Goal: Task Accomplishment & Management: Manage account settings

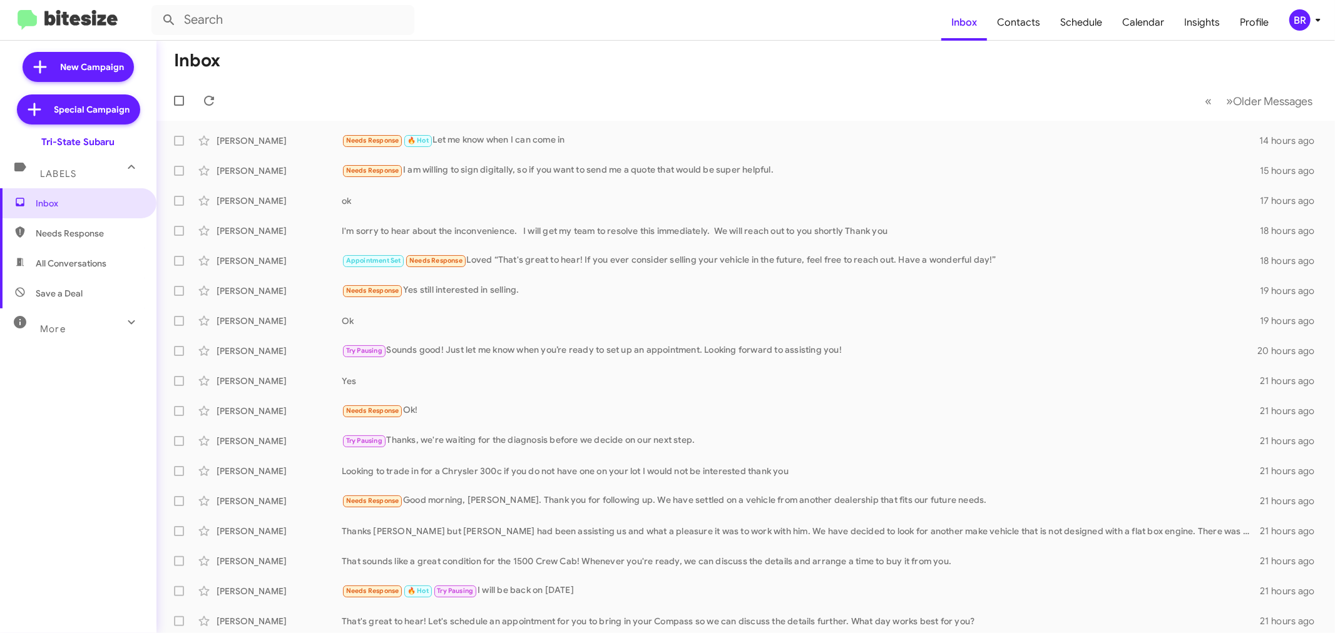
click at [1314, 20] on icon at bounding box center [1317, 20] width 15 height 15
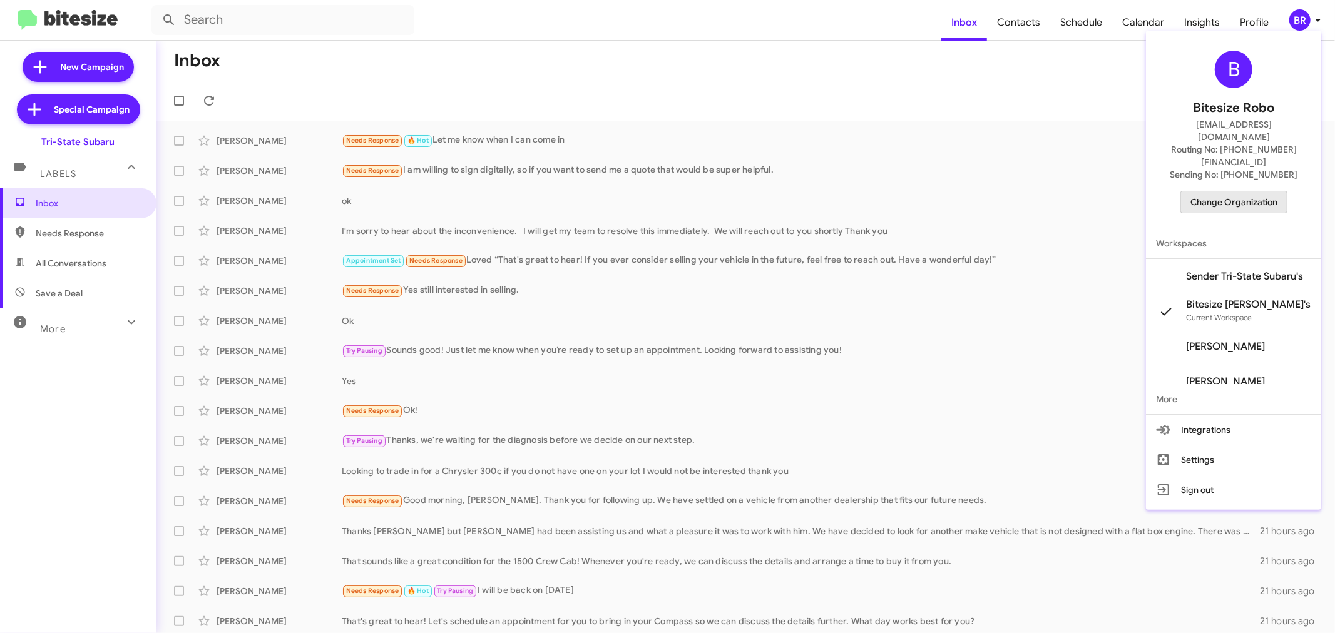
click at [1215, 191] on span "Change Organization" at bounding box center [1233, 201] width 87 height 21
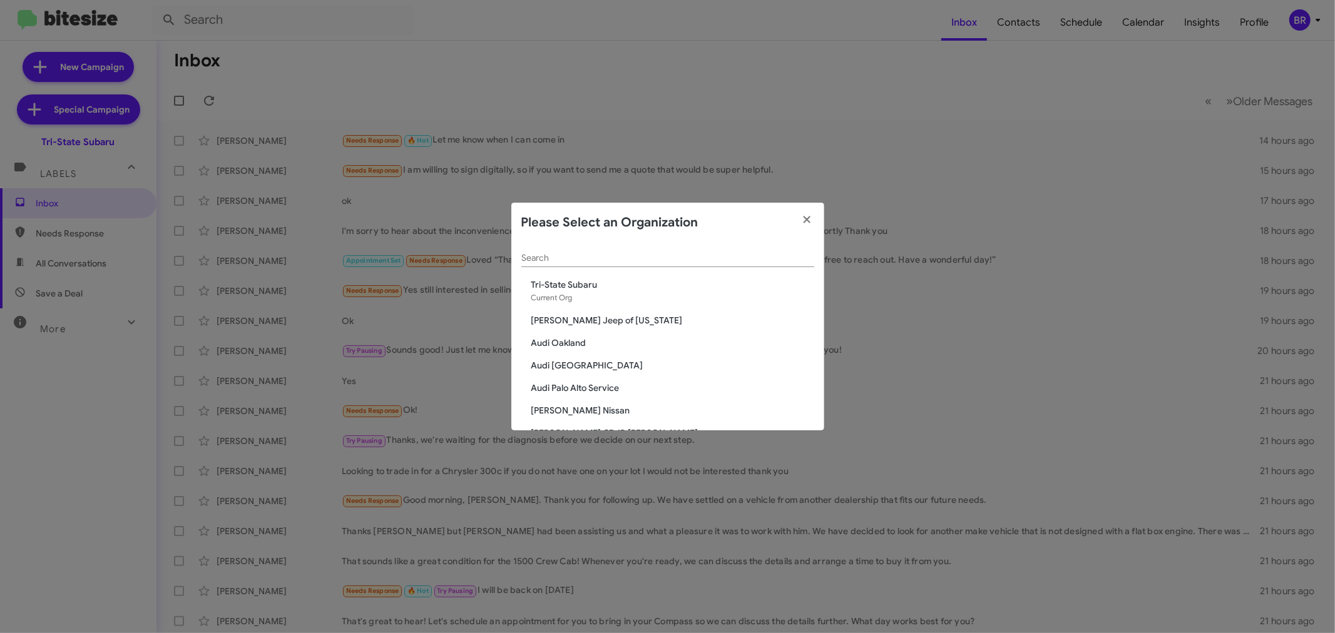
click at [597, 249] on div "Search" at bounding box center [667, 255] width 293 height 24
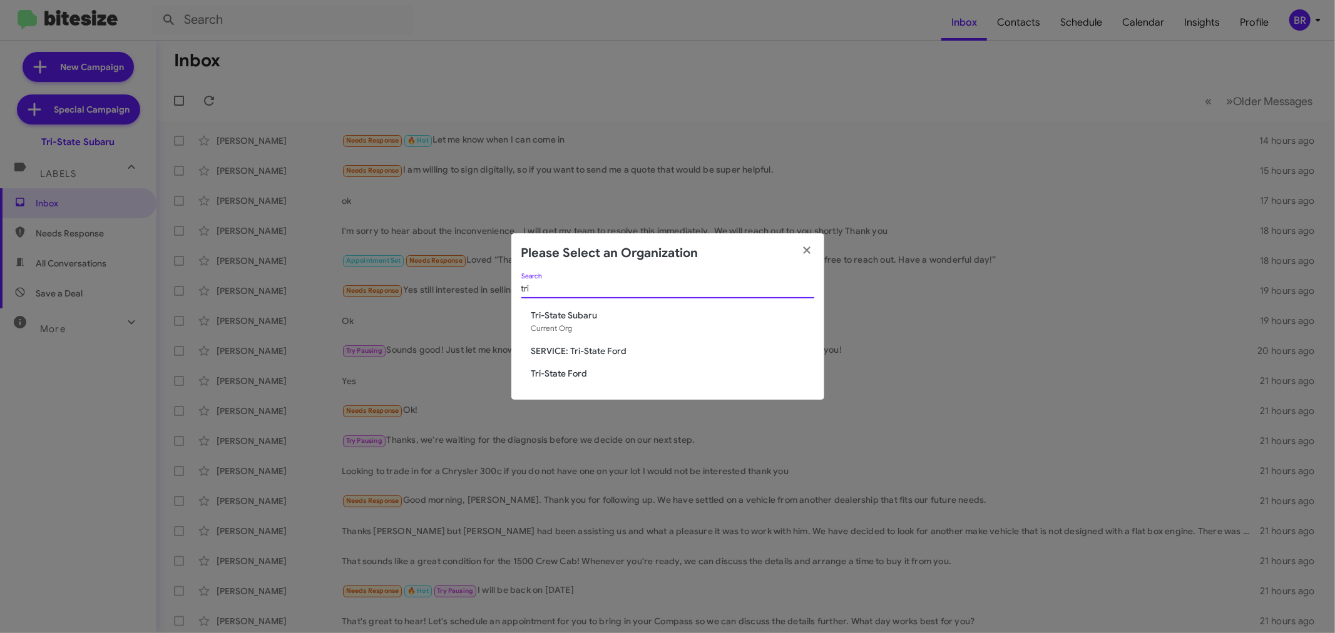
type input "tri"
click at [576, 371] on span "Tri-State Ford" at bounding box center [672, 373] width 283 height 13
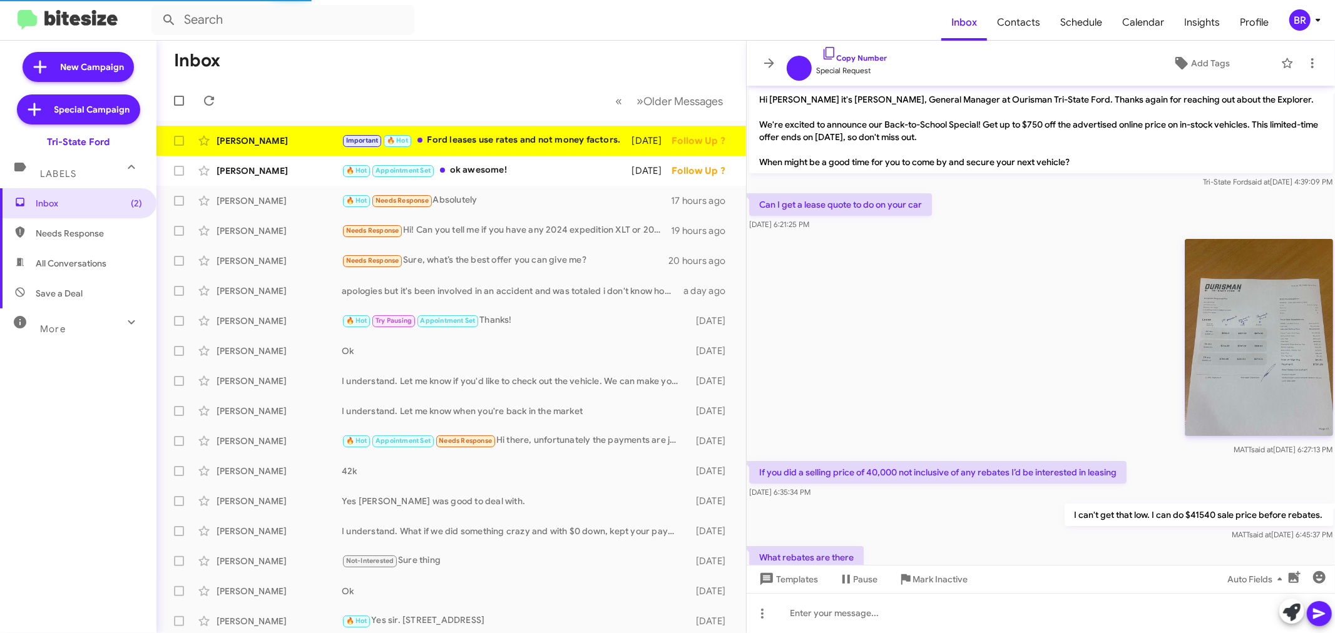
scroll to position [840, 0]
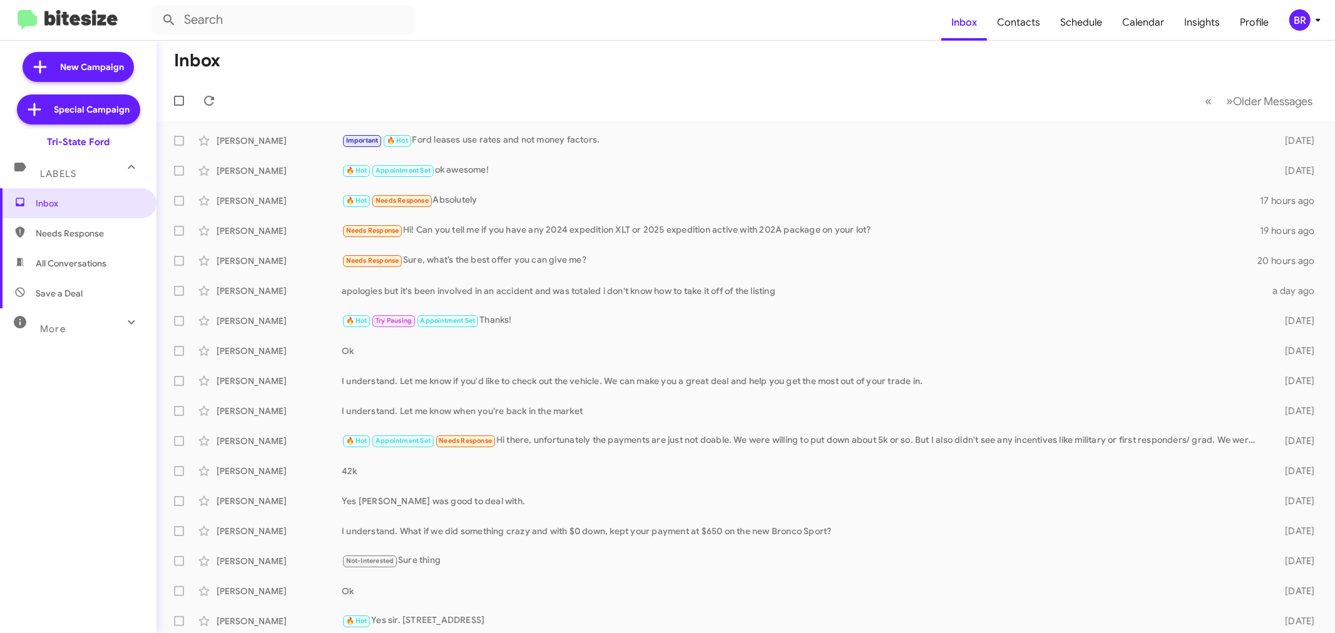
click at [1305, 23] on div "BR" at bounding box center [1299, 19] width 21 height 21
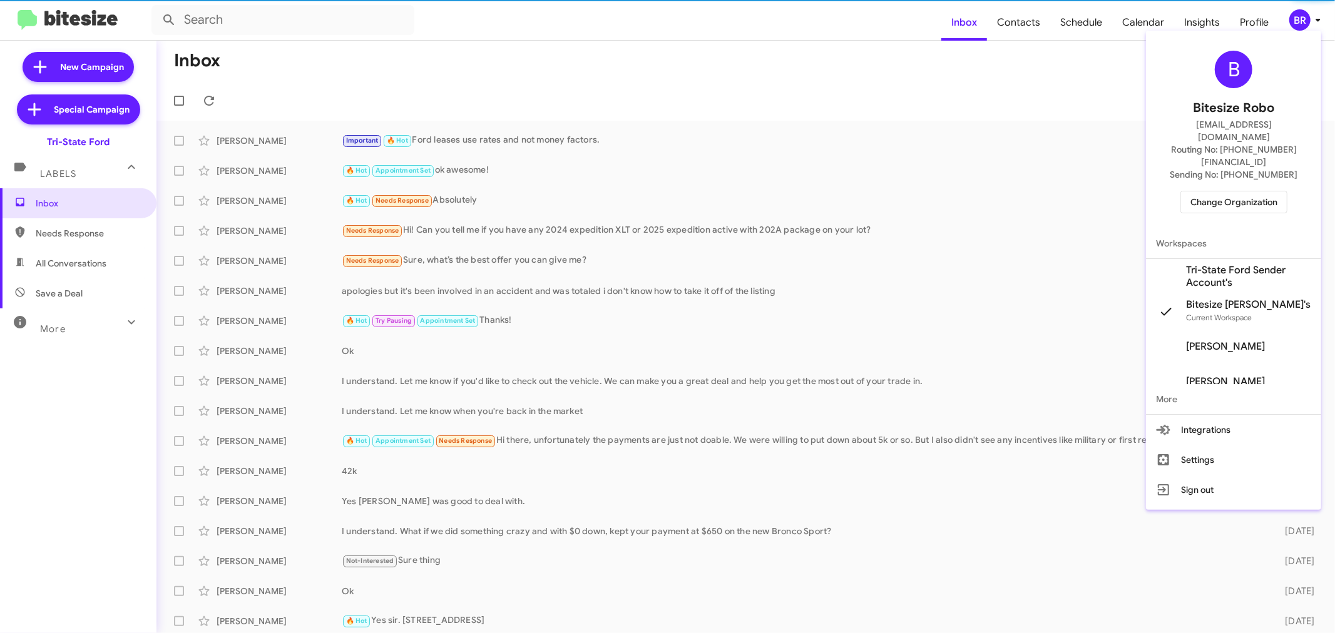
click at [1205, 191] on span "Change Organization" at bounding box center [1233, 201] width 87 height 21
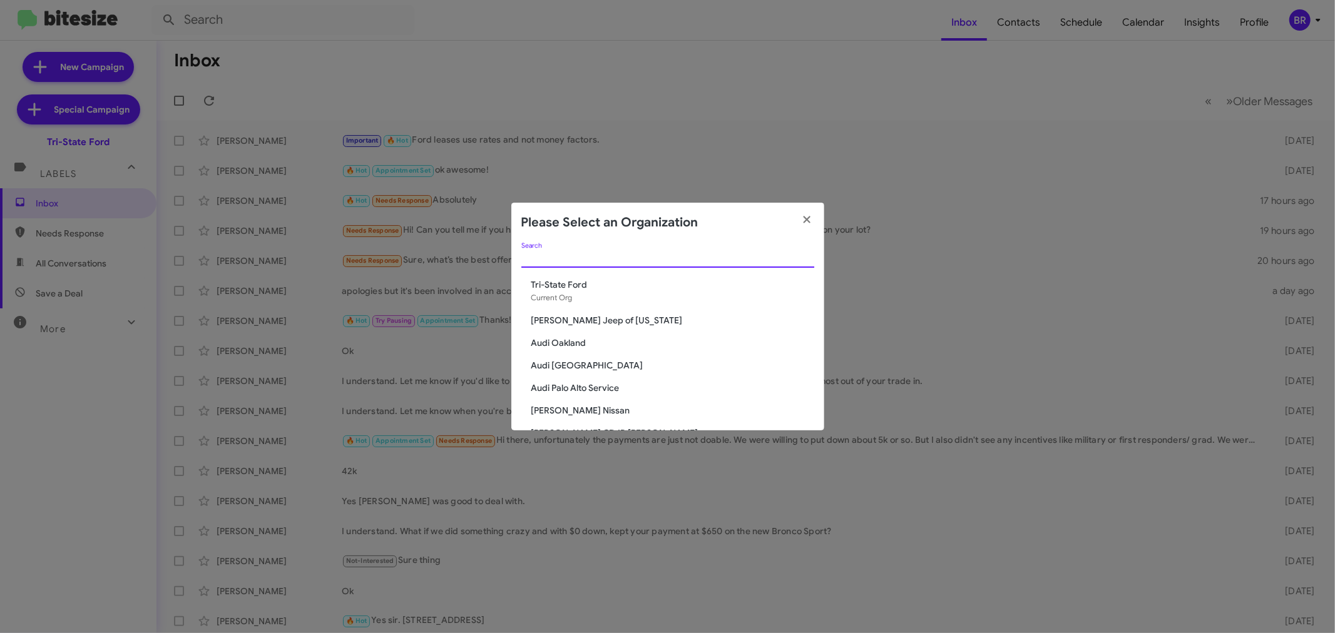
drag, startPoint x: 706, startPoint y: 253, endPoint x: 693, endPoint y: 235, distance: 21.9
click at [704, 255] on input "Search" at bounding box center [667, 258] width 293 height 10
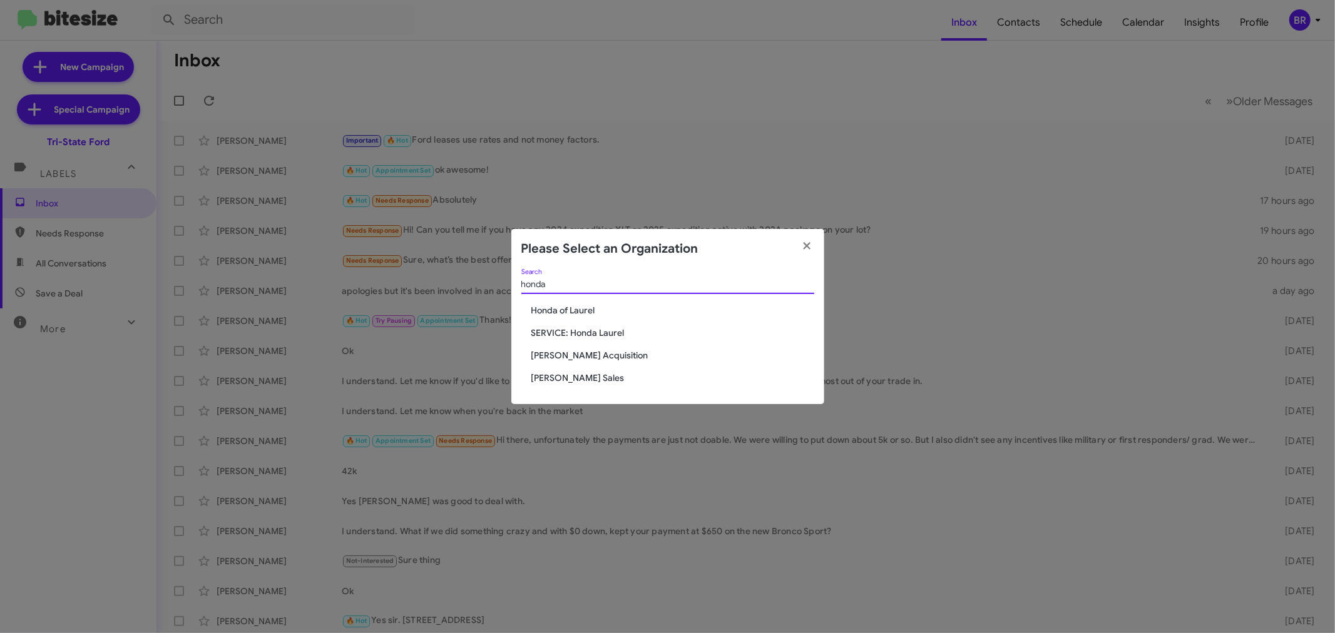
type input "honda"
click at [574, 310] on span "Honda of Laurel" at bounding box center [672, 310] width 283 height 13
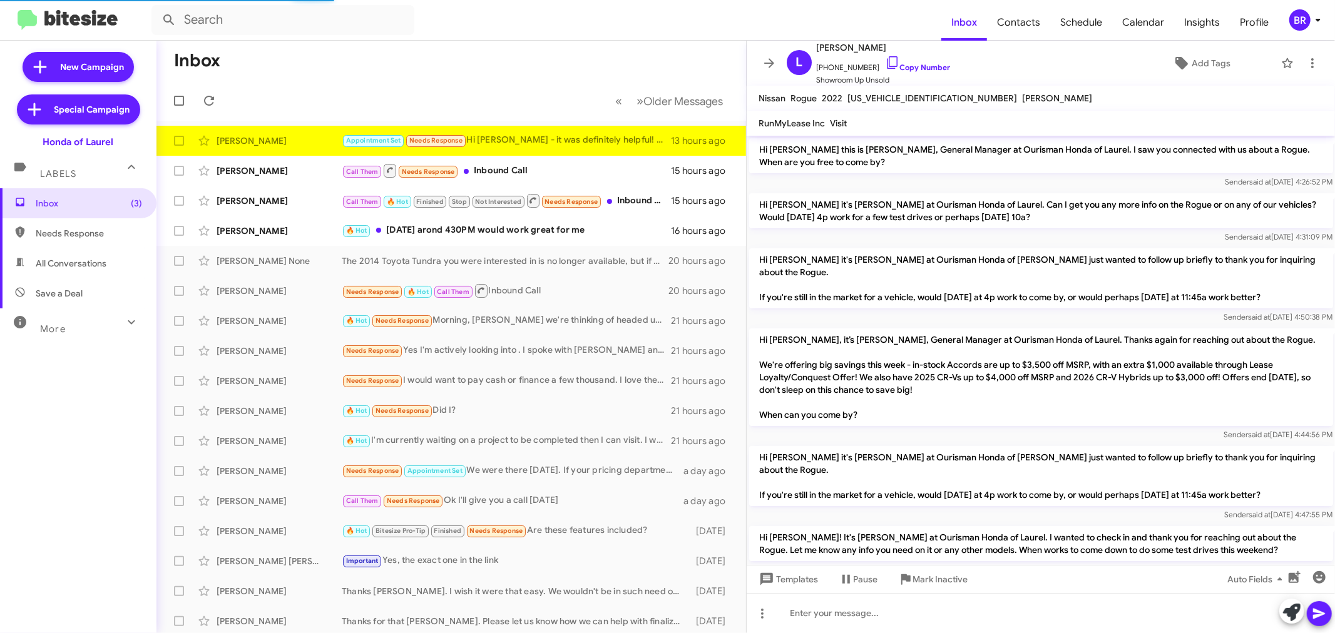
scroll to position [312, 0]
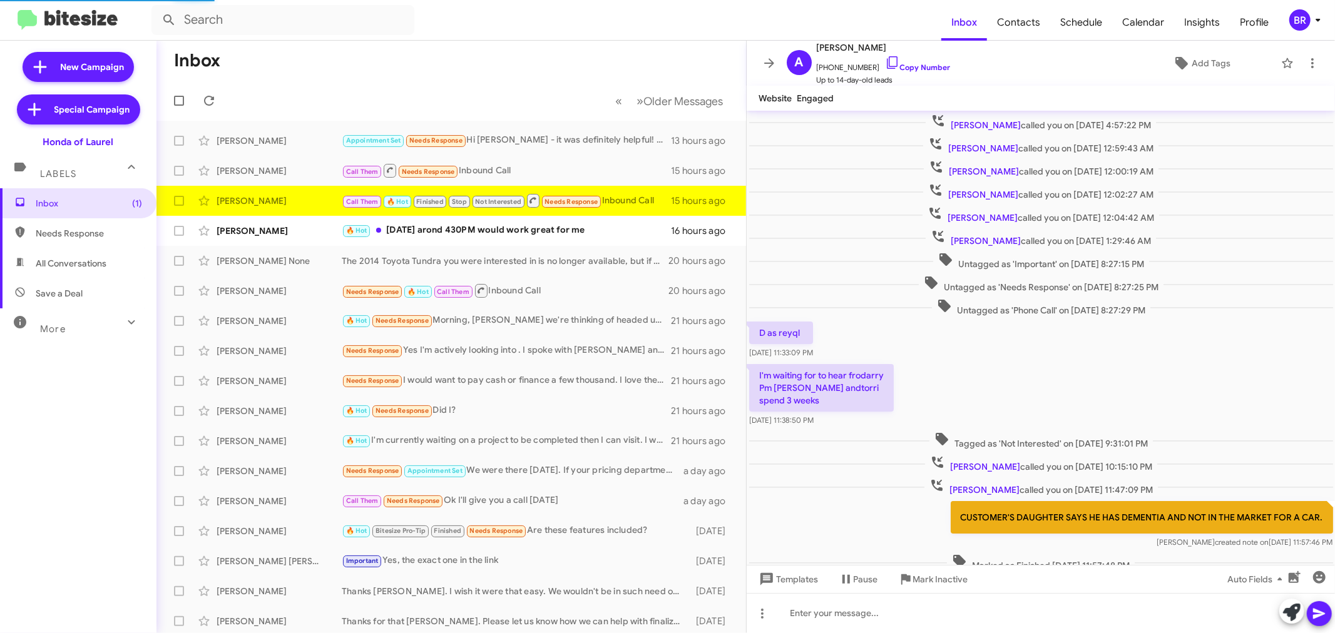
scroll to position [145, 0]
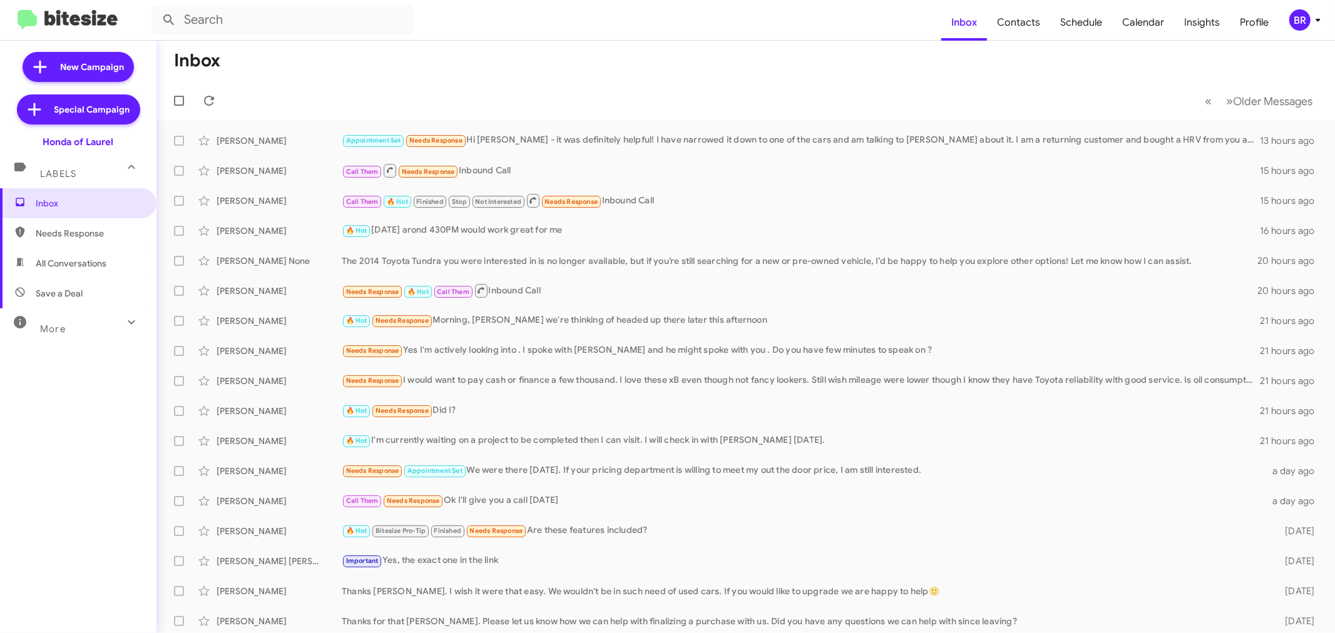
click at [1297, 13] on div "BR" at bounding box center [1299, 19] width 21 height 21
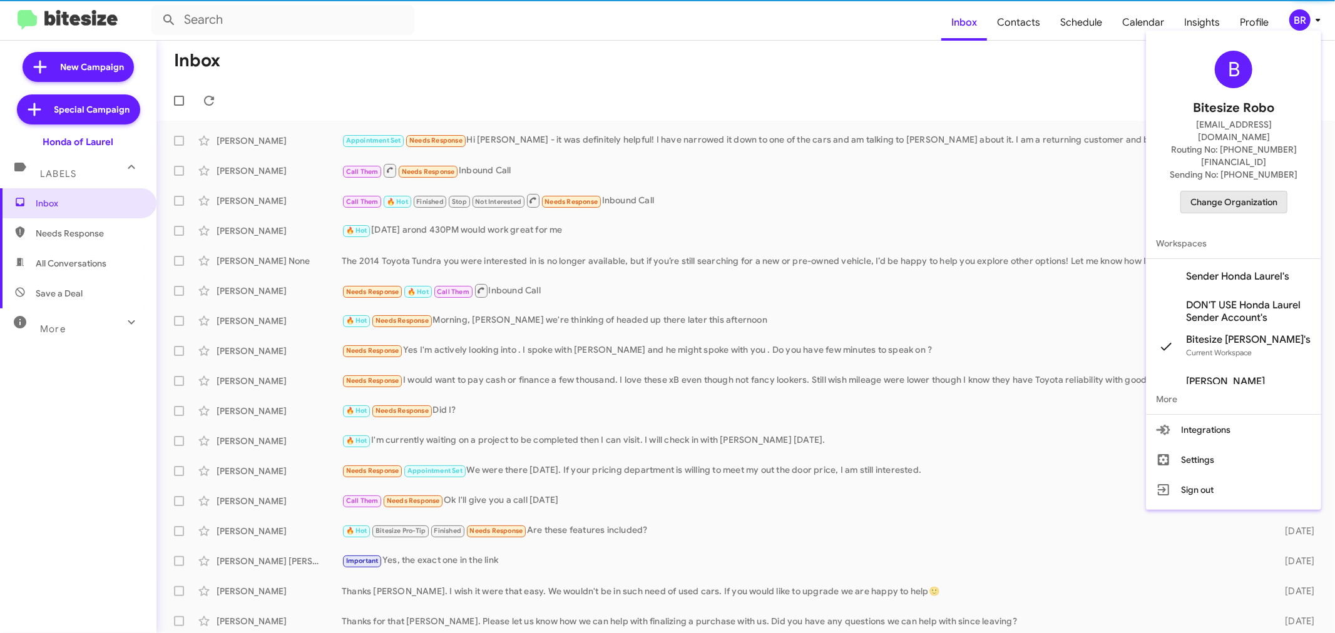
click at [1223, 191] on span "Change Organization" at bounding box center [1233, 201] width 87 height 21
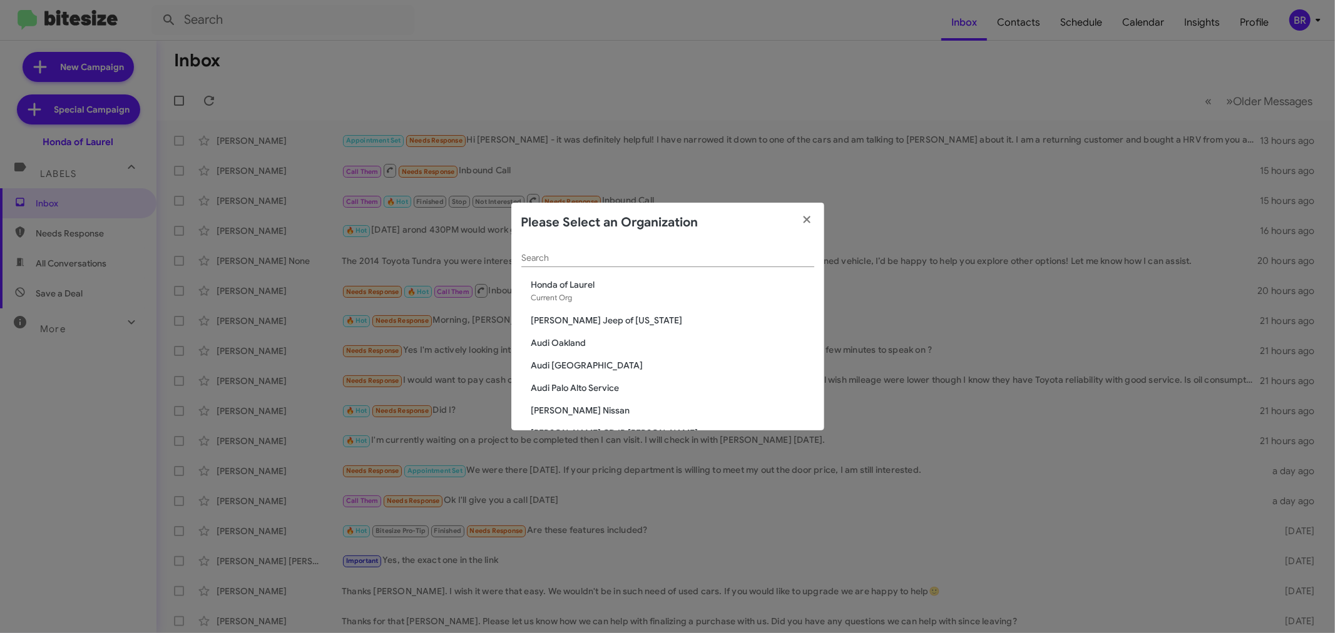
drag, startPoint x: 690, startPoint y: 242, endPoint x: 682, endPoint y: 254, distance: 14.1
click at [684, 249] on div "Search" at bounding box center [667, 255] width 293 height 24
click at [677, 259] on input "Search" at bounding box center [667, 258] width 293 height 10
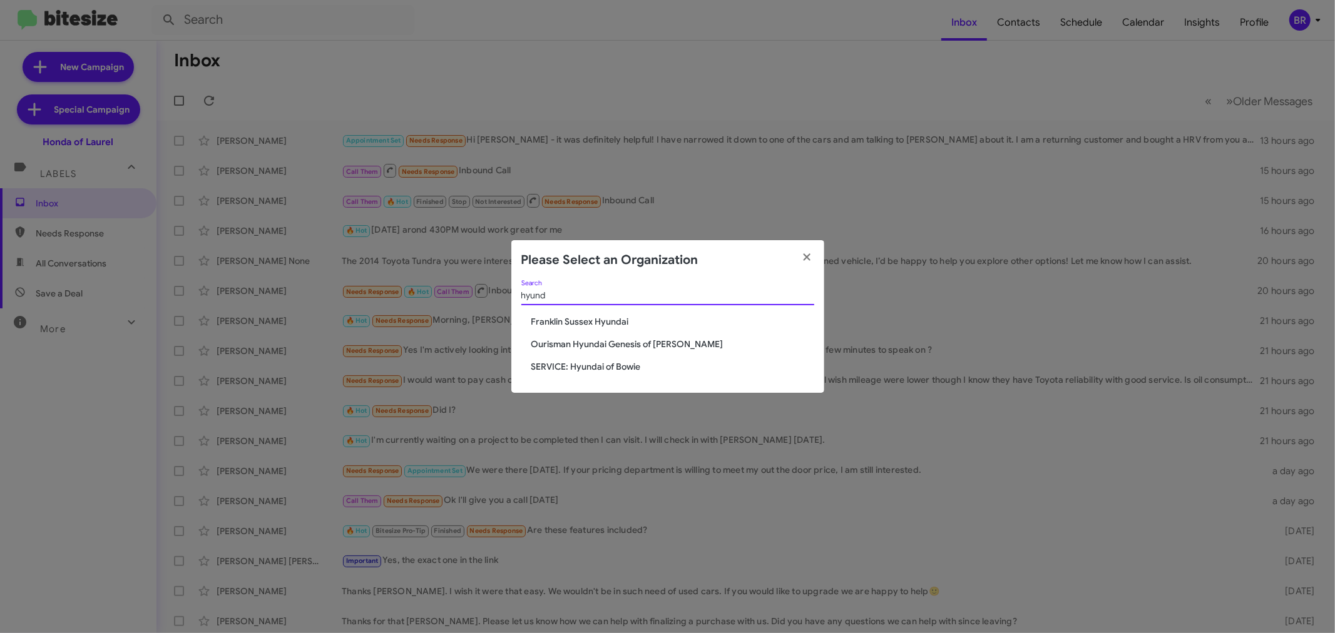
type input "hyund"
click at [629, 348] on span "Ourisman Hyundai Genesis of [PERSON_NAME]" at bounding box center [672, 344] width 283 height 13
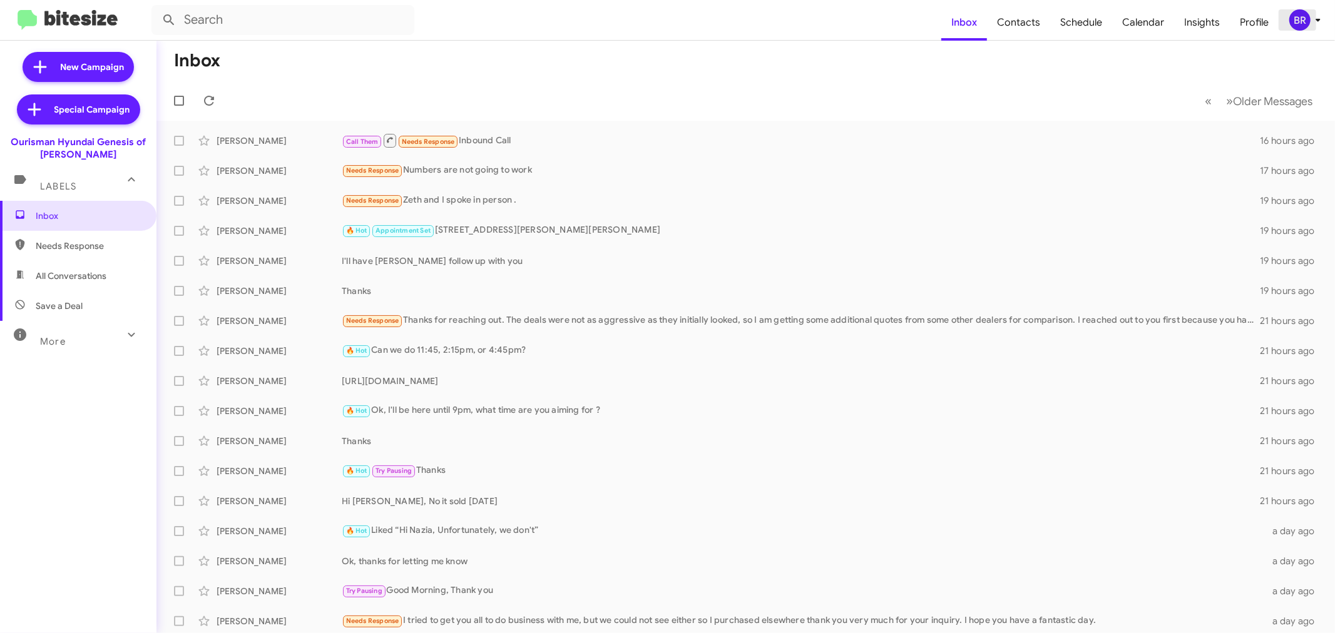
click at [1302, 21] on div "BR" at bounding box center [1299, 19] width 21 height 21
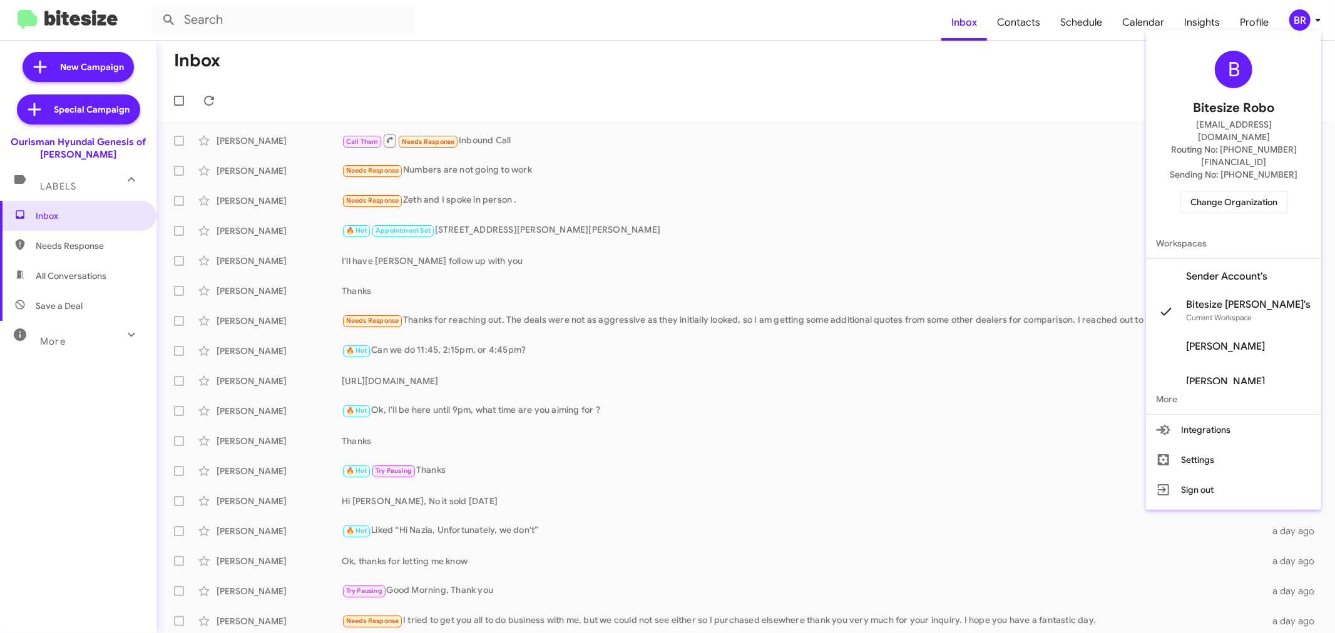
click at [1245, 191] on span "Change Organization" at bounding box center [1233, 201] width 87 height 21
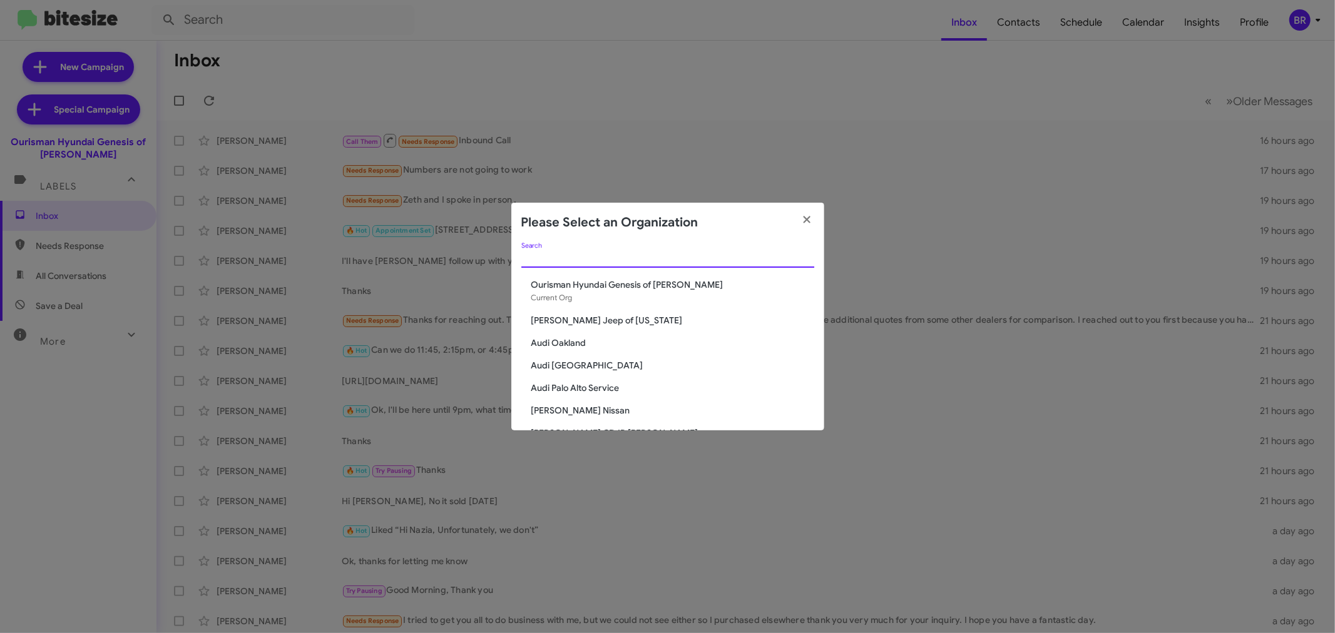
click at [578, 253] on input "Search" at bounding box center [667, 258] width 293 height 10
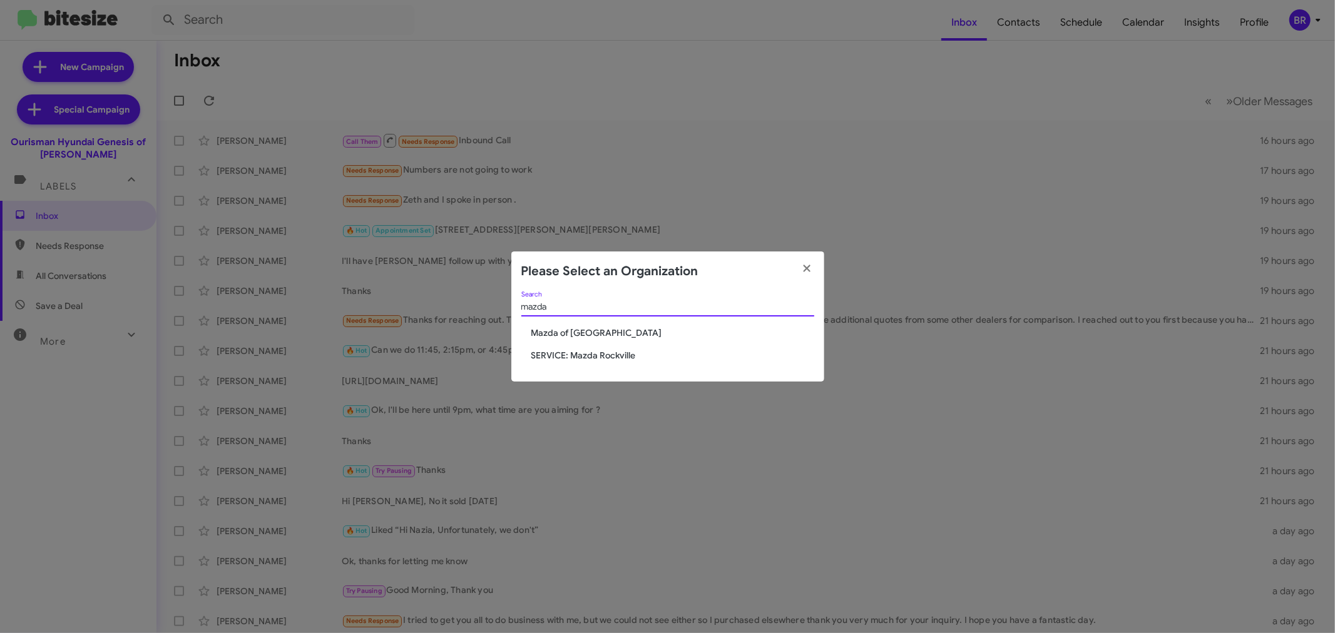
type input "mazda"
click at [552, 328] on span "Mazda of Rockville" at bounding box center [672, 333] width 283 height 13
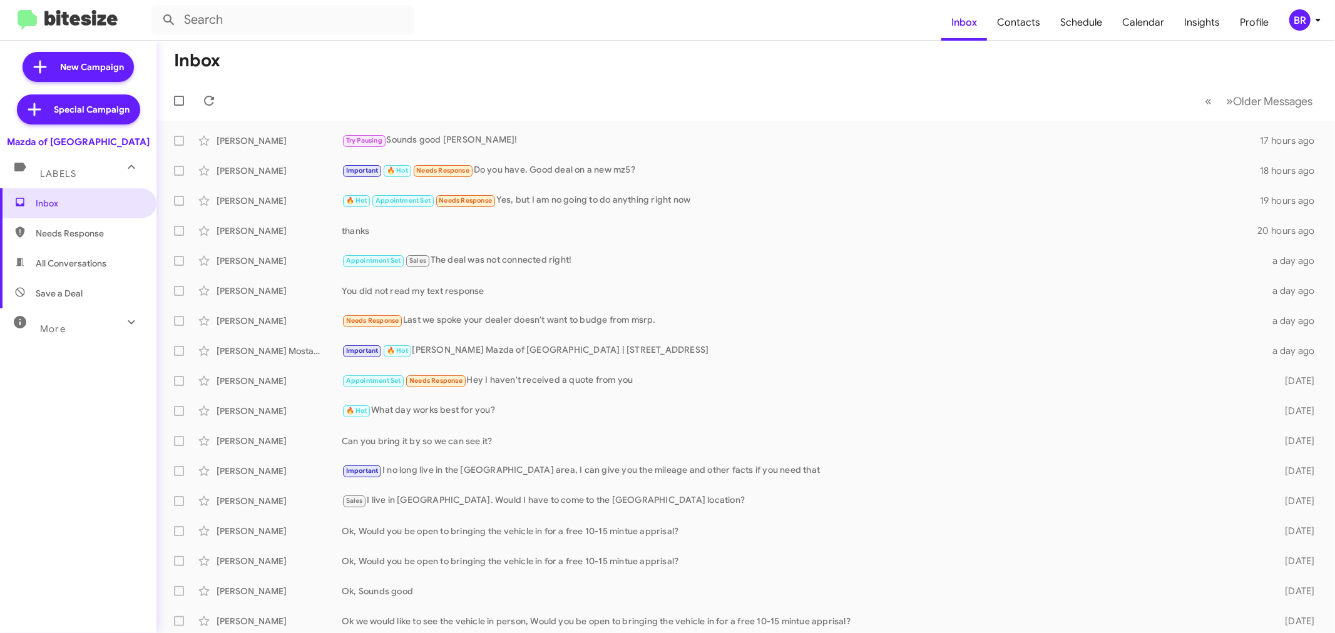
click at [1283, 23] on button "BR" at bounding box center [1299, 19] width 43 height 21
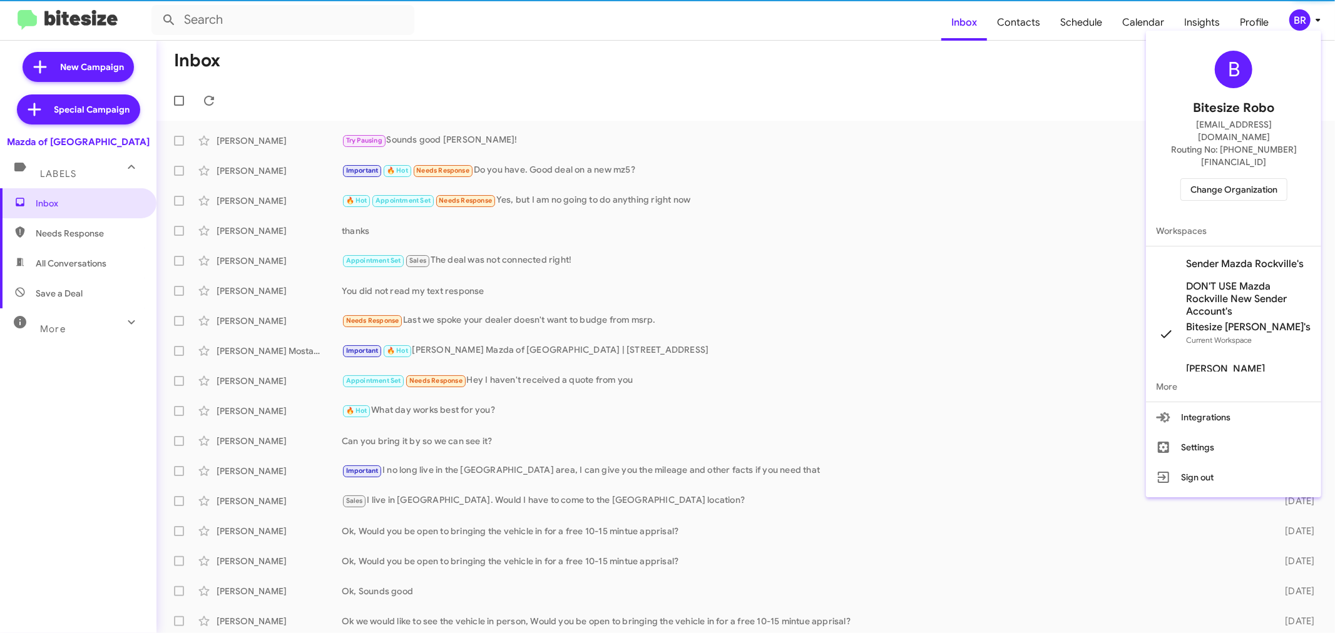
click at [1221, 178] on div "B Bitesize Robo [EMAIL_ADDRESS][DOMAIN_NAME] Routing No: [PHONE_NUMBER][FINANCI…" at bounding box center [1233, 126] width 175 height 180
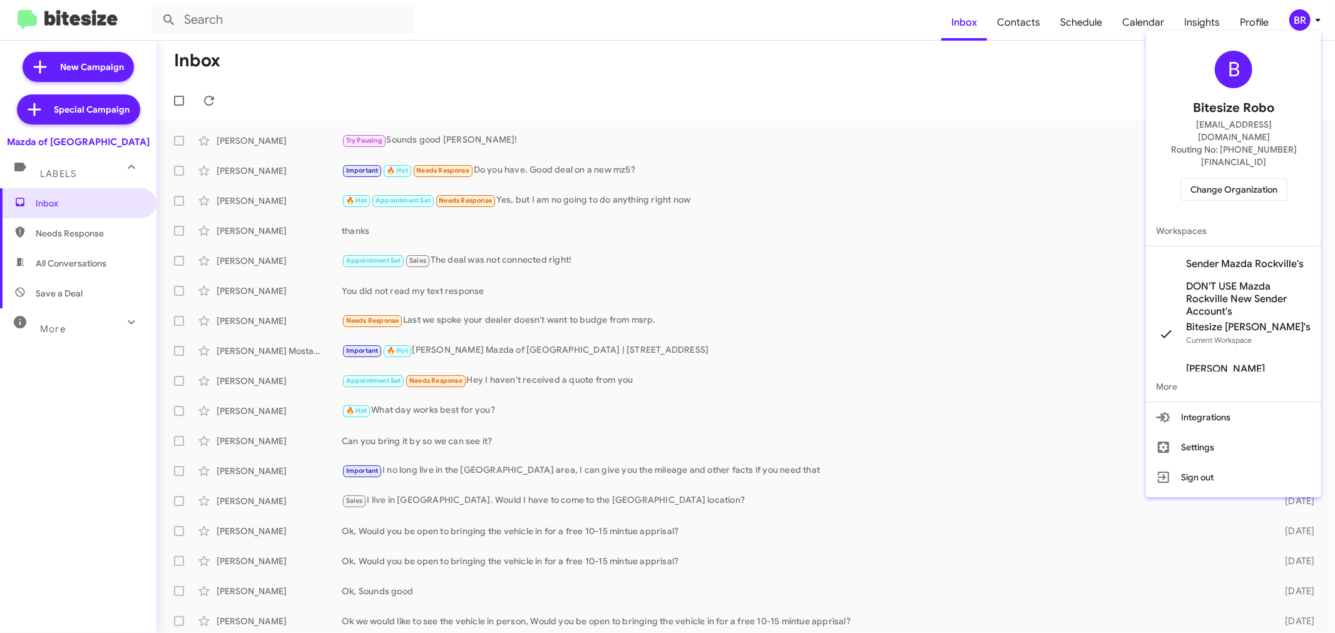
click at [1215, 179] on span "Change Organization" at bounding box center [1233, 189] width 87 height 21
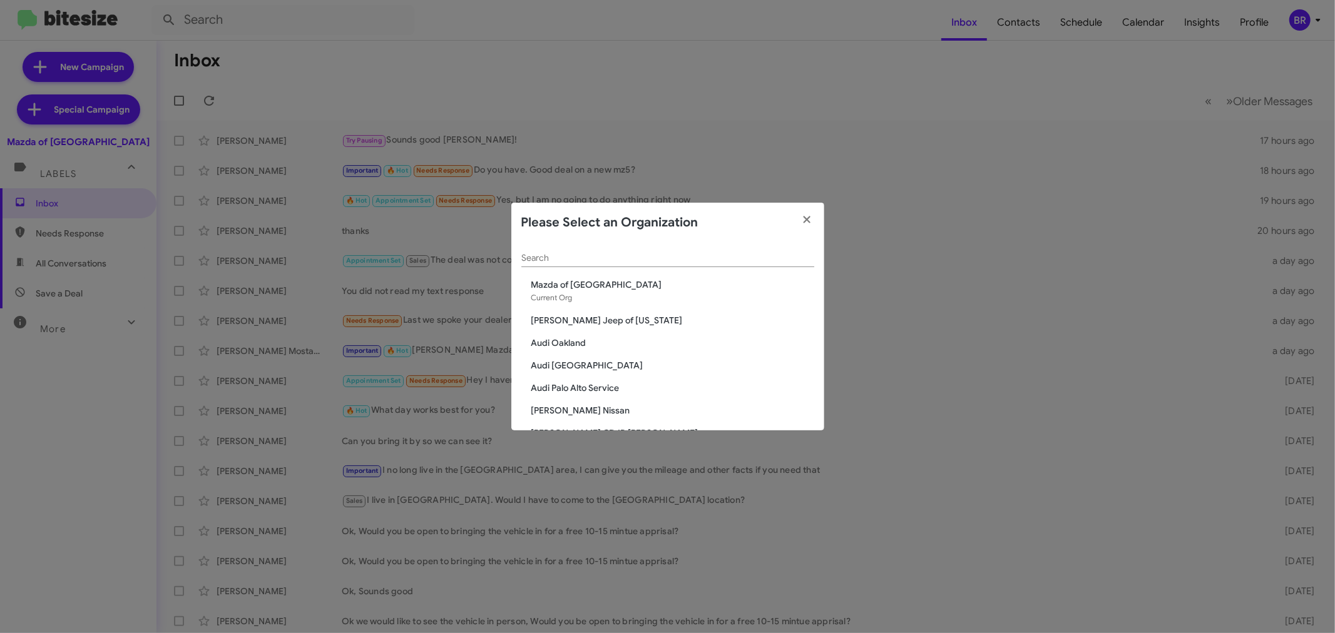
click at [689, 248] on div "Search" at bounding box center [667, 255] width 293 height 24
click at [678, 274] on div "Search" at bounding box center [667, 261] width 293 height 36
click at [686, 265] on div "Search" at bounding box center [667, 255] width 293 height 24
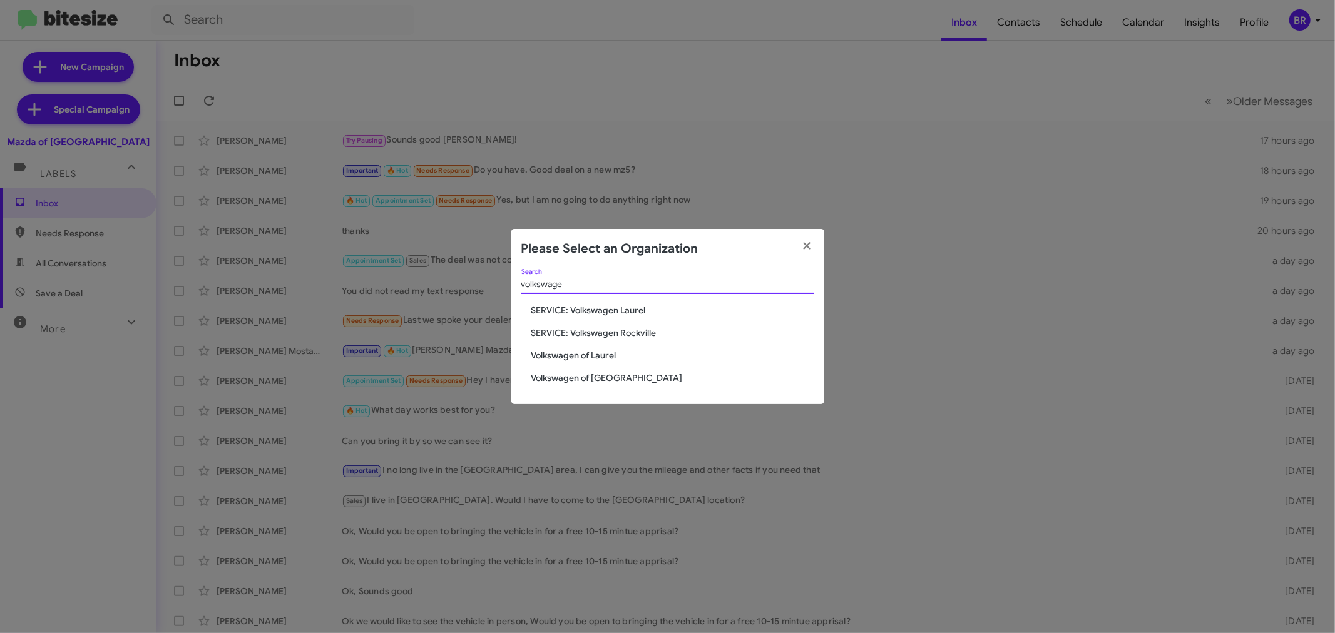
type input "volkswage"
click at [580, 357] on span "Volkswagen of Laurel" at bounding box center [672, 355] width 283 height 13
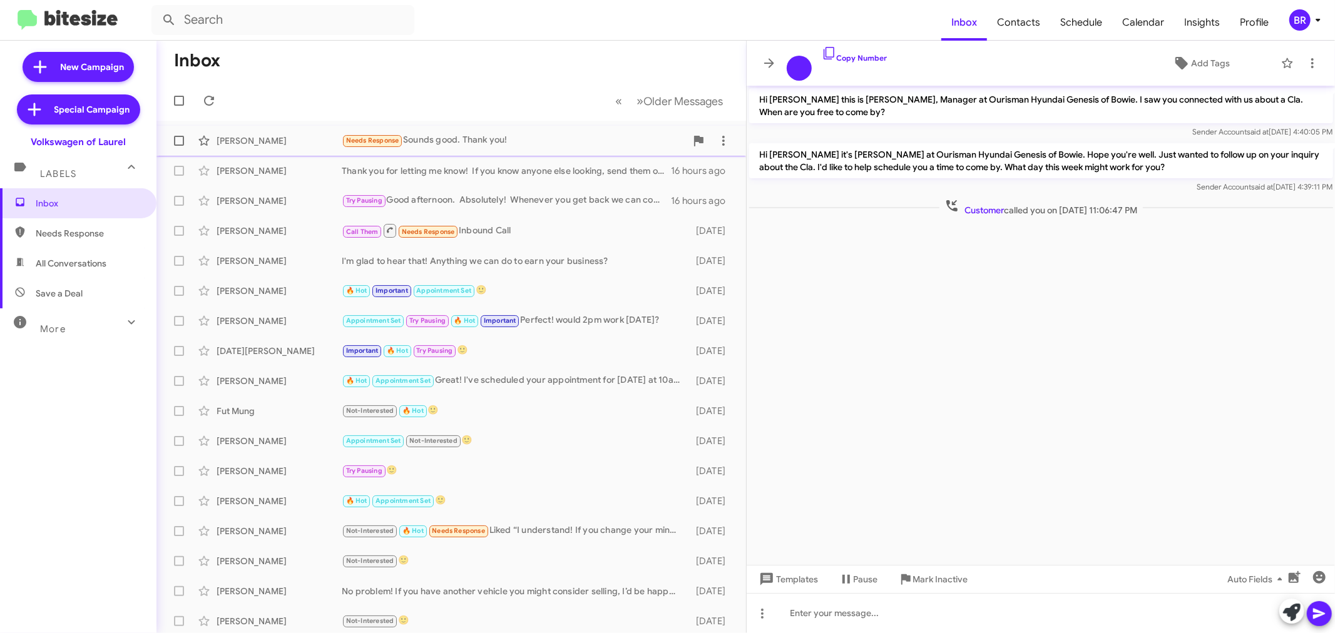
click at [300, 145] on div "[PERSON_NAME]" at bounding box center [278, 141] width 125 height 13
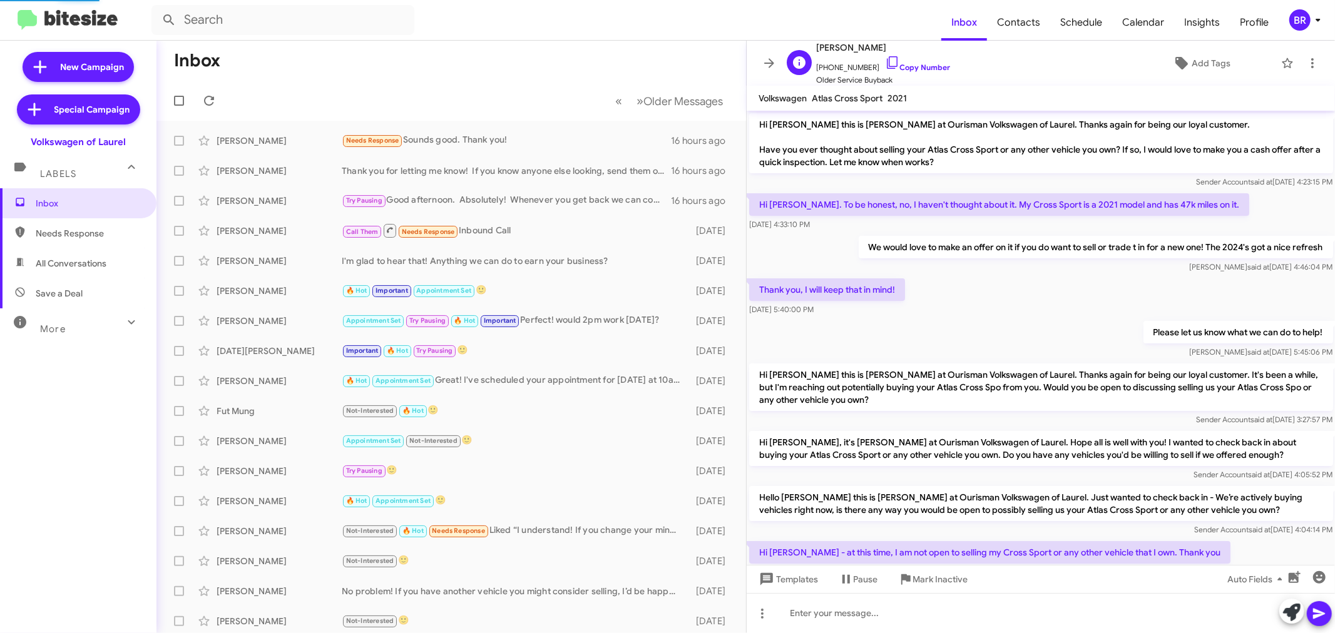
scroll to position [135, 0]
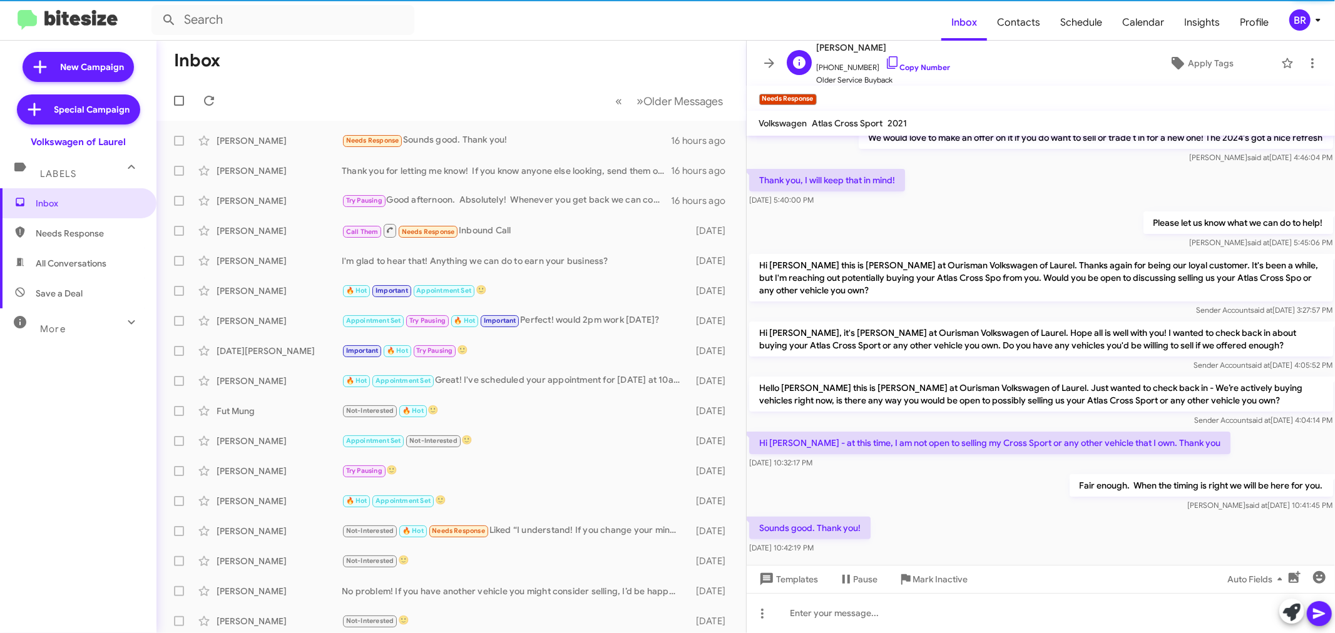
click at [840, 53] on span "[PERSON_NAME]" at bounding box center [884, 47] width 134 height 15
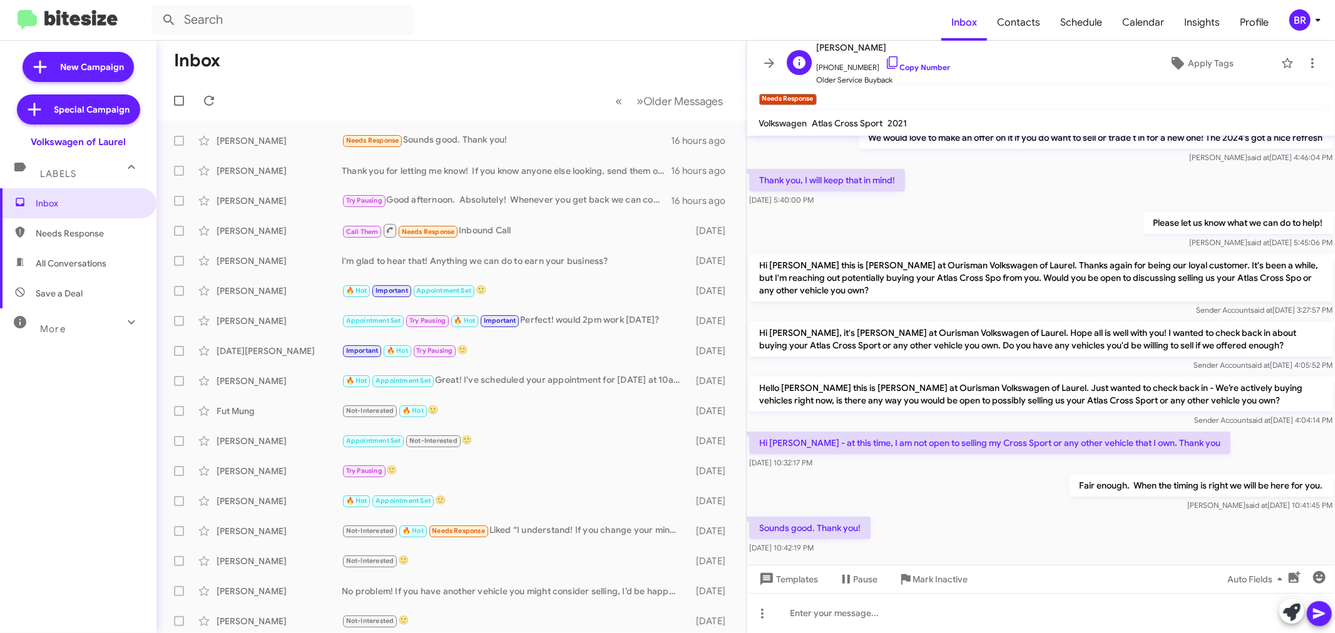
click at [842, 50] on span "Renee Moore" at bounding box center [884, 47] width 134 height 15
click at [840, 50] on span "Renee Moore" at bounding box center [884, 47] width 134 height 15
click at [915, 66] on link "Copy Number" at bounding box center [918, 67] width 66 height 9
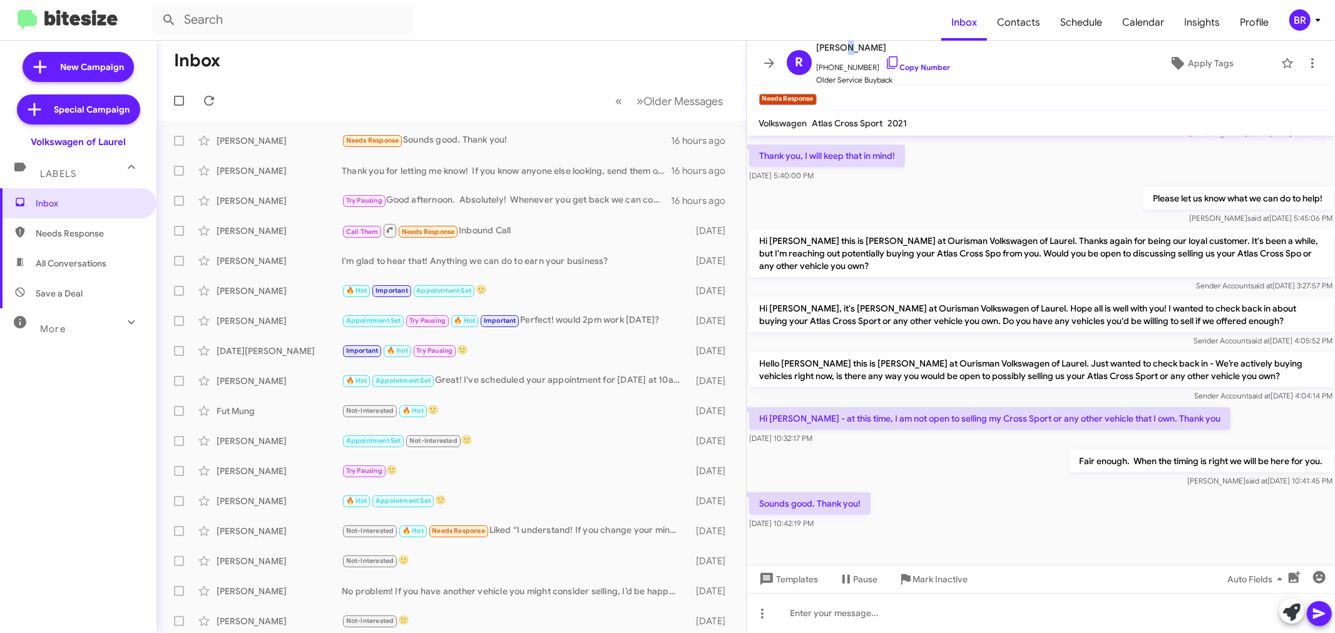
scroll to position [160, 0]
click at [254, 163] on div "Pericles Moutsos Thank you for letting me know! If you know anyone else looking…" at bounding box center [450, 170] width 569 height 25
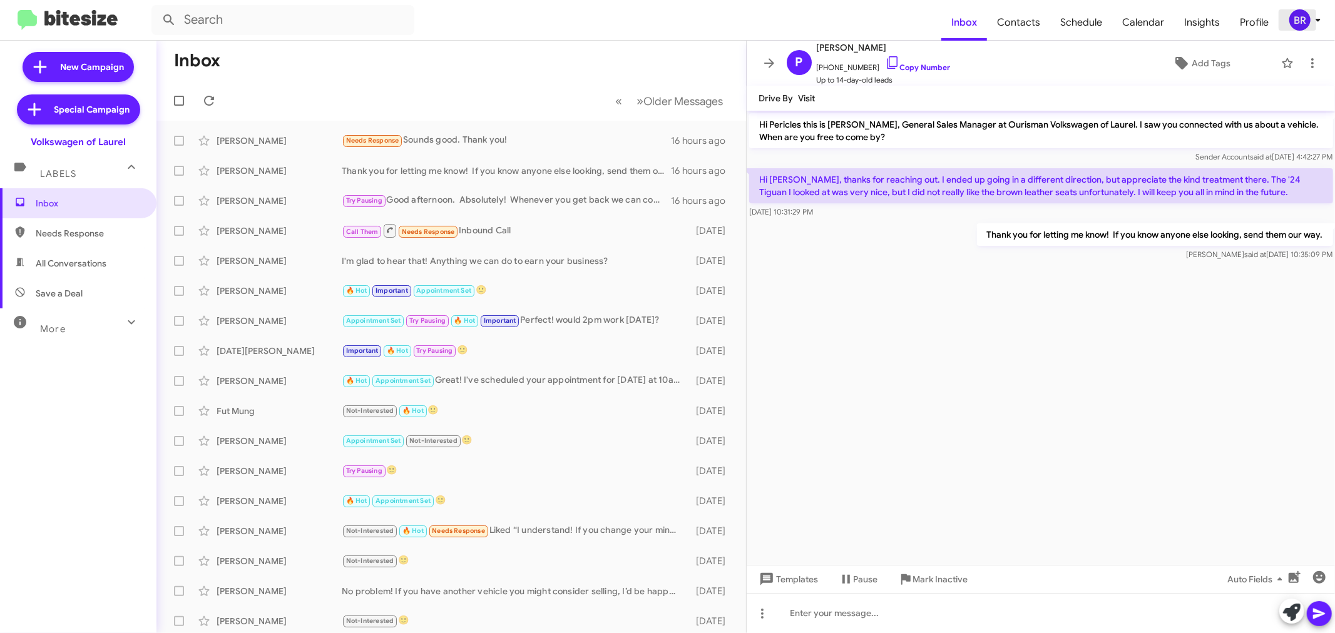
click at [1310, 17] on icon at bounding box center [1317, 20] width 15 height 15
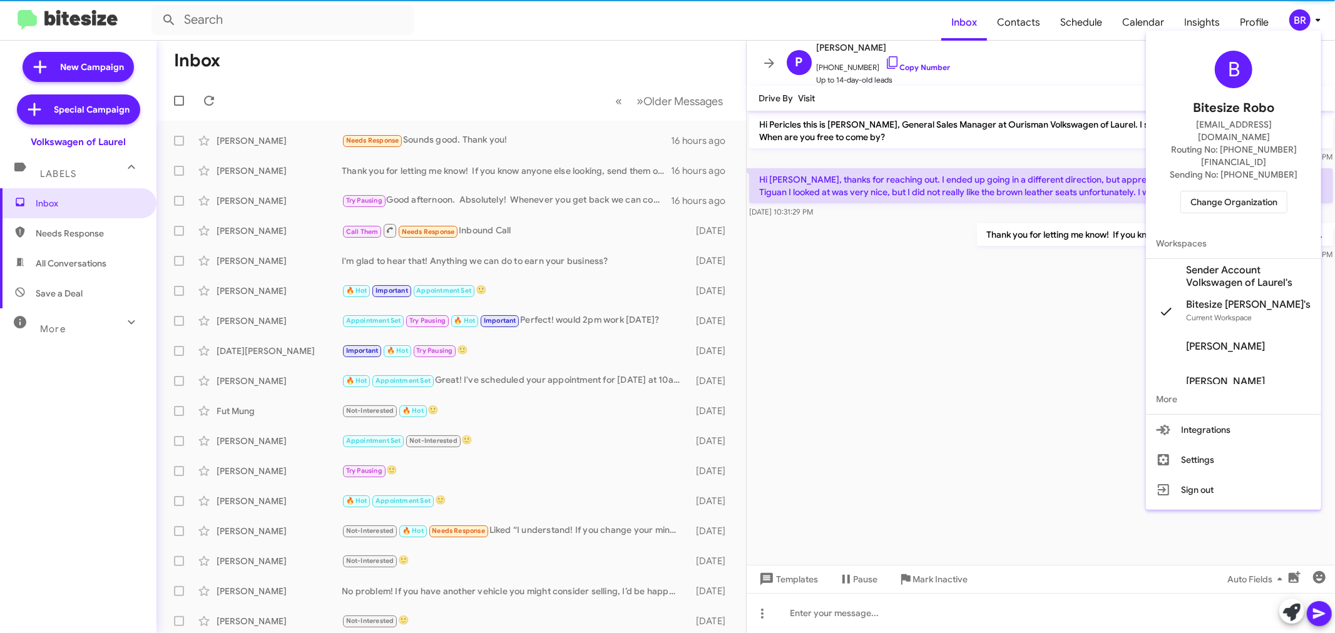
click at [1218, 191] on span "Change Organization" at bounding box center [1233, 201] width 87 height 21
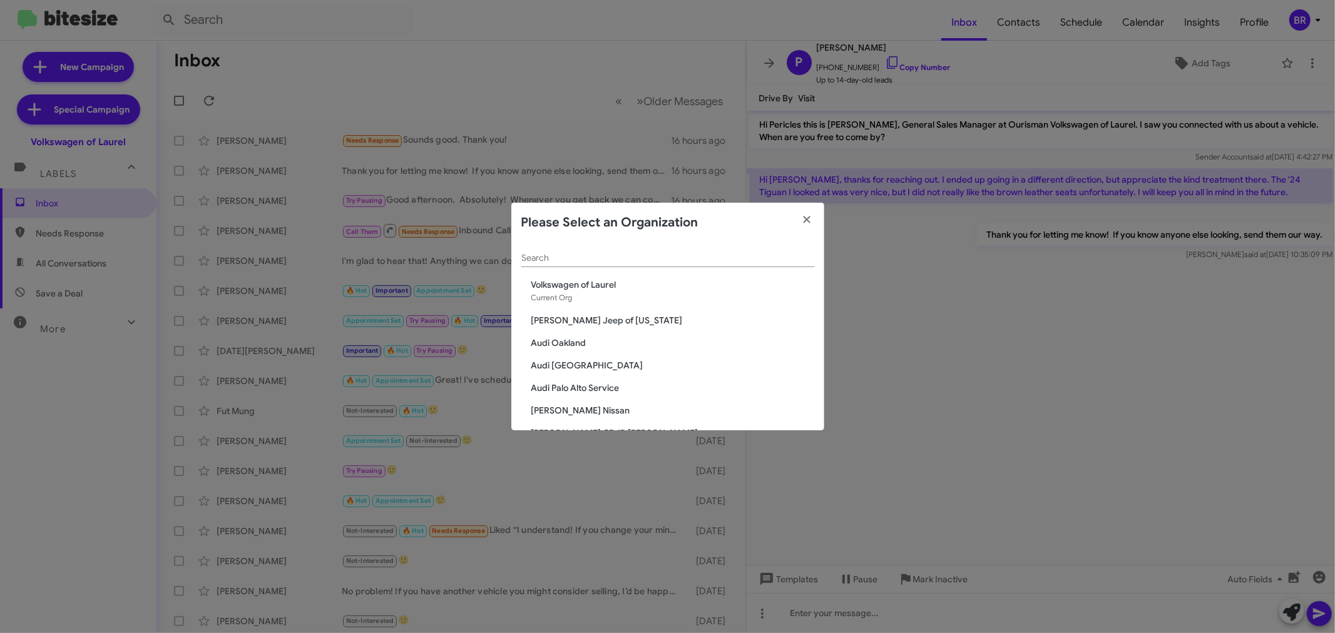
click at [707, 257] on div "Search" at bounding box center [667, 255] width 293 height 24
click at [696, 263] on div "Search" at bounding box center [667, 255] width 293 height 24
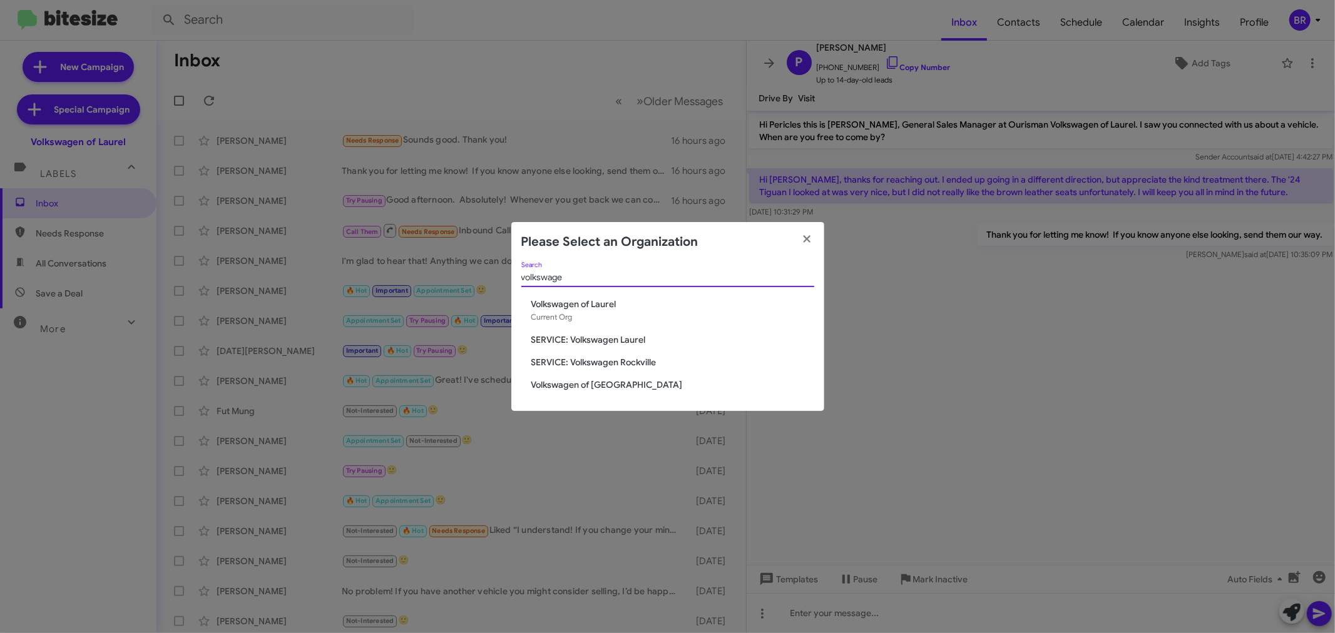
type input "volkswage"
click at [633, 359] on span "SERVICE: Volkswagen Rockville" at bounding box center [672, 362] width 283 height 13
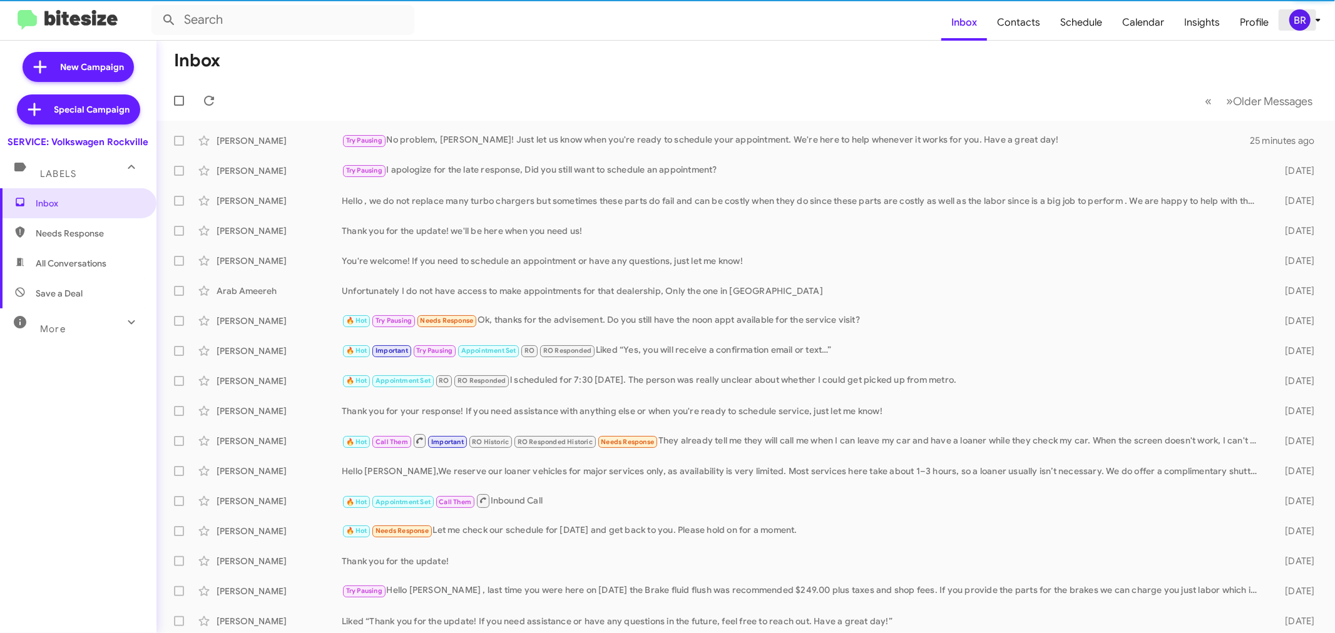
click at [1314, 11] on span "BR" at bounding box center [1307, 19] width 38 height 21
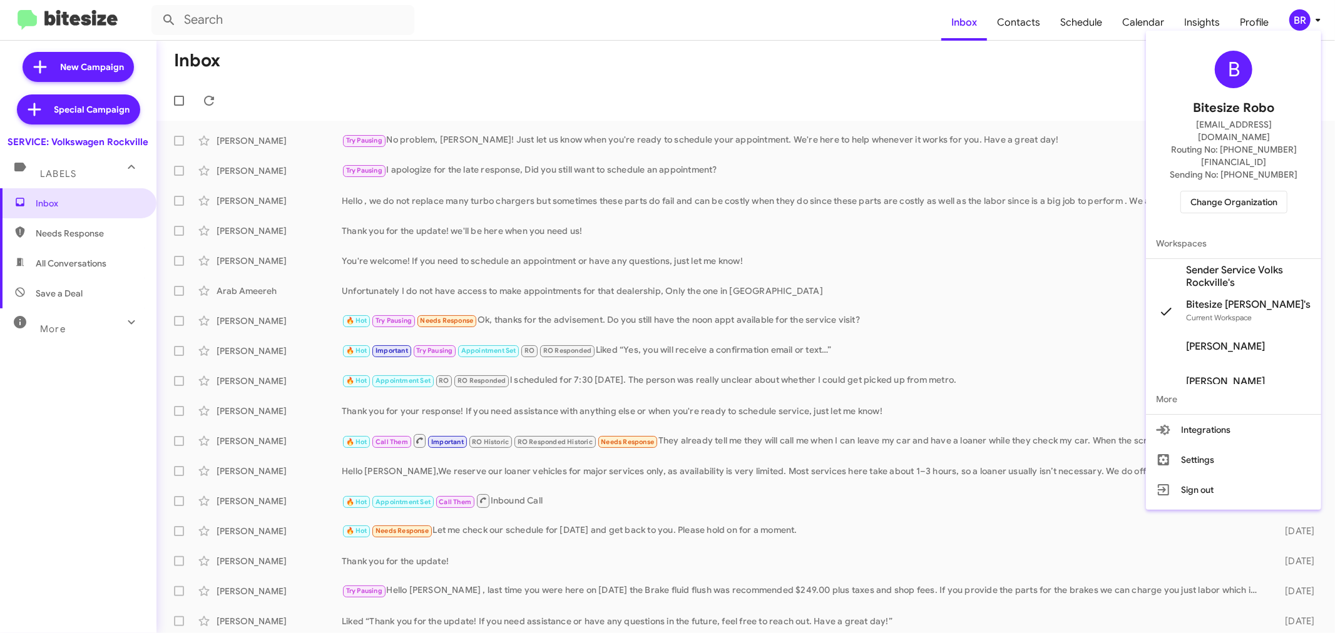
click at [1221, 191] on span "Change Organization" at bounding box center [1233, 201] width 87 height 21
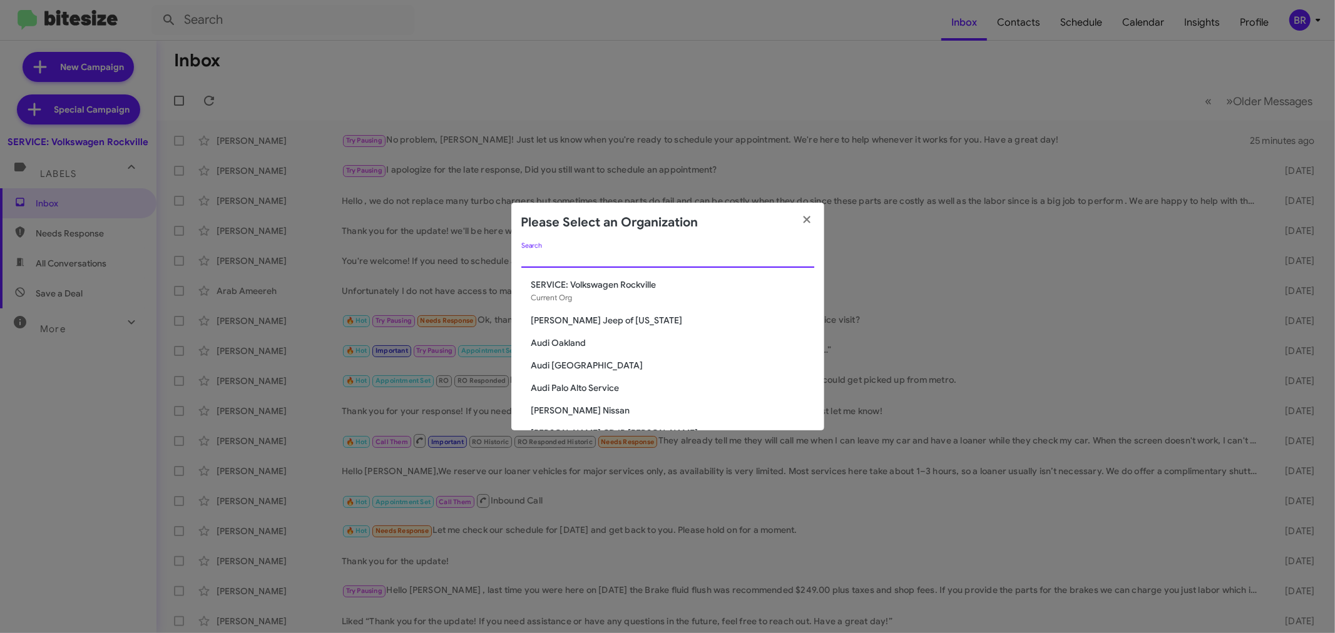
click at [739, 259] on input "Search" at bounding box center [667, 258] width 293 height 10
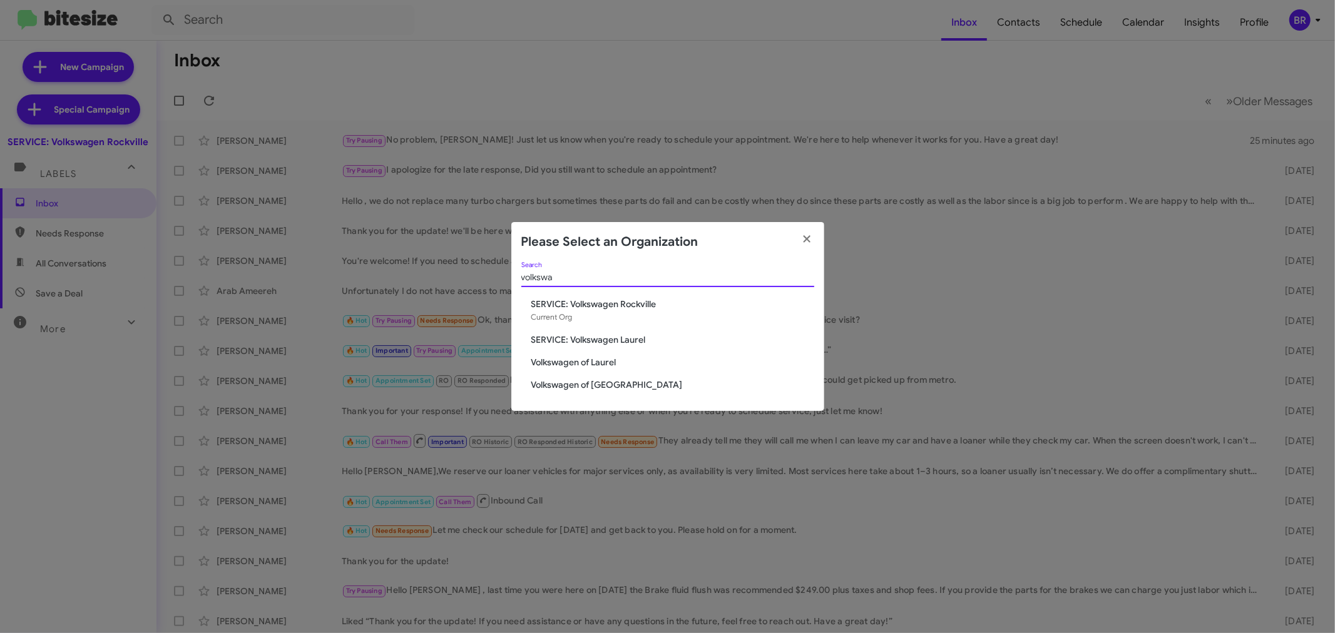
type input "volkswa"
click at [611, 382] on span "Volkswagen of [GEOGRAPHIC_DATA]" at bounding box center [672, 385] width 283 height 13
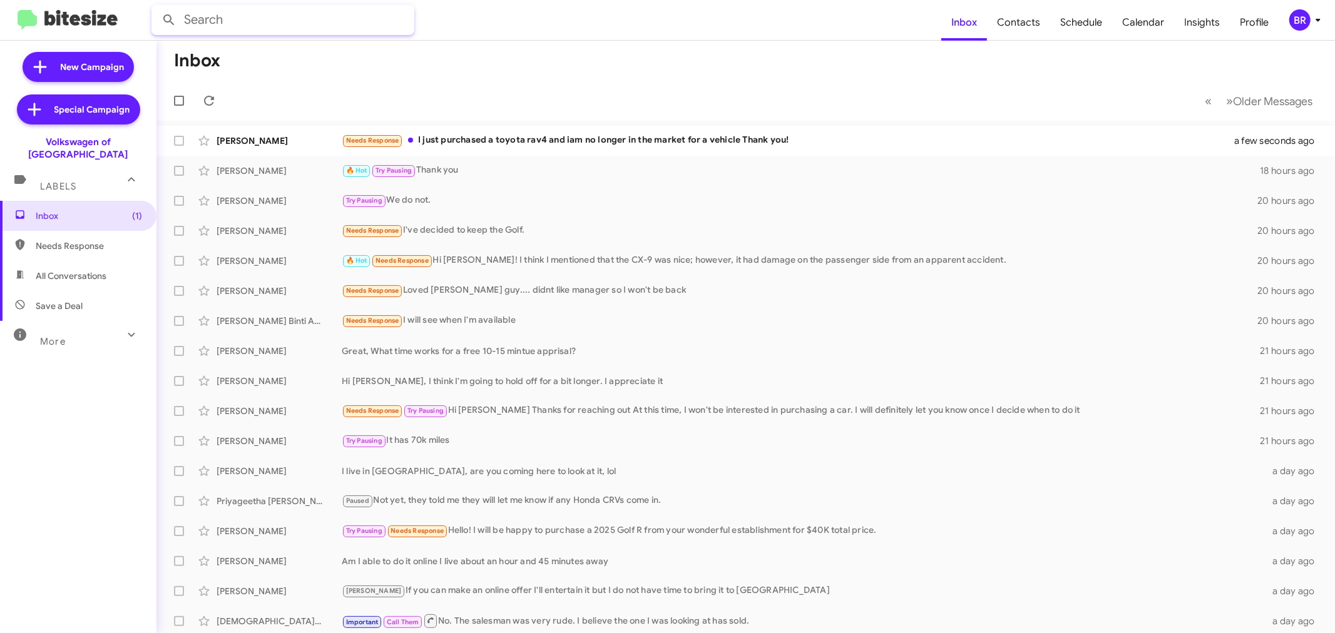
click at [304, 21] on input "text" at bounding box center [282, 20] width 263 height 30
paste input "7188123404"
type input "7188123404"
click at [156, 8] on button at bounding box center [168, 20] width 25 height 25
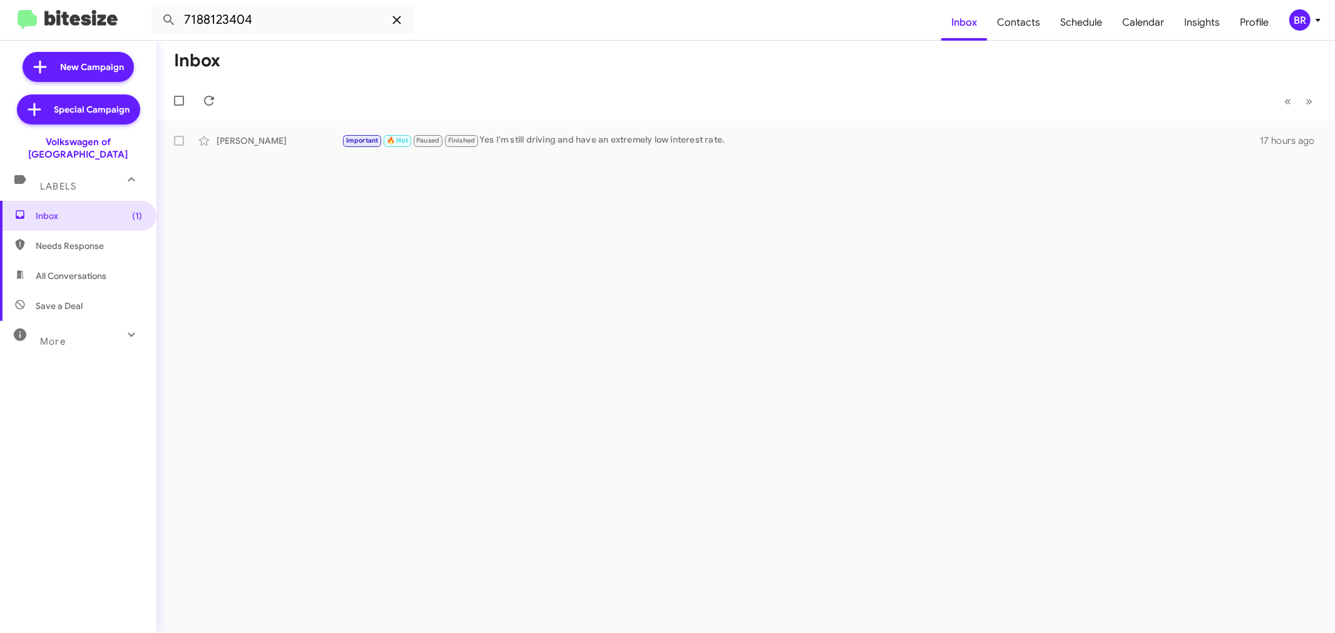
click at [390, 23] on icon at bounding box center [396, 20] width 15 height 15
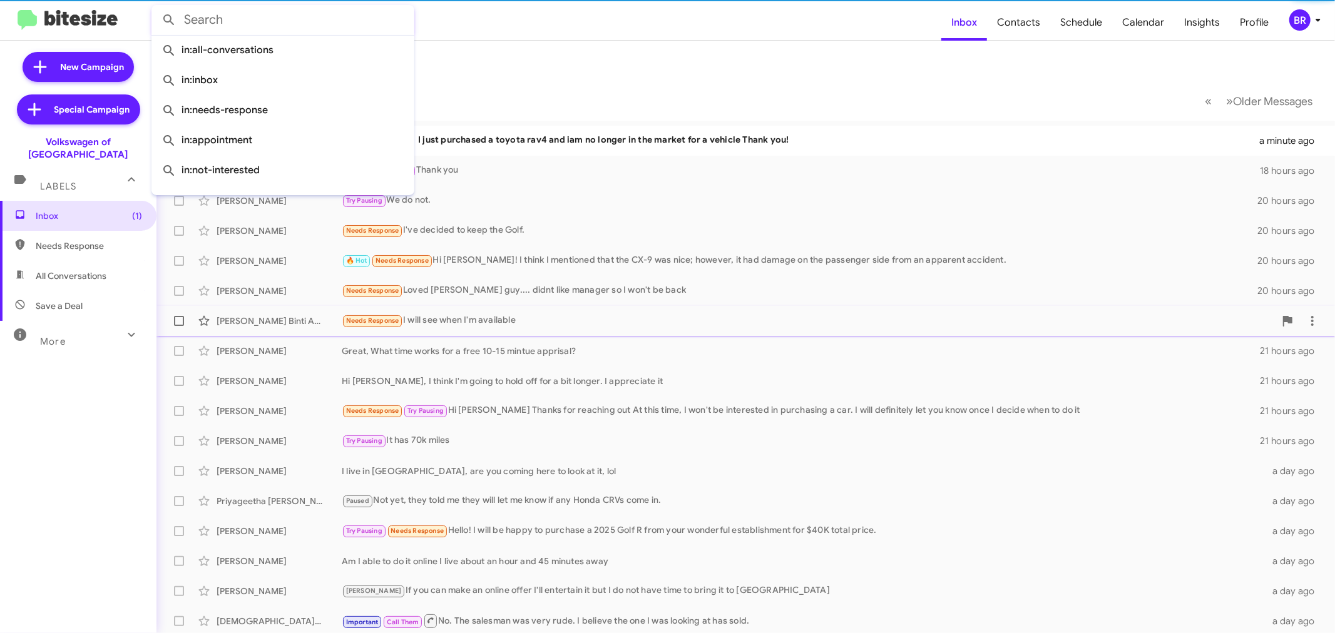
drag, startPoint x: 328, startPoint y: 245, endPoint x: 379, endPoint y: 320, distance: 90.8
click at [382, 325] on div "Rozita Binti Abd Rashid Needs Response I will see when I'm available 20 hours a…" at bounding box center [745, 320] width 1158 height 25
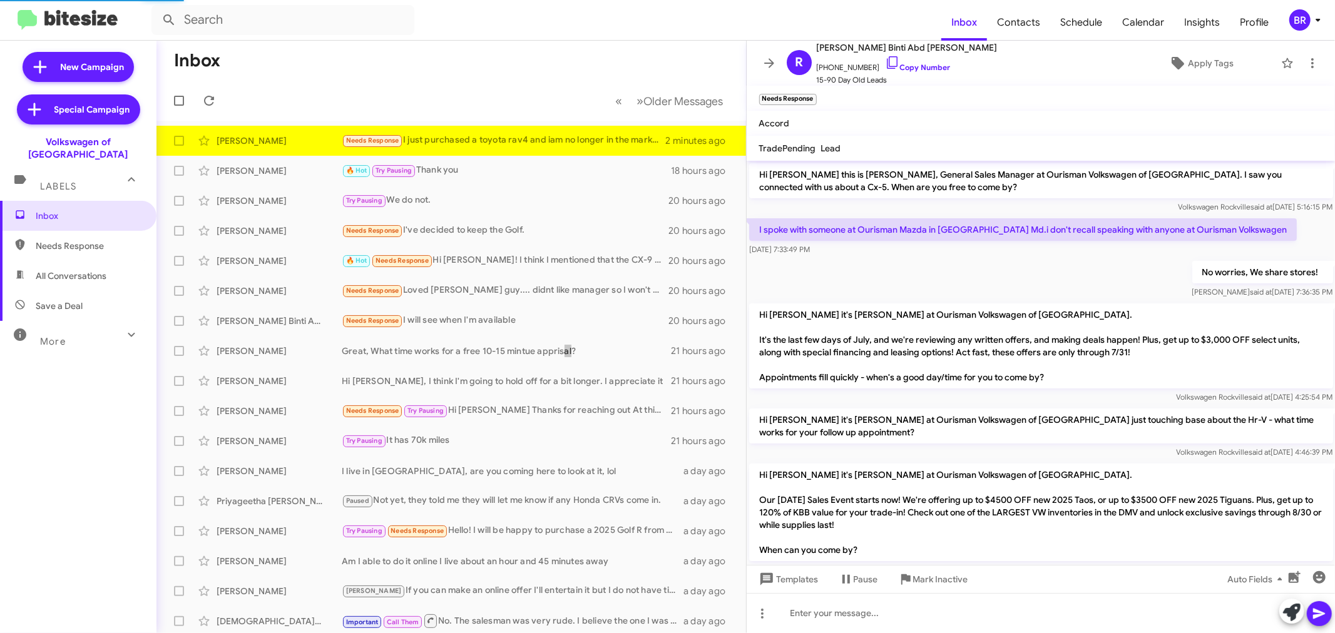
scroll to position [194, 0]
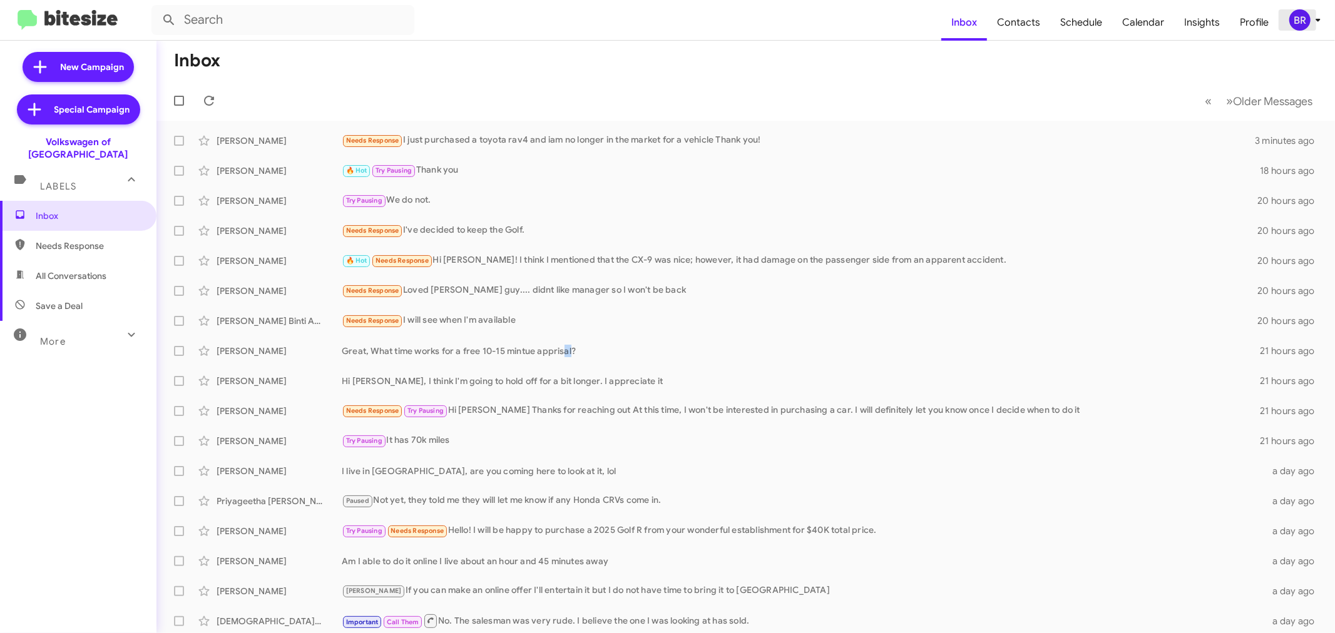
click at [1303, 13] on div "BR" at bounding box center [1299, 19] width 21 height 21
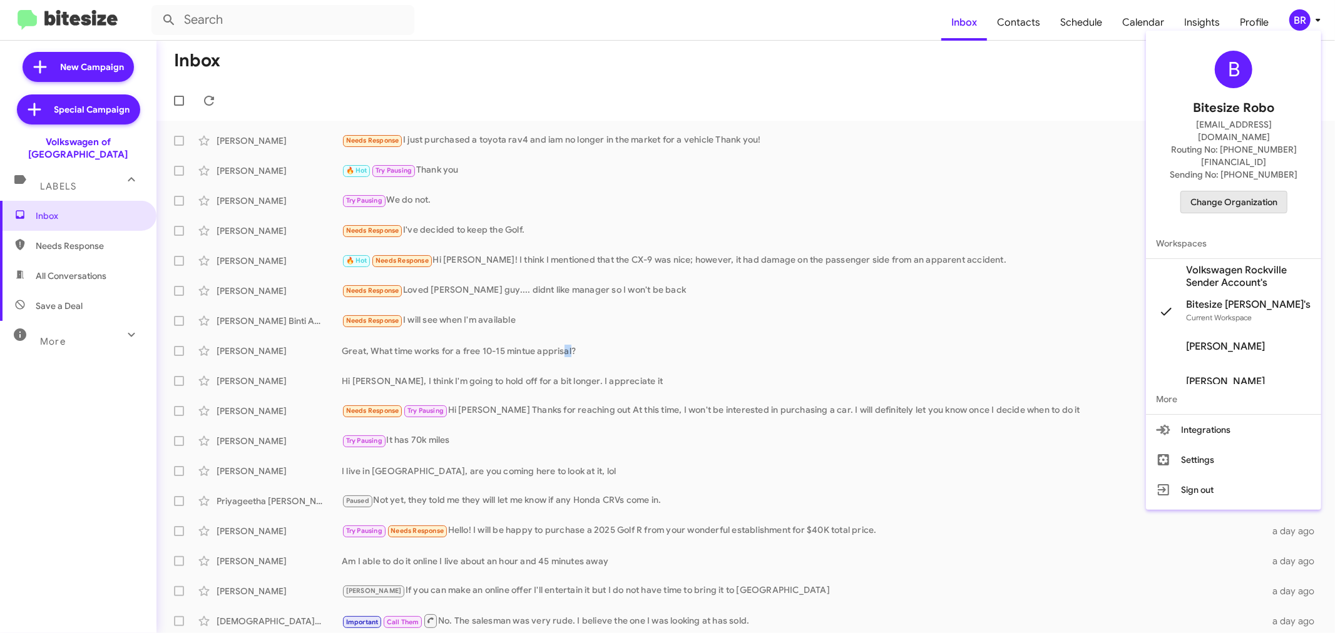
click at [1208, 191] on span "Change Organization" at bounding box center [1233, 201] width 87 height 21
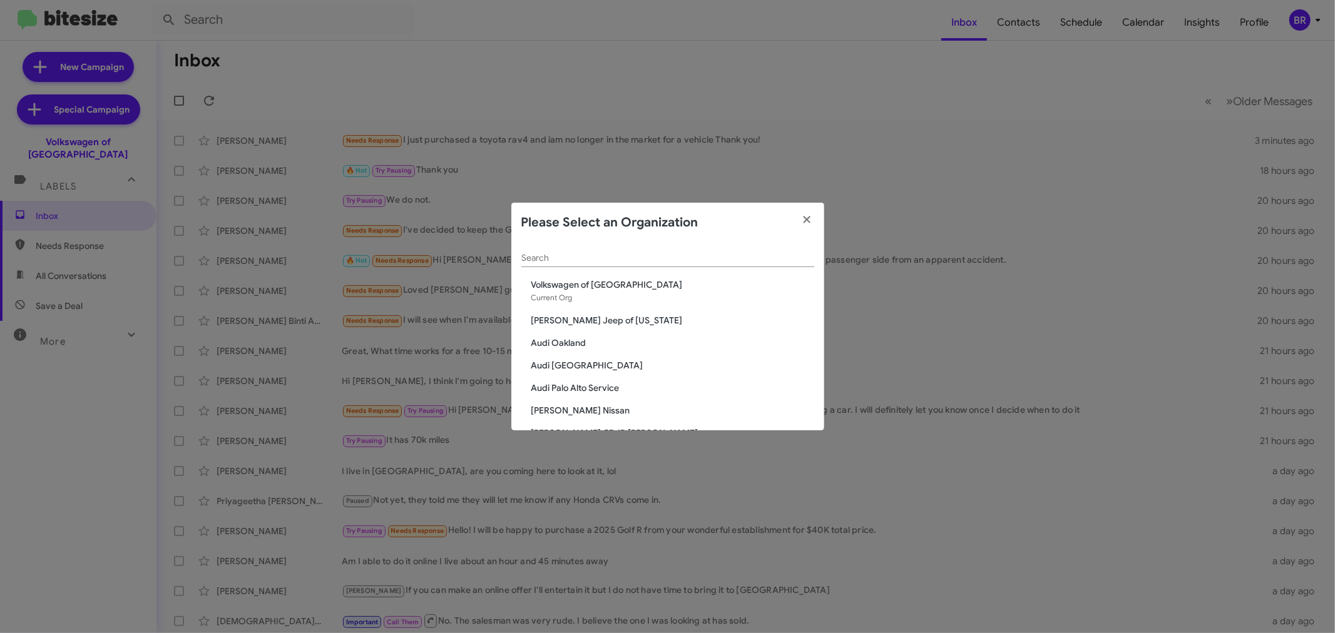
click at [643, 260] on input "Search" at bounding box center [667, 258] width 293 height 10
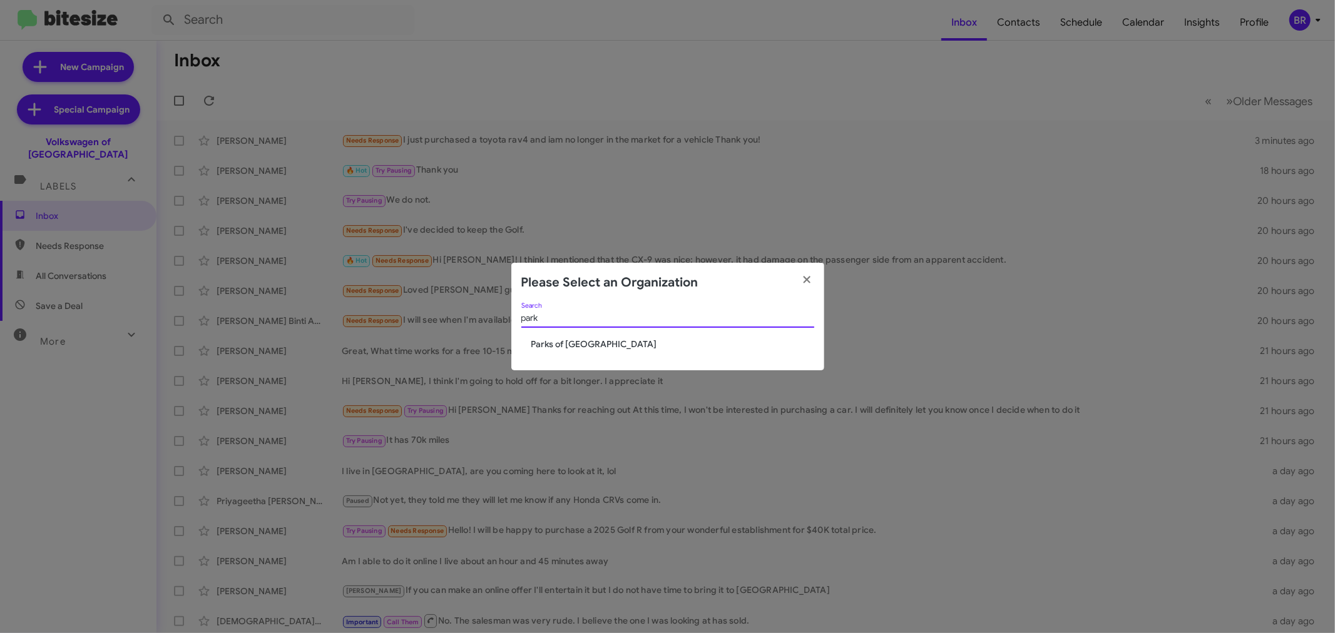
type input "park"
click at [584, 345] on span "Parks of [GEOGRAPHIC_DATA]" at bounding box center [672, 344] width 283 height 13
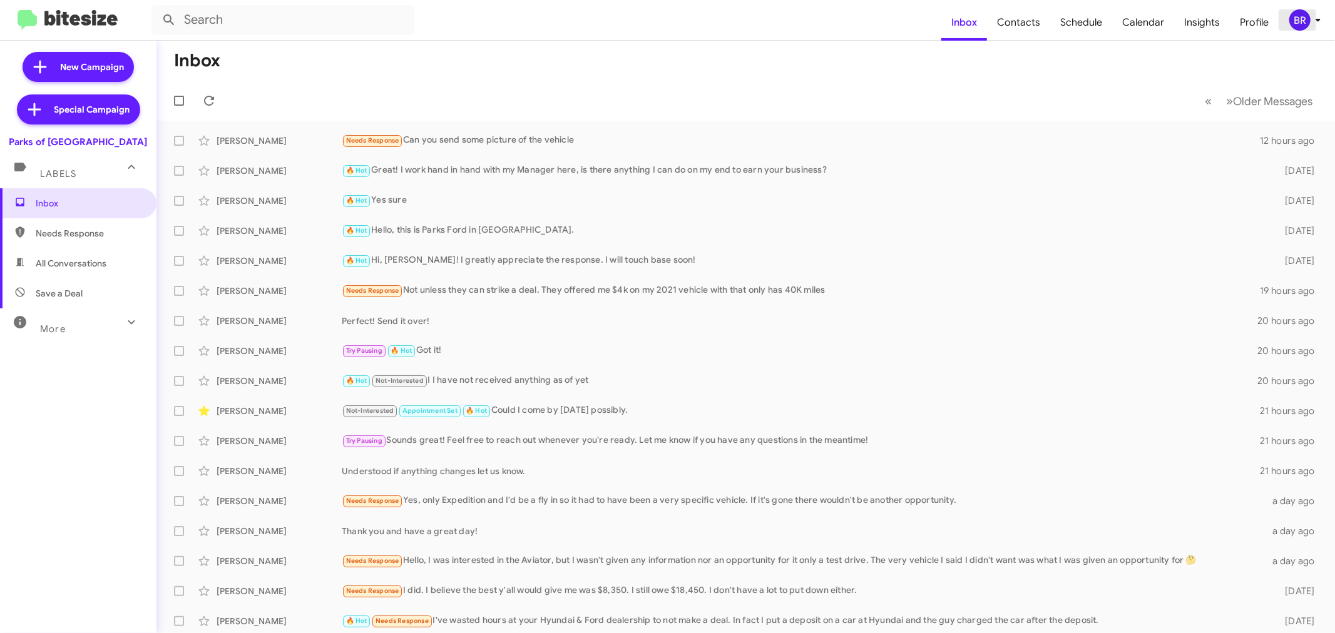
click at [1311, 13] on icon at bounding box center [1317, 20] width 15 height 15
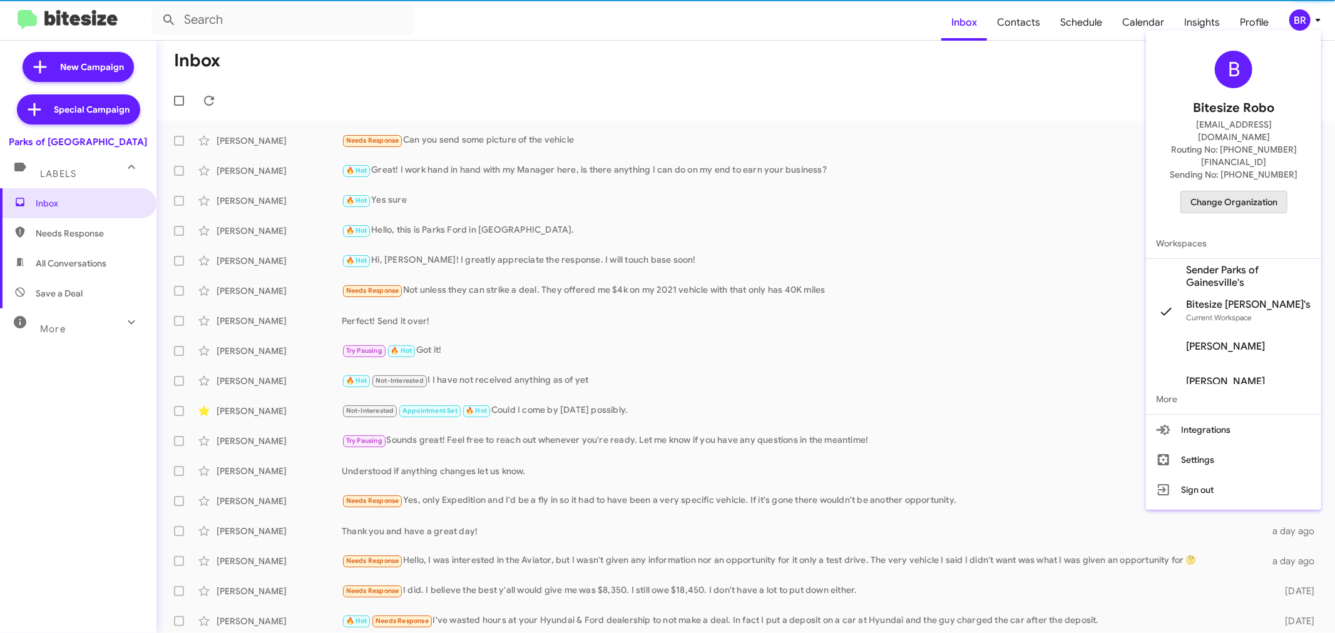
click at [1217, 191] on span "Change Organization" at bounding box center [1233, 201] width 87 height 21
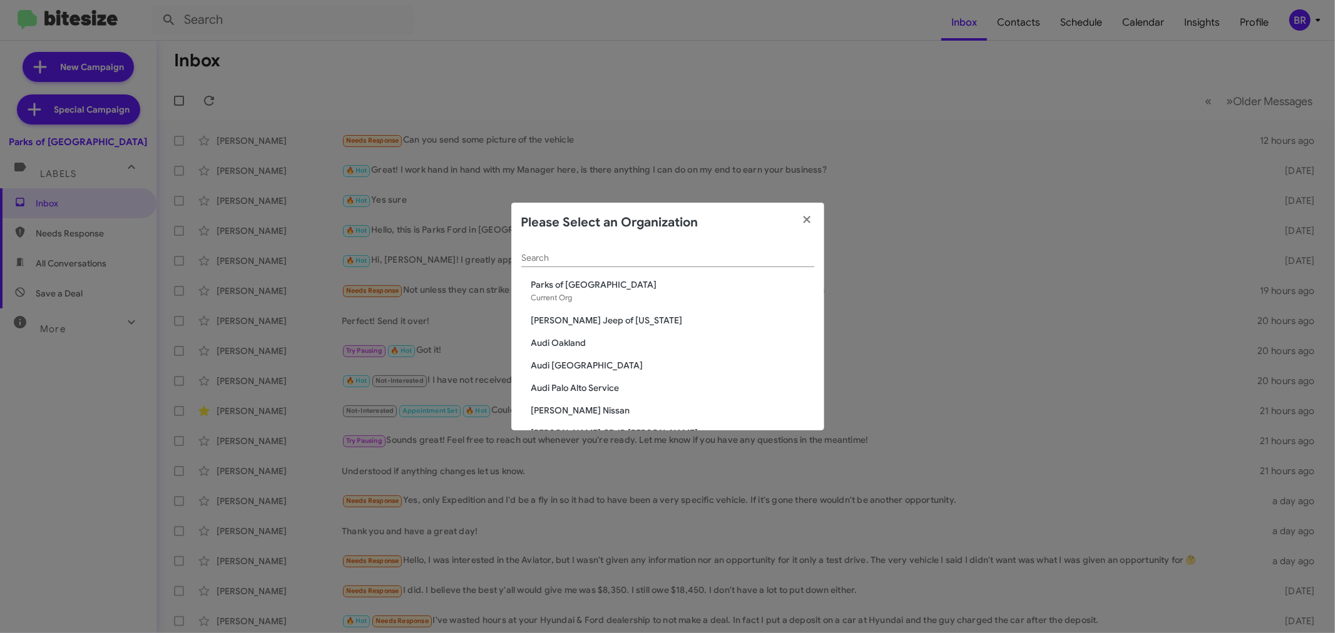
click at [604, 265] on div "Search" at bounding box center [667, 255] width 293 height 24
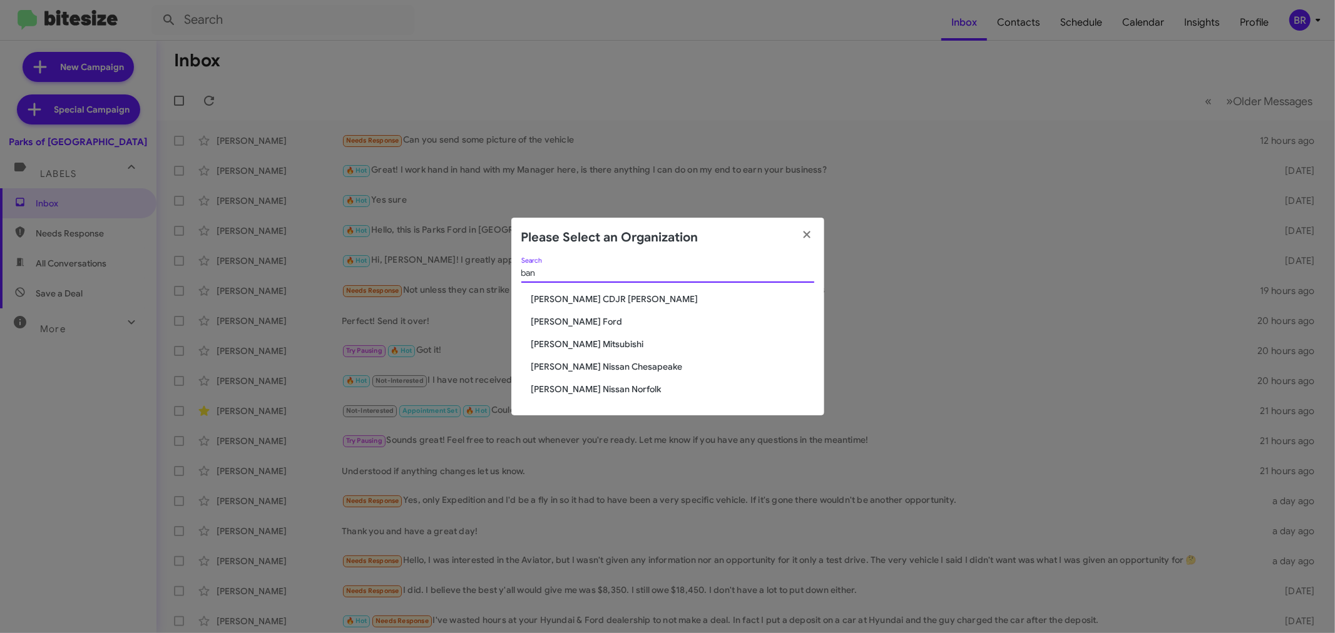
type input "ban"
click at [574, 322] on span "[PERSON_NAME] Ford" at bounding box center [672, 321] width 283 height 13
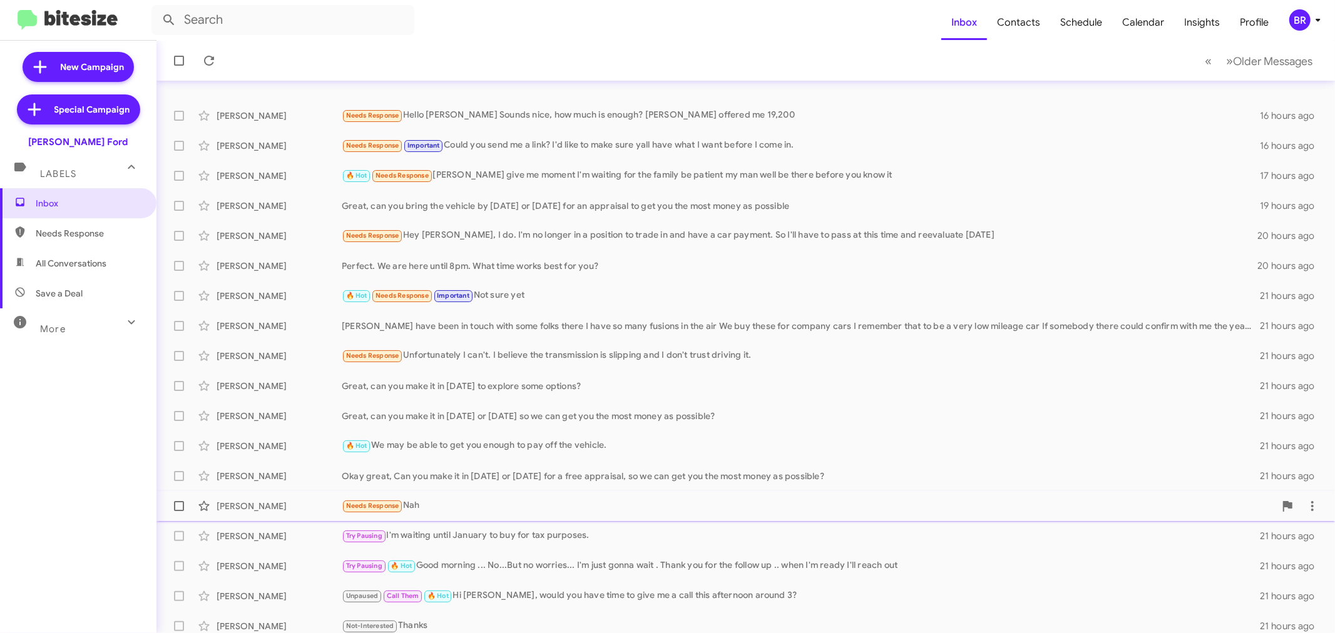
scroll to position [93, 0]
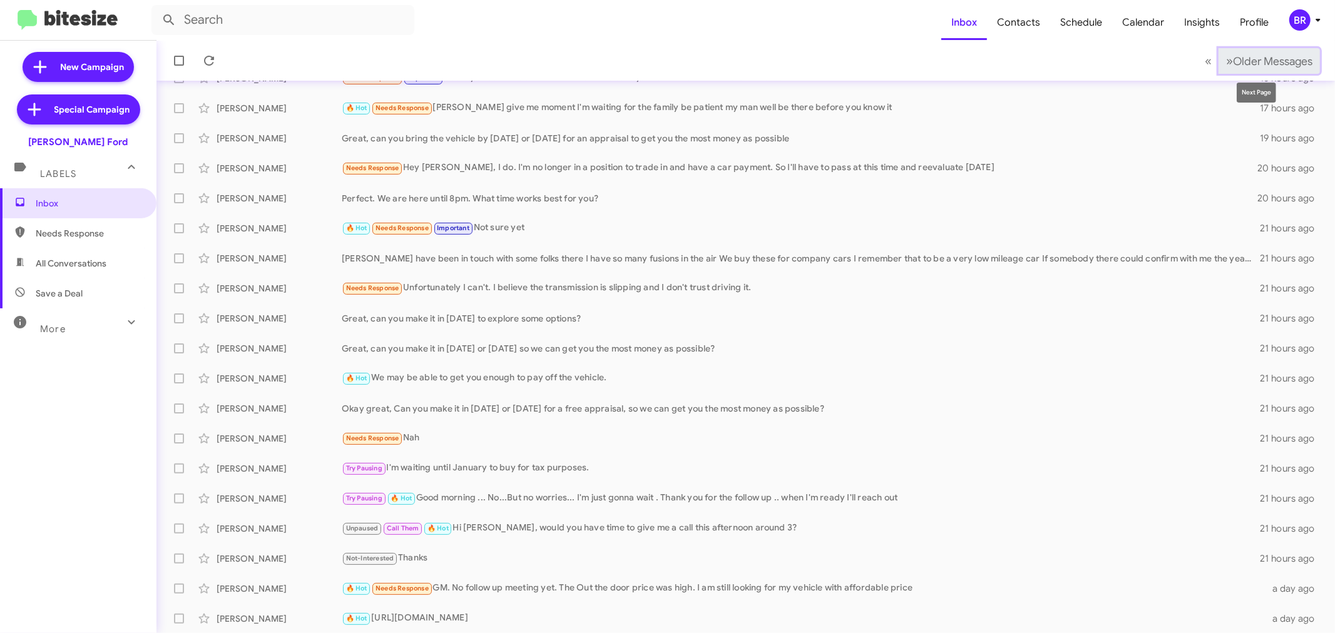
click at [1233, 65] on span "Older Messages" at bounding box center [1272, 61] width 79 height 14
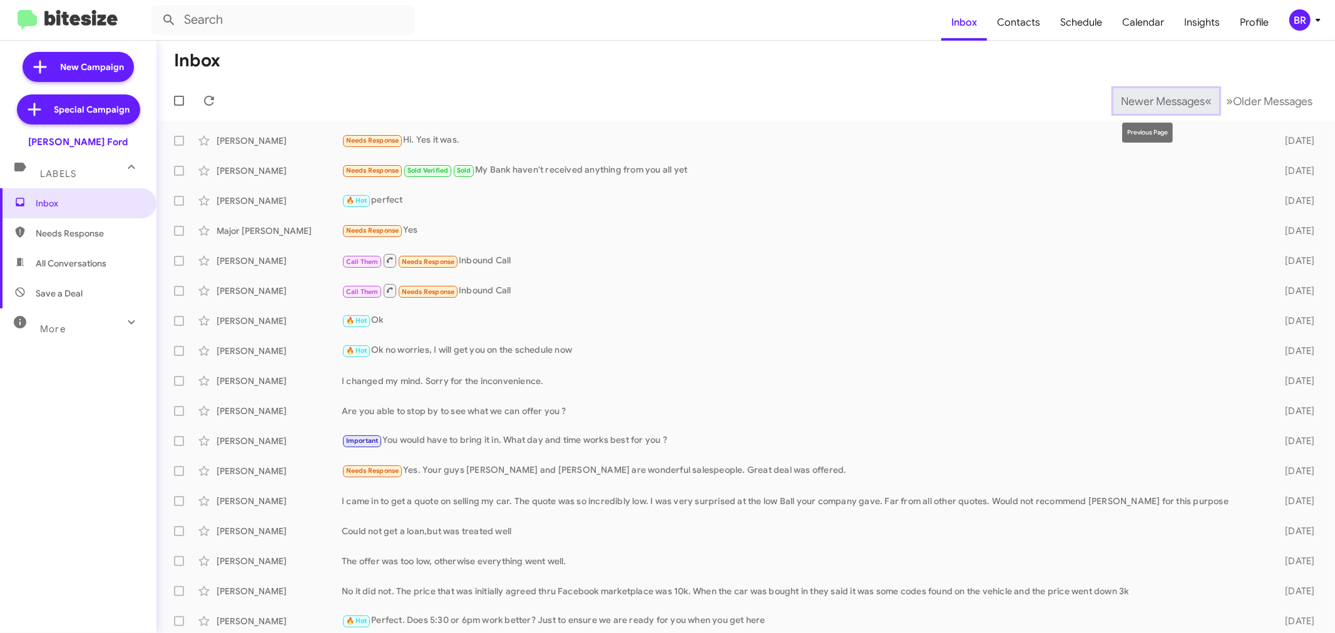
click at [1147, 108] on span "Newer Messages" at bounding box center [1163, 101] width 84 height 14
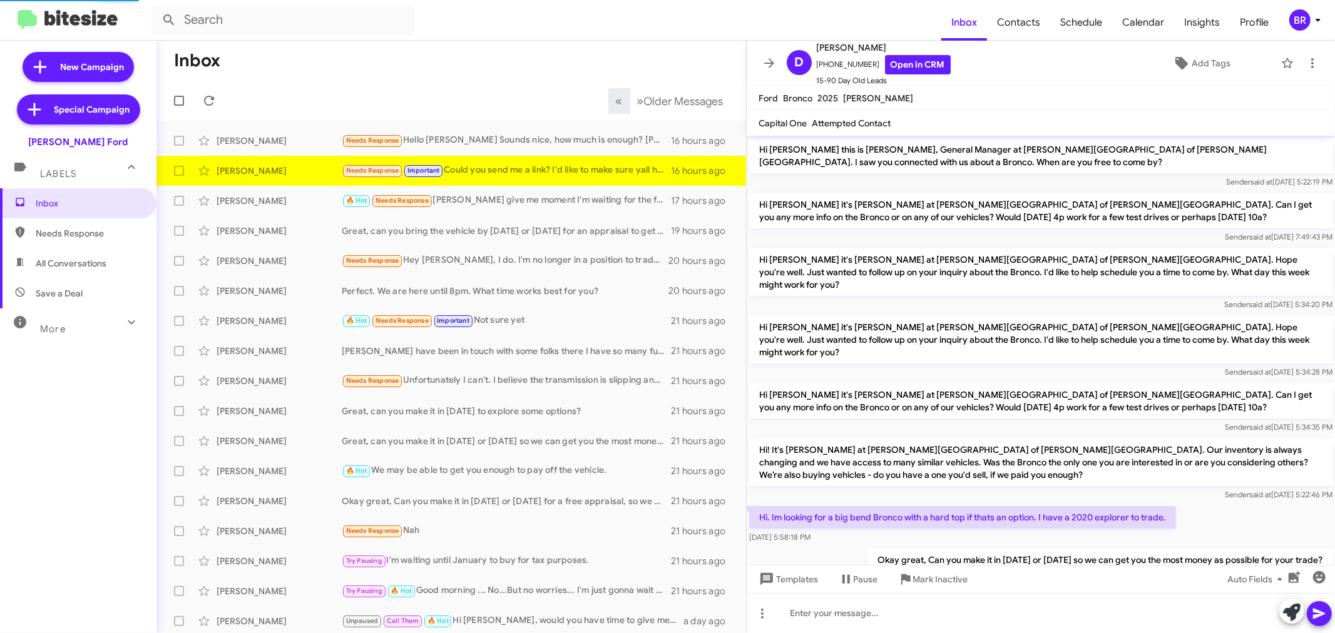
scroll to position [160, 0]
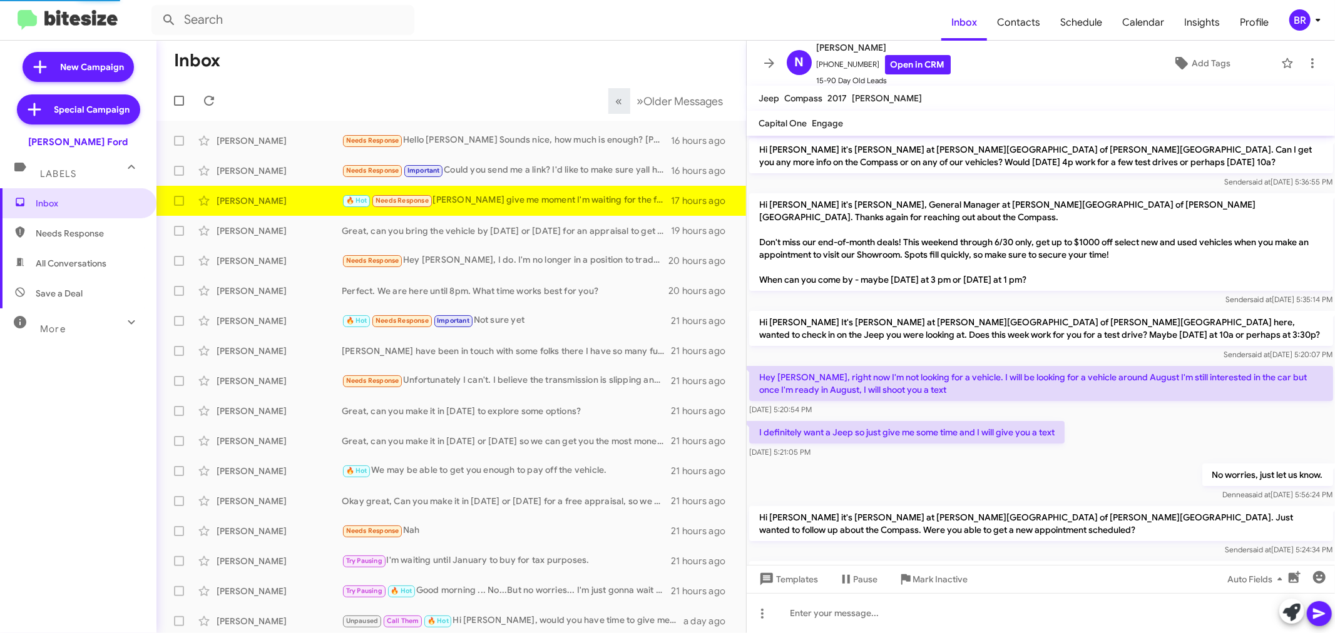
scroll to position [658, 0]
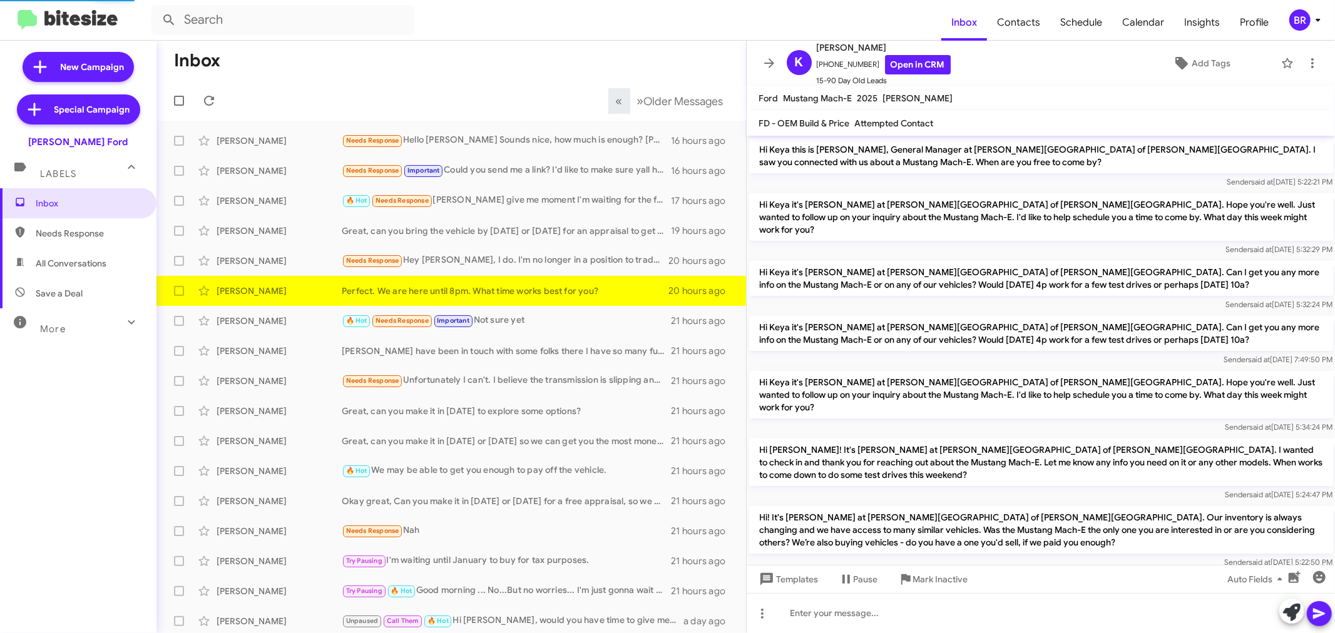
scroll to position [122, 0]
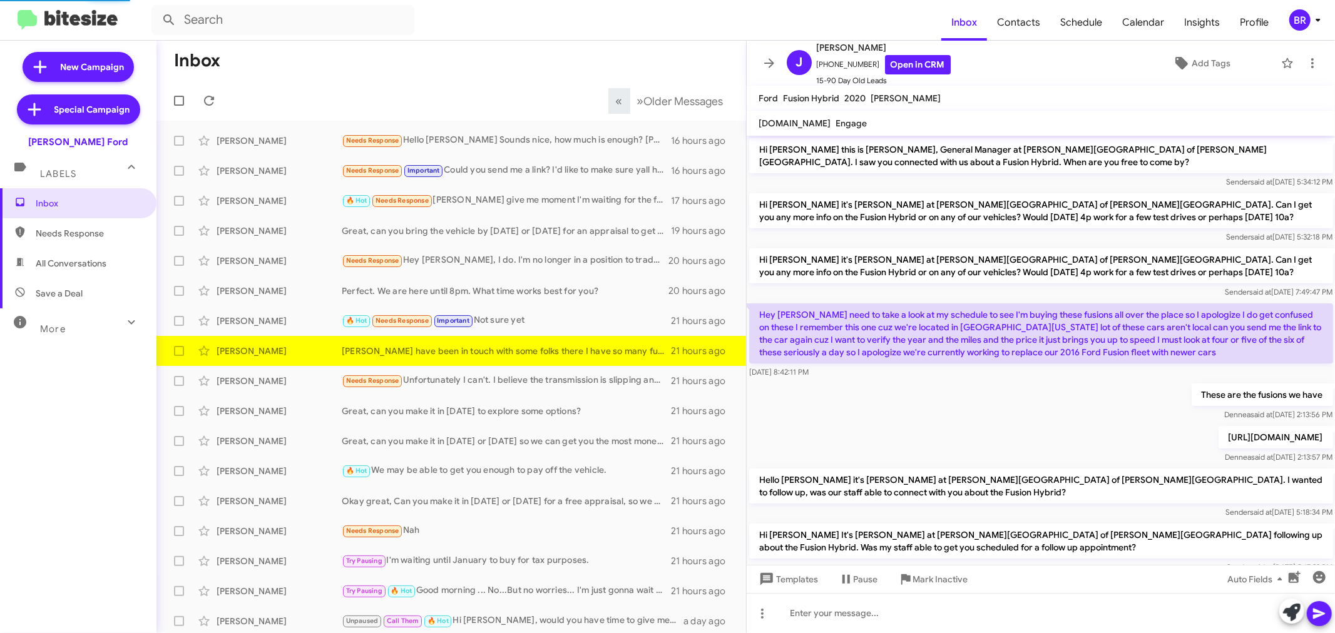
scroll to position [131, 0]
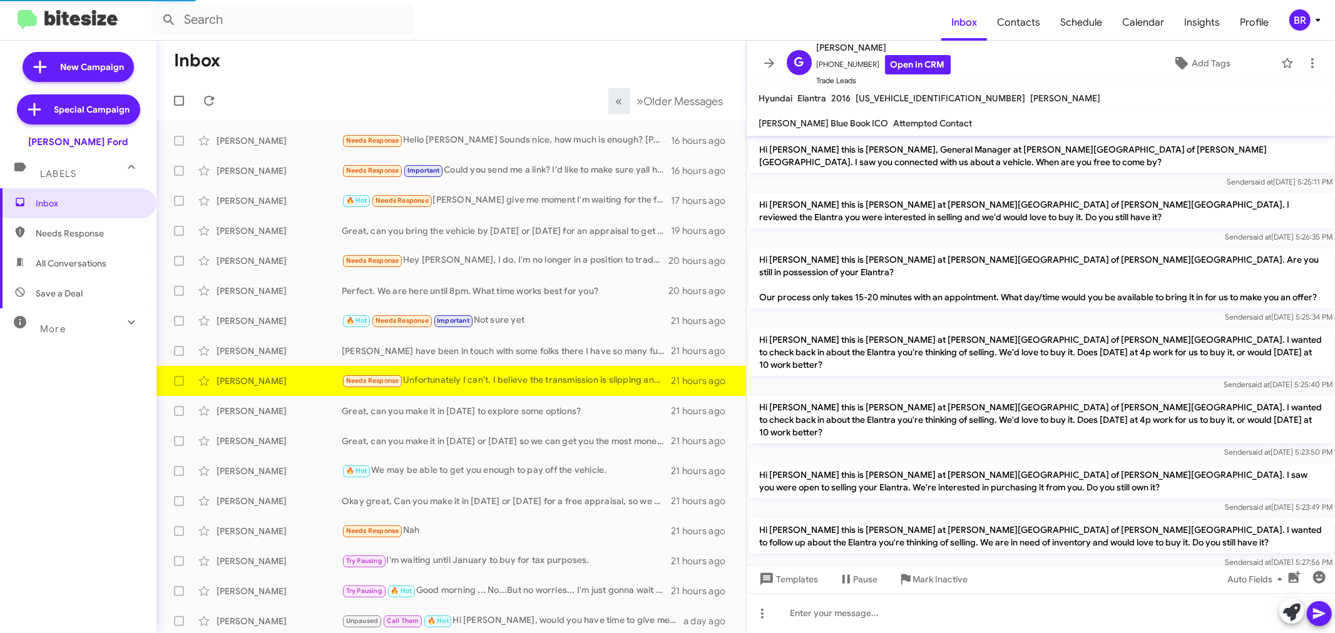
scroll to position [147, 0]
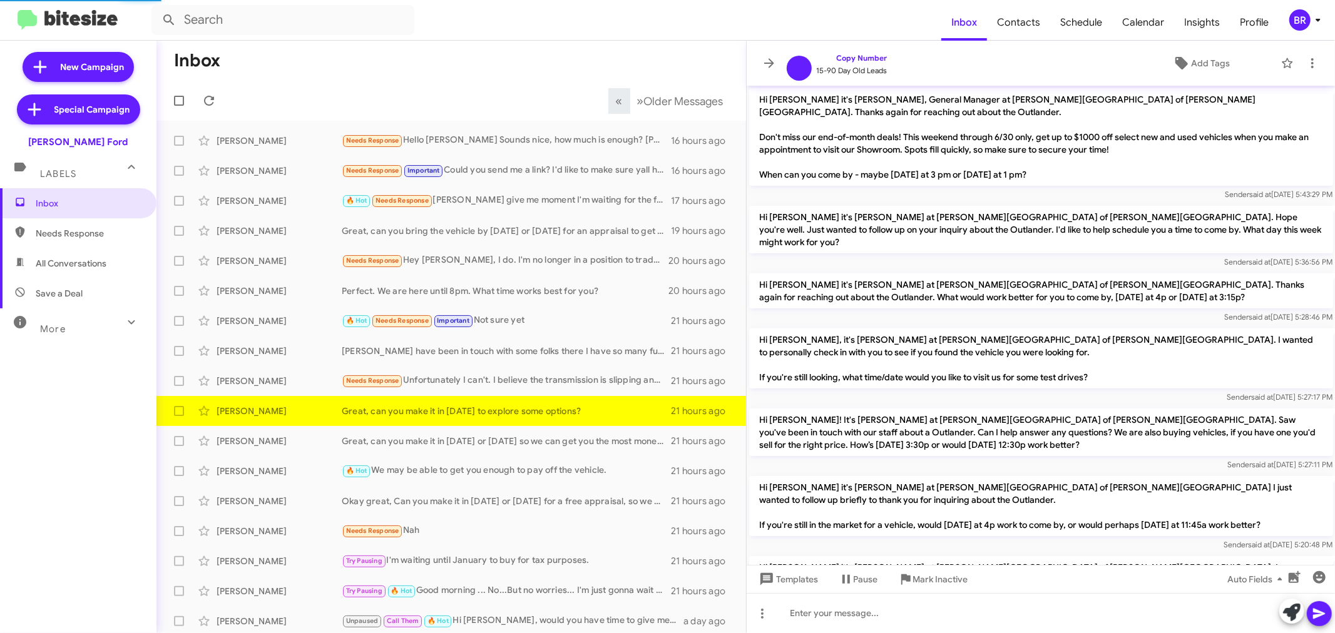
scroll to position [260, 0]
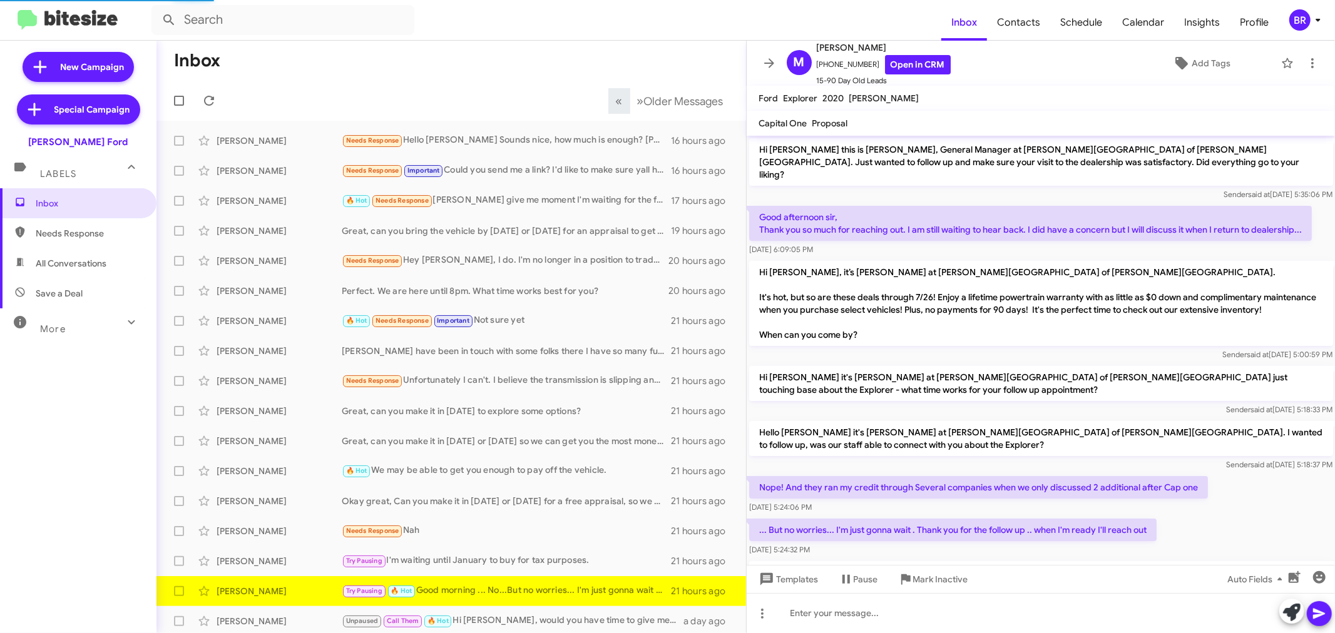
scroll to position [131, 0]
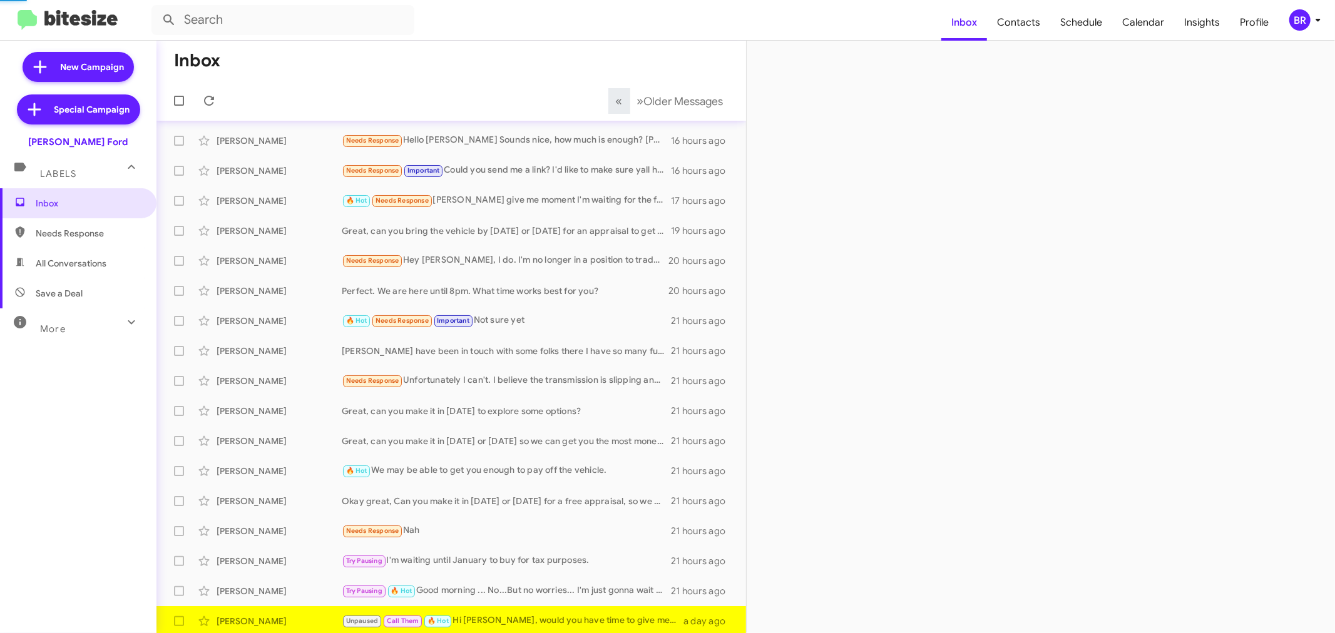
scroll to position [3, 0]
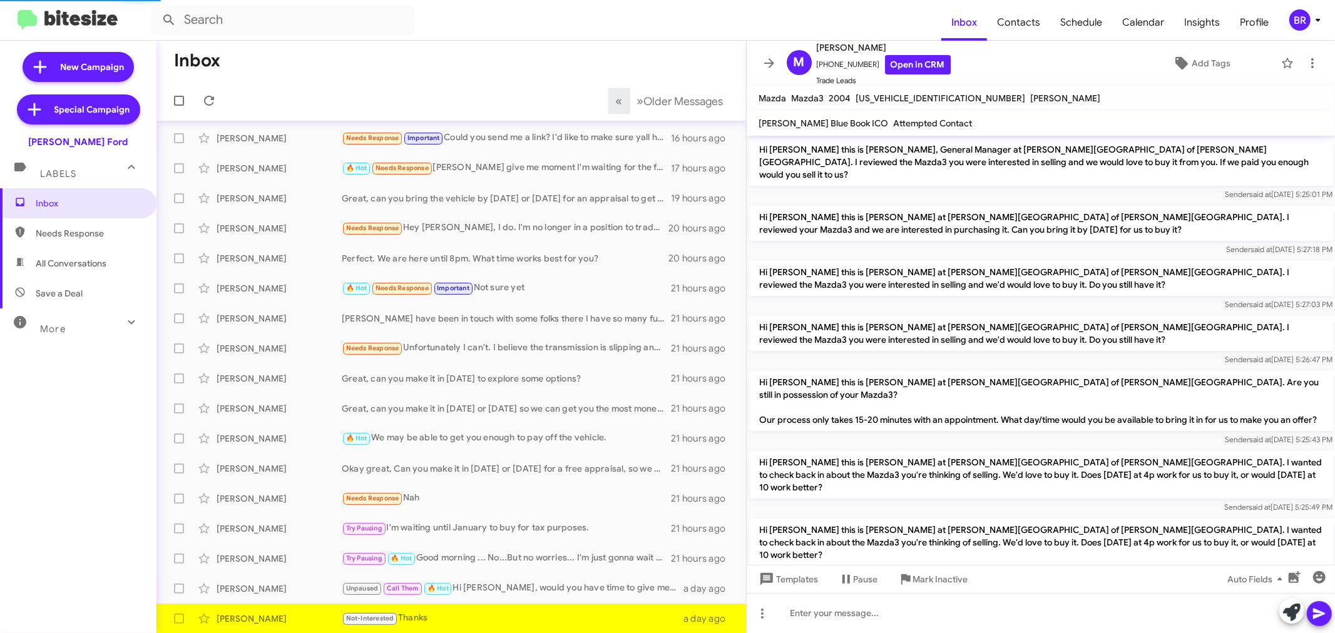
scroll to position [295, 0]
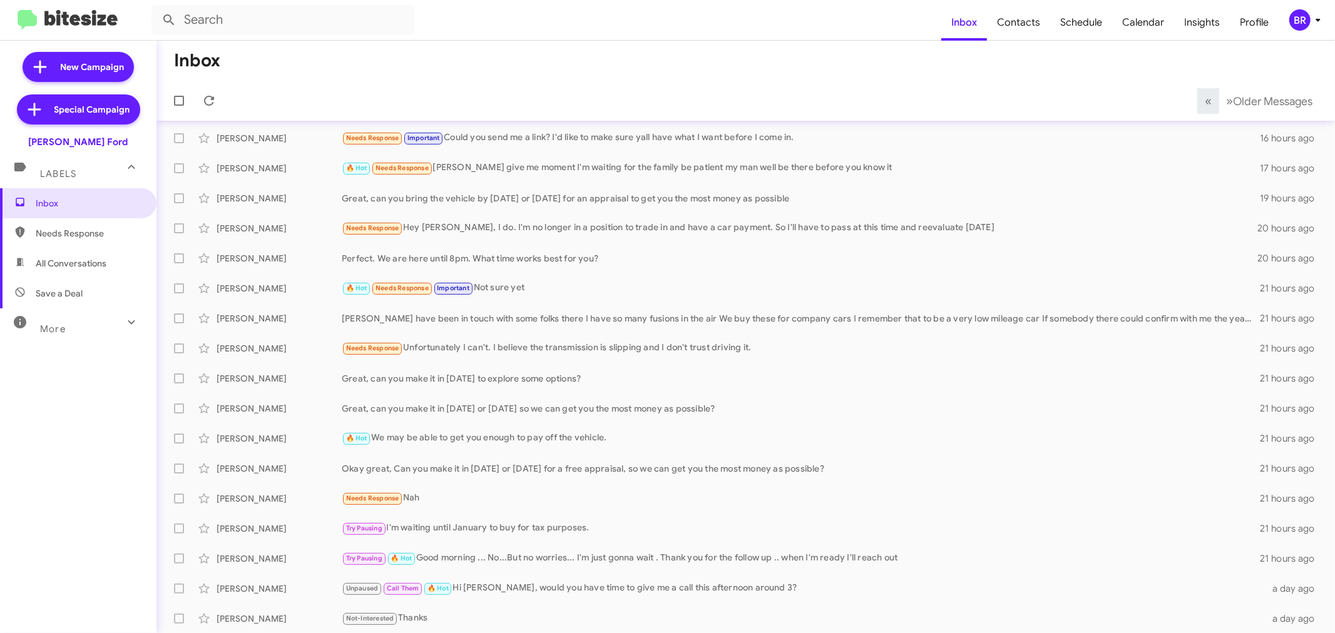
scroll to position [63, 0]
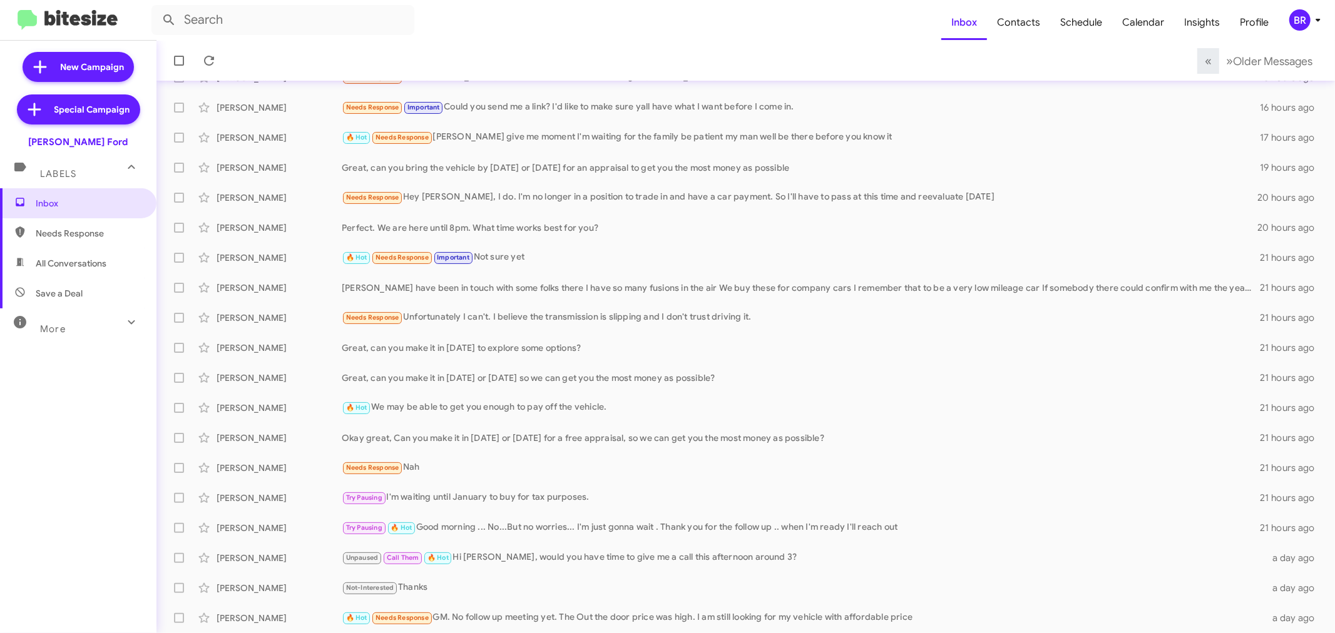
scroll to position [93, 0]
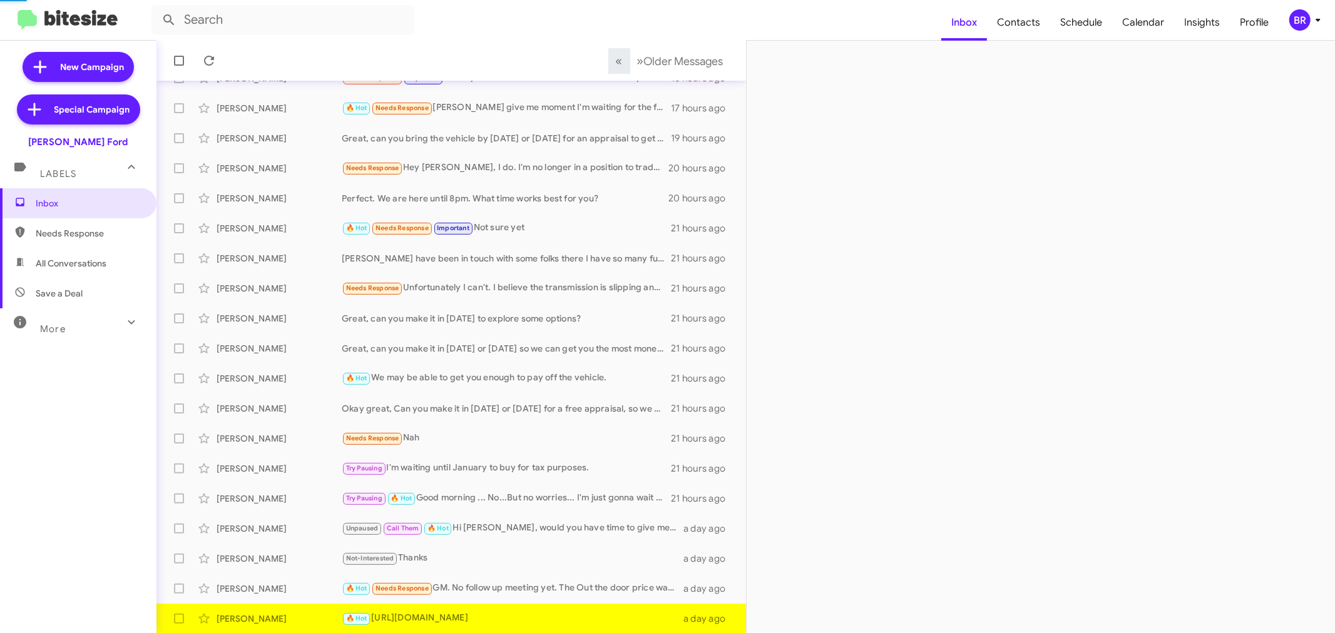
click at [1313, 22] on icon at bounding box center [1317, 20] width 15 height 15
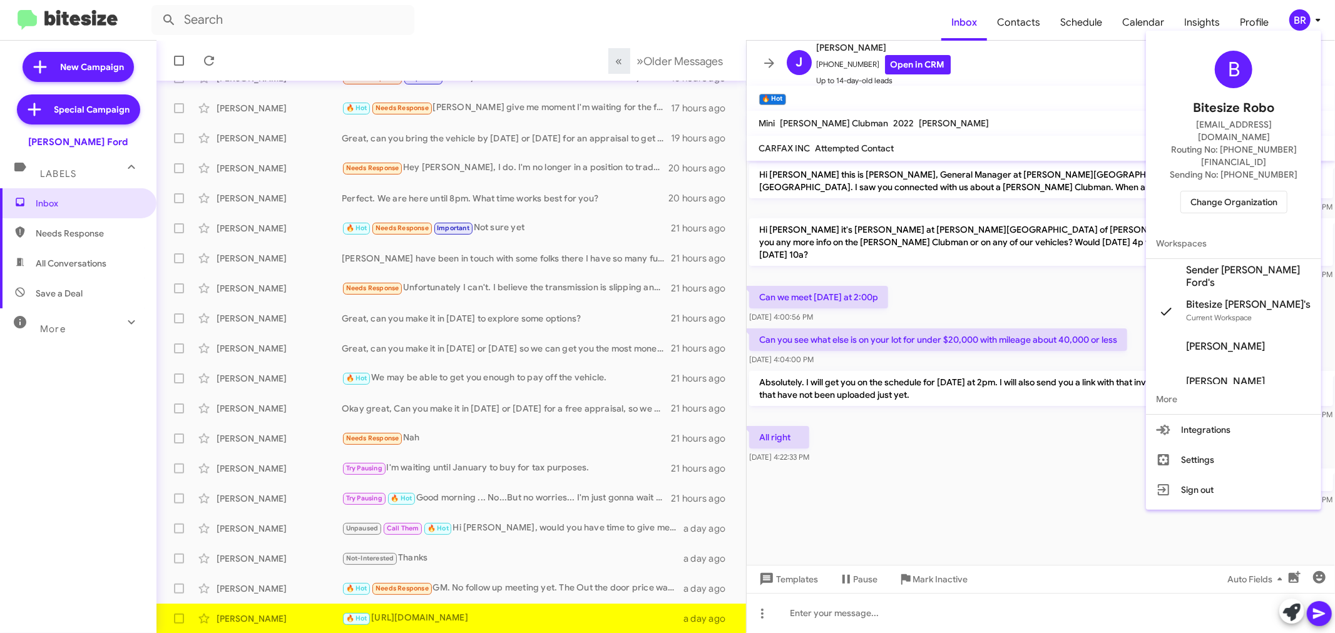
click at [1312, 23] on div at bounding box center [667, 316] width 1335 height 633
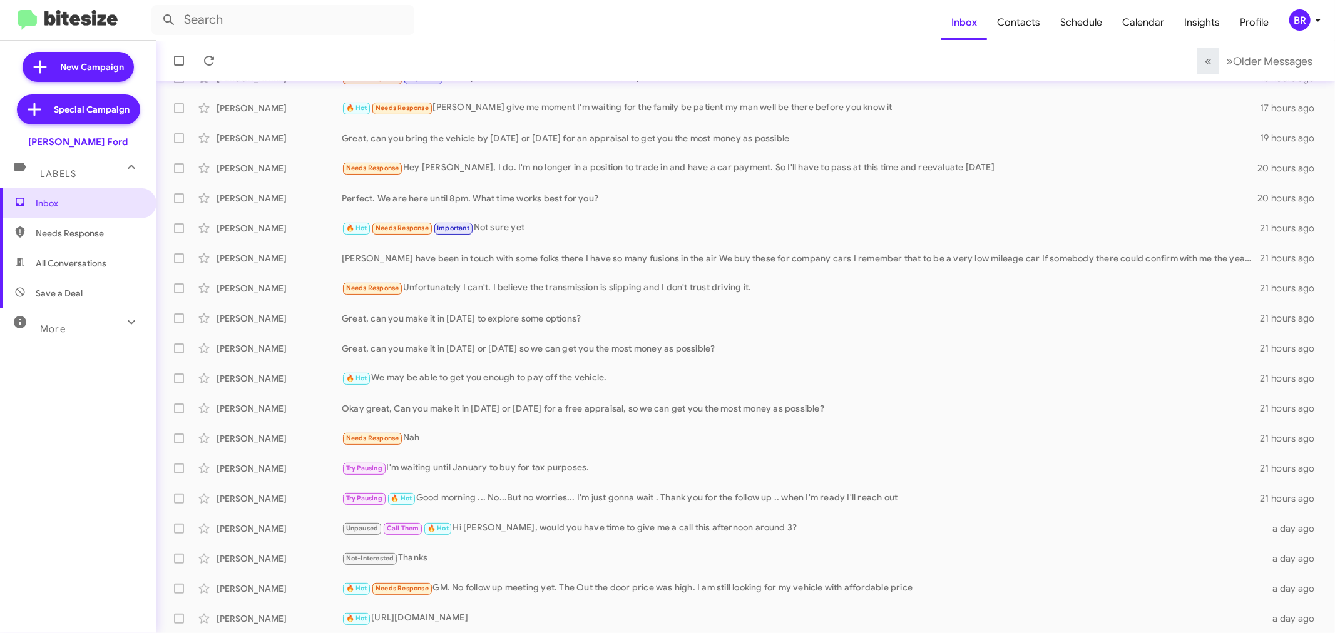
click at [1321, 18] on icon at bounding box center [1317, 20] width 15 height 15
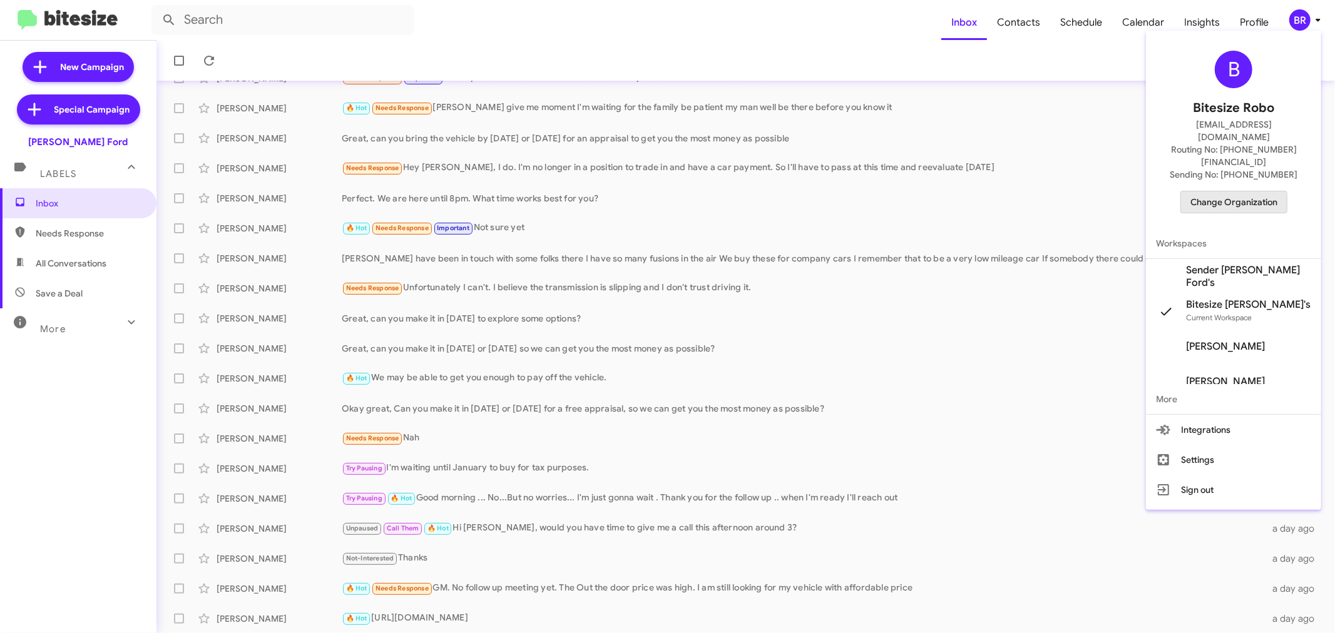
click at [1203, 191] on span "Change Organization" at bounding box center [1233, 201] width 87 height 21
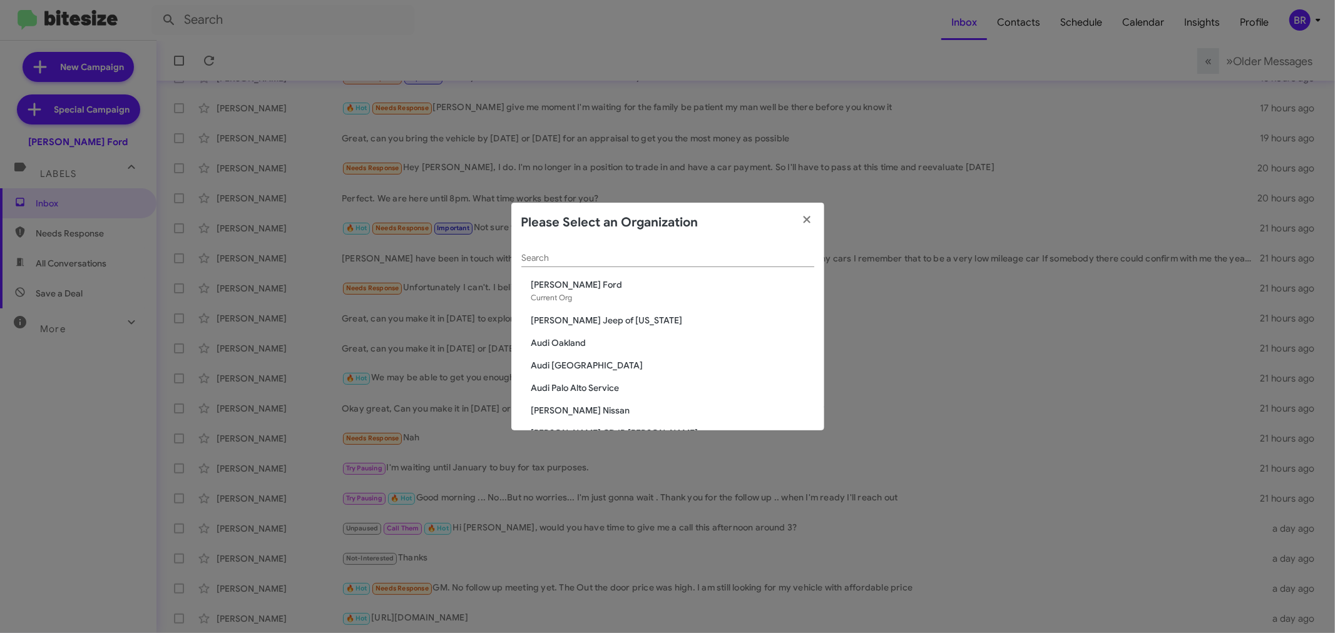
click at [648, 250] on div "Search" at bounding box center [667, 255] width 293 height 24
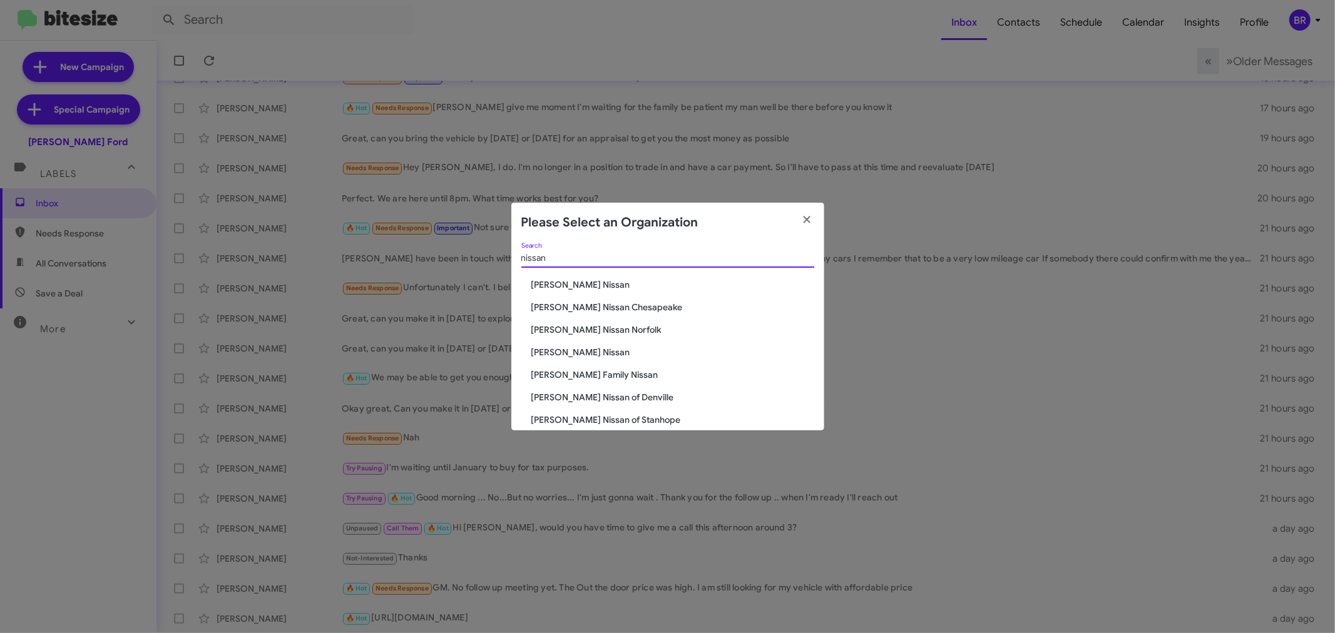
type input "nissan"
click at [590, 305] on span "Banister Nissan Chesapeake" at bounding box center [672, 307] width 283 height 13
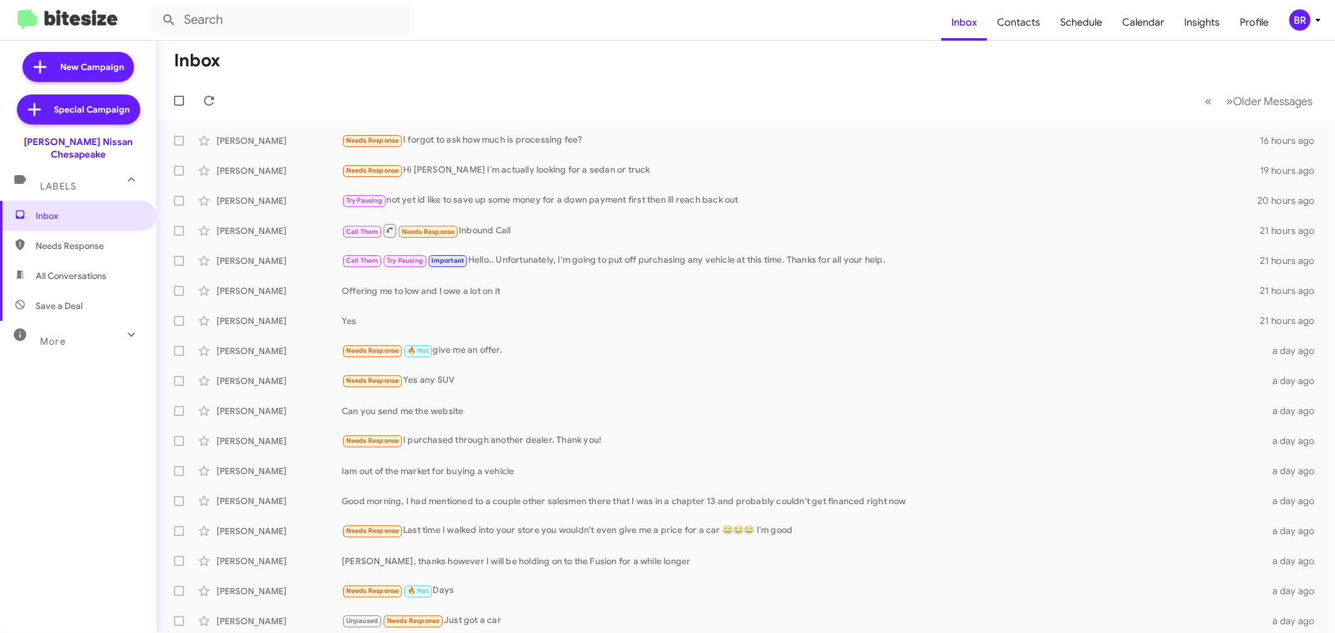
click at [1299, 29] on div "BR" at bounding box center [1299, 19] width 21 height 21
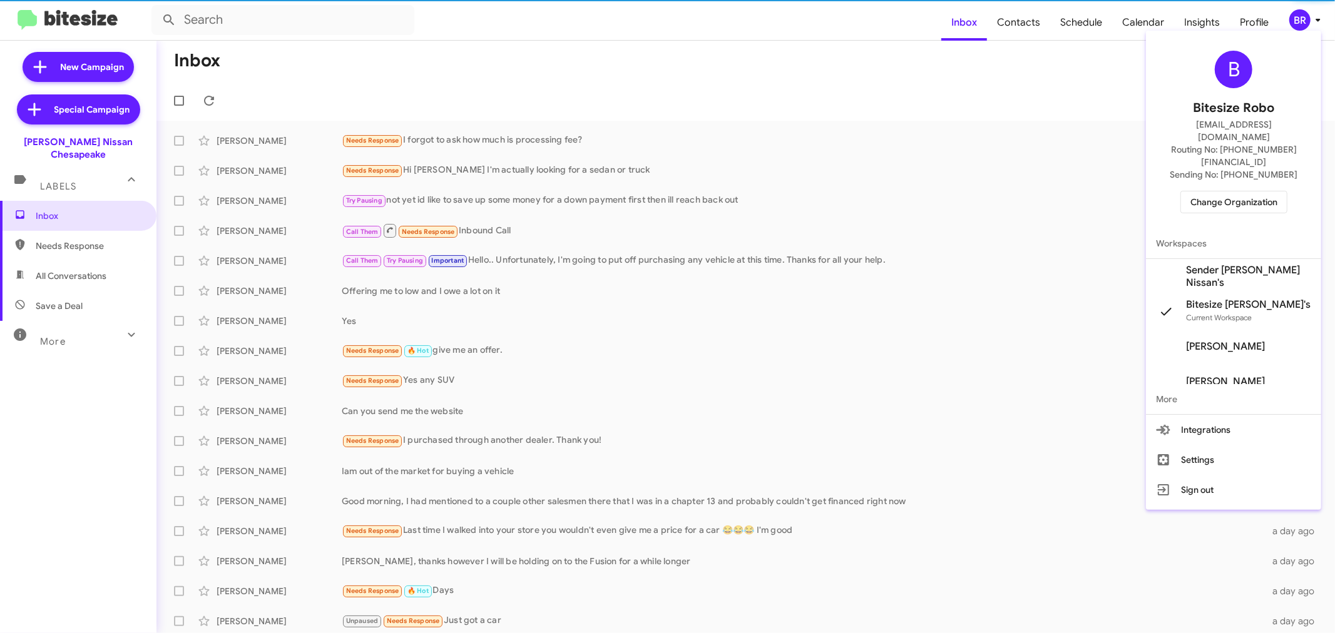
click at [1215, 191] on span "Change Organization" at bounding box center [1233, 201] width 87 height 21
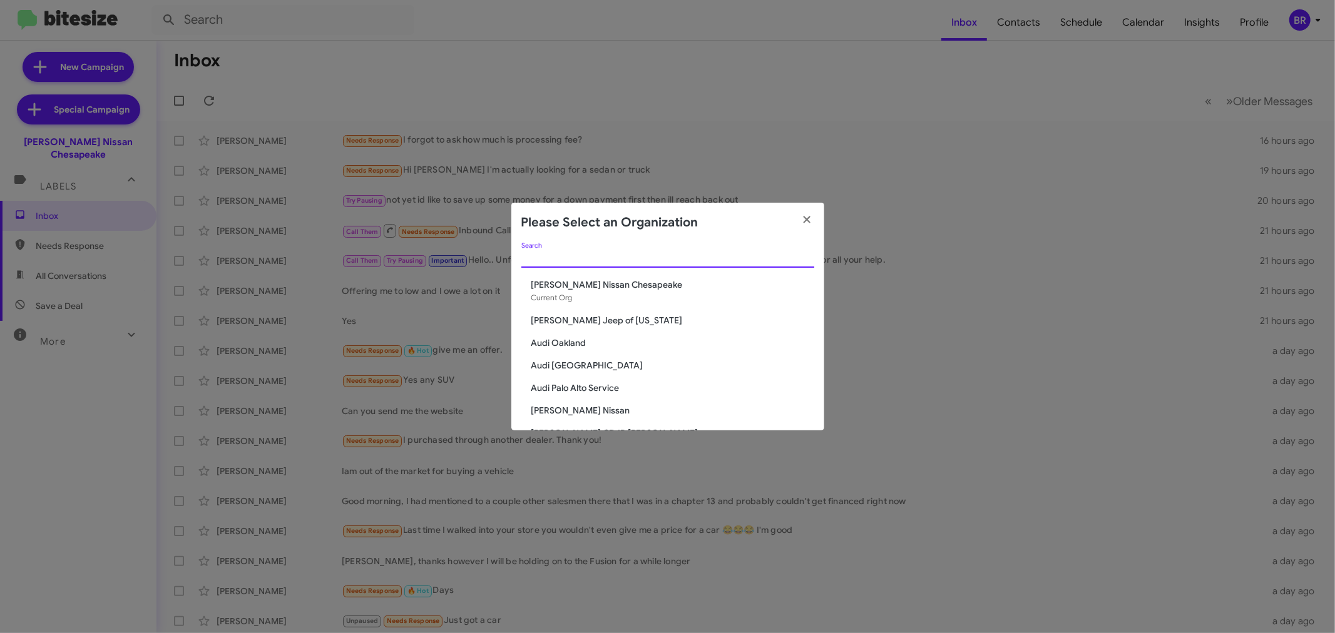
click at [629, 258] on input "Search" at bounding box center [667, 258] width 293 height 10
click at [626, 234] on div "Please Select an Organization" at bounding box center [667, 223] width 313 height 40
click at [691, 279] on div "Search Banister Nissan Chesapeake Current Org Adams Jeep of Maryland Audi Oakla…" at bounding box center [667, 337] width 313 height 188
click at [691, 264] on div "Search" at bounding box center [667, 255] width 293 height 24
type input "nissan"
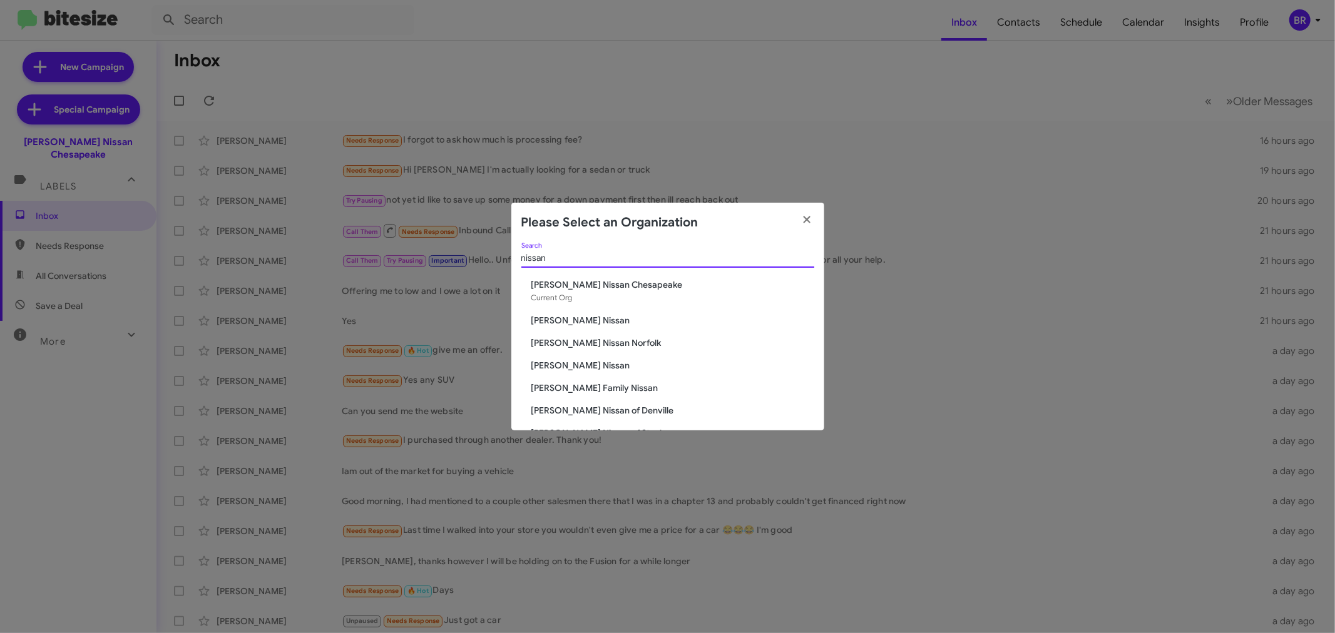
click at [609, 346] on span "[PERSON_NAME] Nissan Norfolk" at bounding box center [672, 343] width 283 height 13
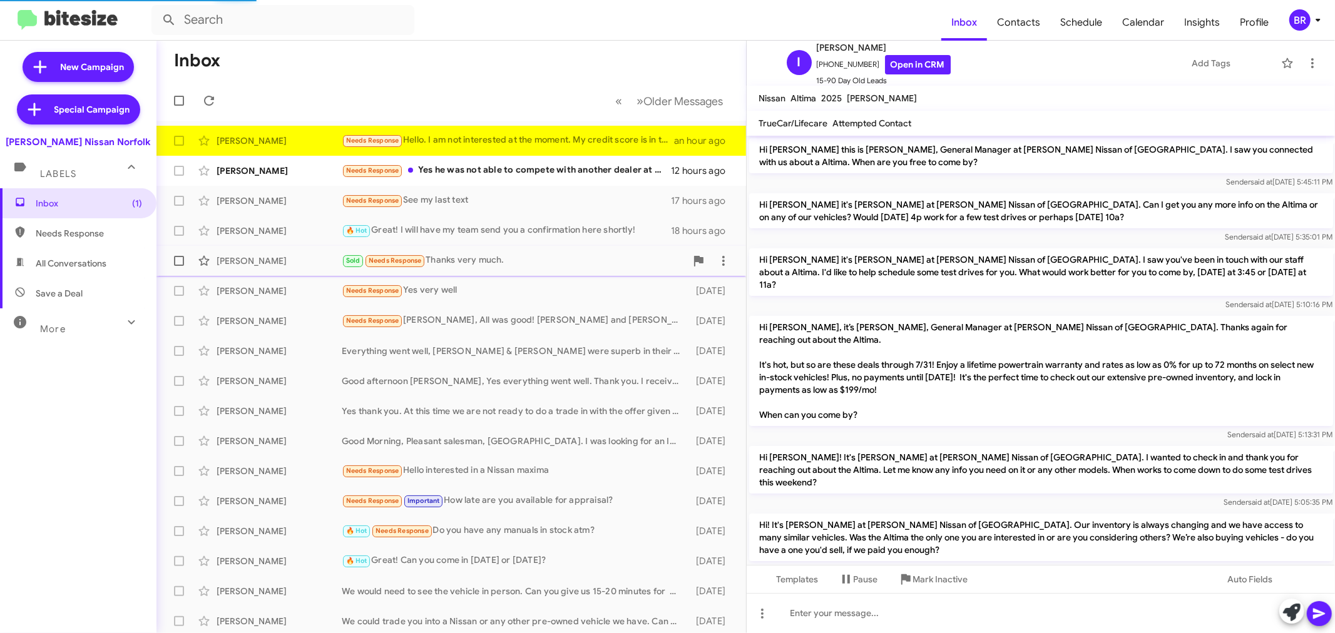
scroll to position [181, 0]
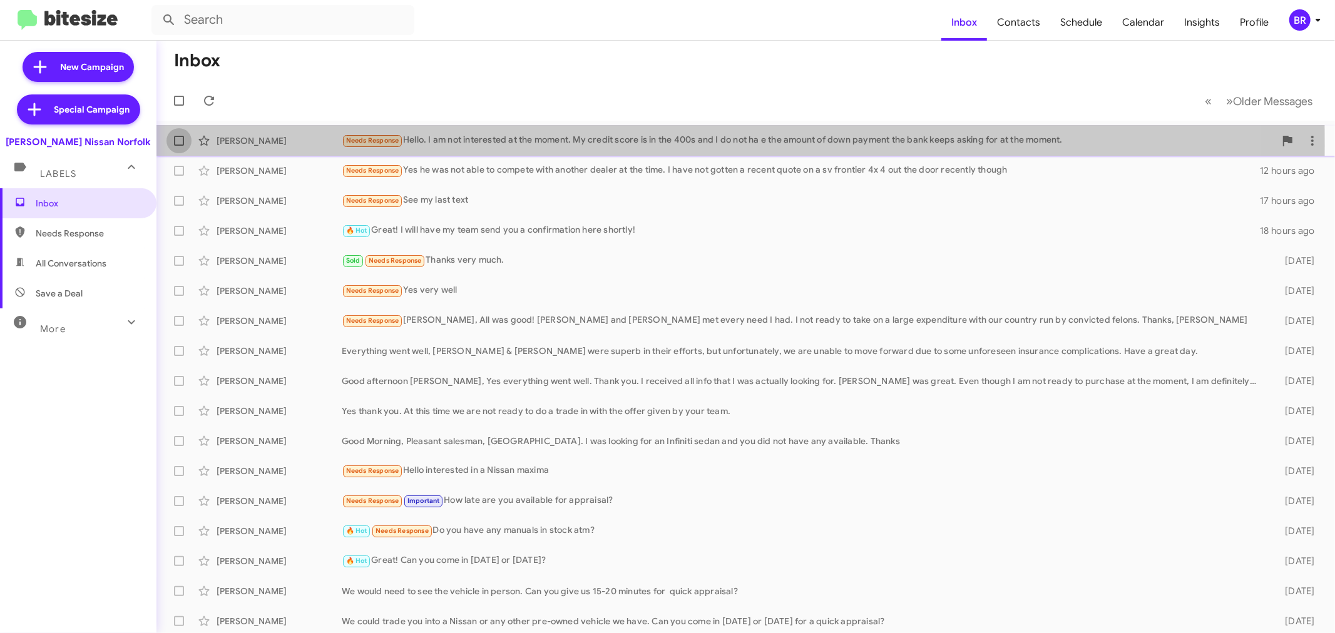
click at [180, 146] on label at bounding box center [178, 140] width 25 height 25
click at [179, 146] on input "checkbox" at bounding box center [178, 146] width 1 height 1
checkbox input "true"
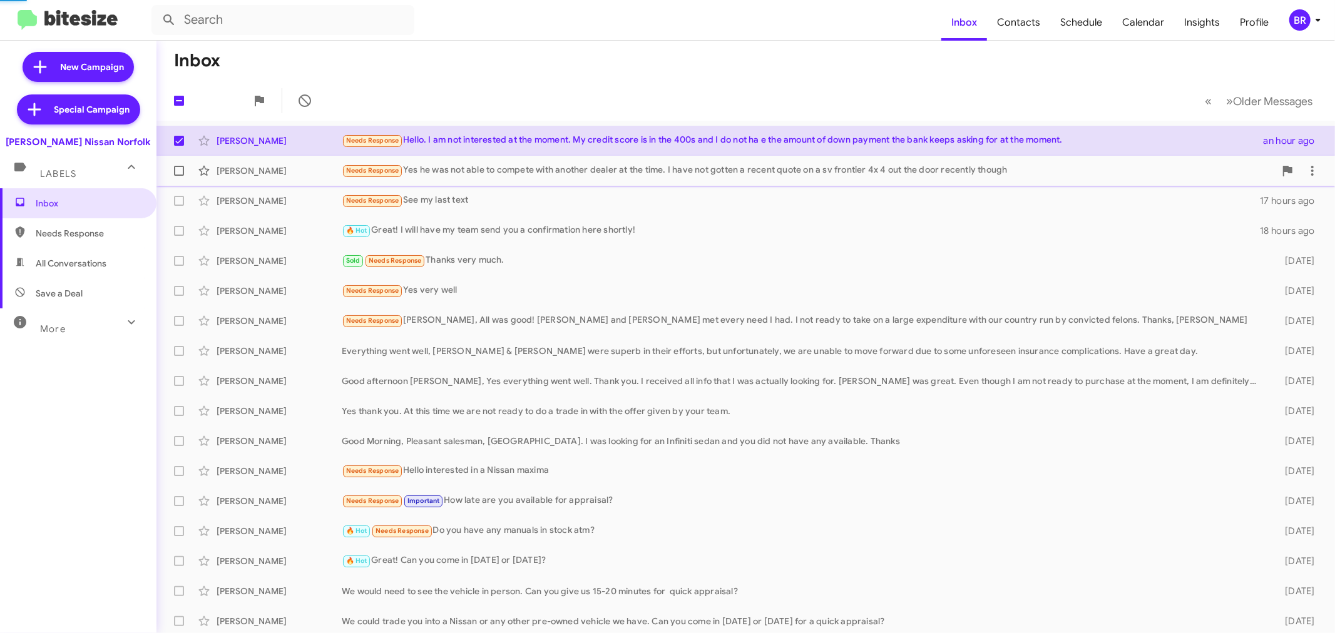
click at [173, 166] on label at bounding box center [178, 170] width 25 height 25
click at [178, 176] on input "checkbox" at bounding box center [178, 176] width 1 height 1
checkbox input "true"
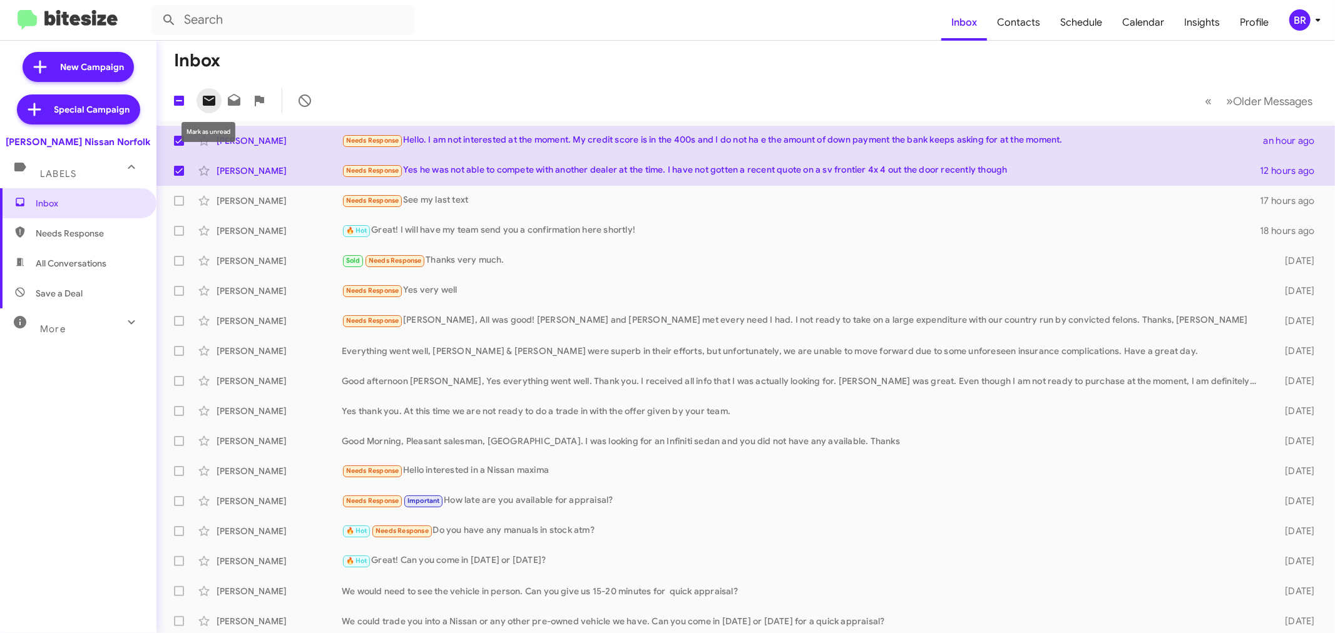
click at [211, 103] on icon at bounding box center [209, 101] width 13 height 10
click at [1291, 28] on span "BR" at bounding box center [1307, 19] width 38 height 21
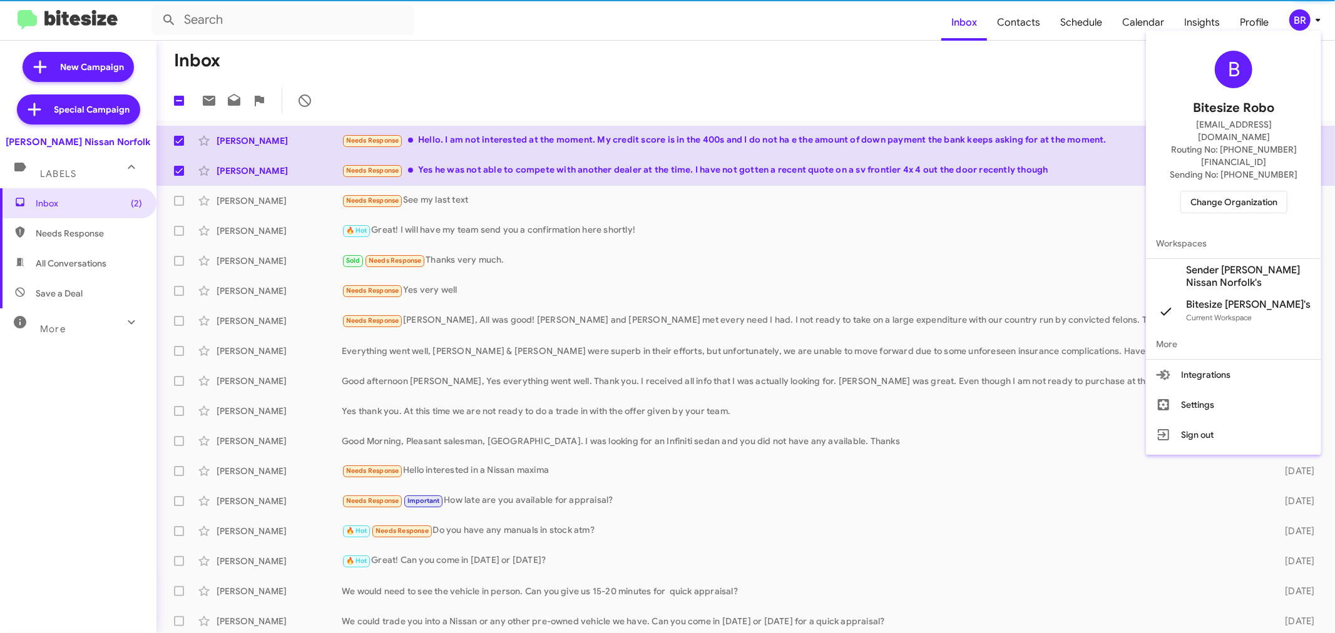
click at [1231, 191] on span "Change Organization" at bounding box center [1233, 201] width 87 height 21
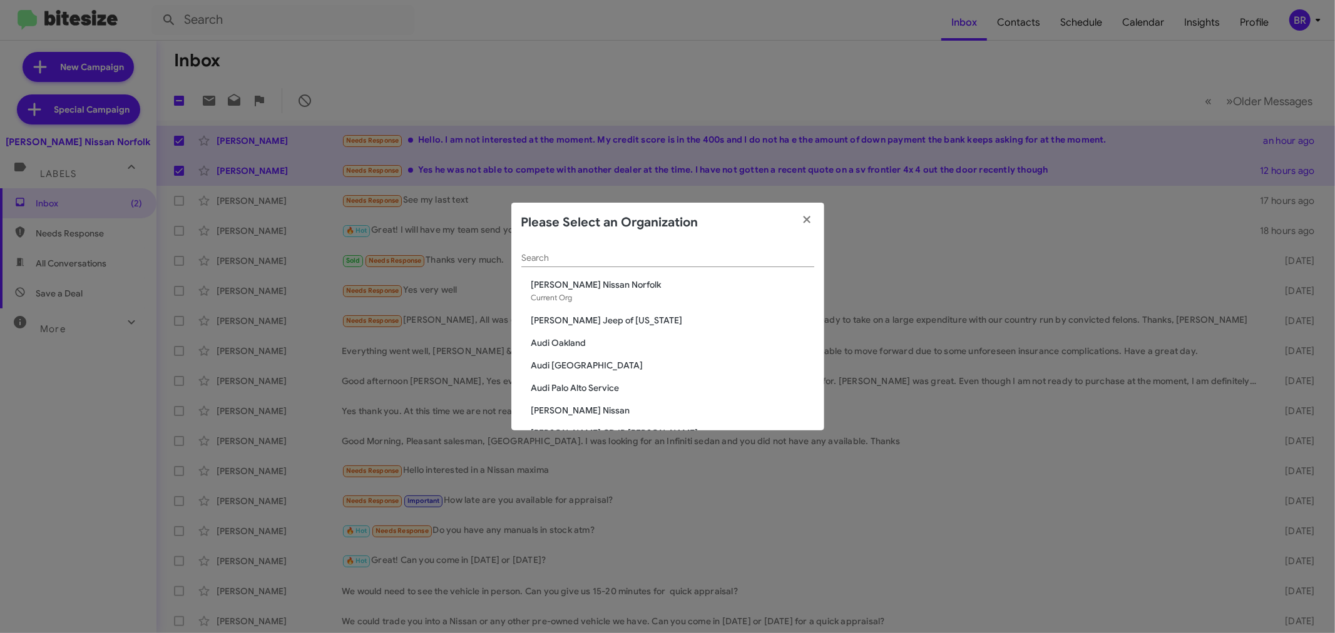
click at [644, 264] on div "Search" at bounding box center [667, 255] width 293 height 24
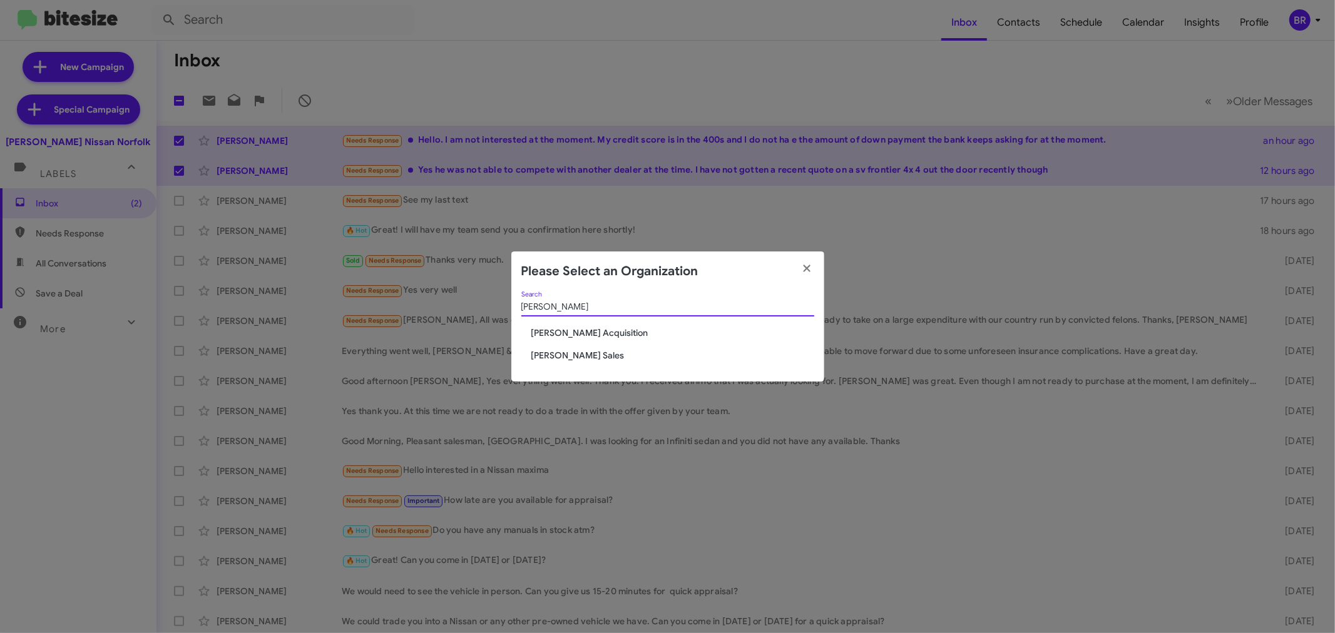
type input "[PERSON_NAME]"
click at [574, 360] on span "[PERSON_NAME] Sales" at bounding box center [672, 355] width 283 height 13
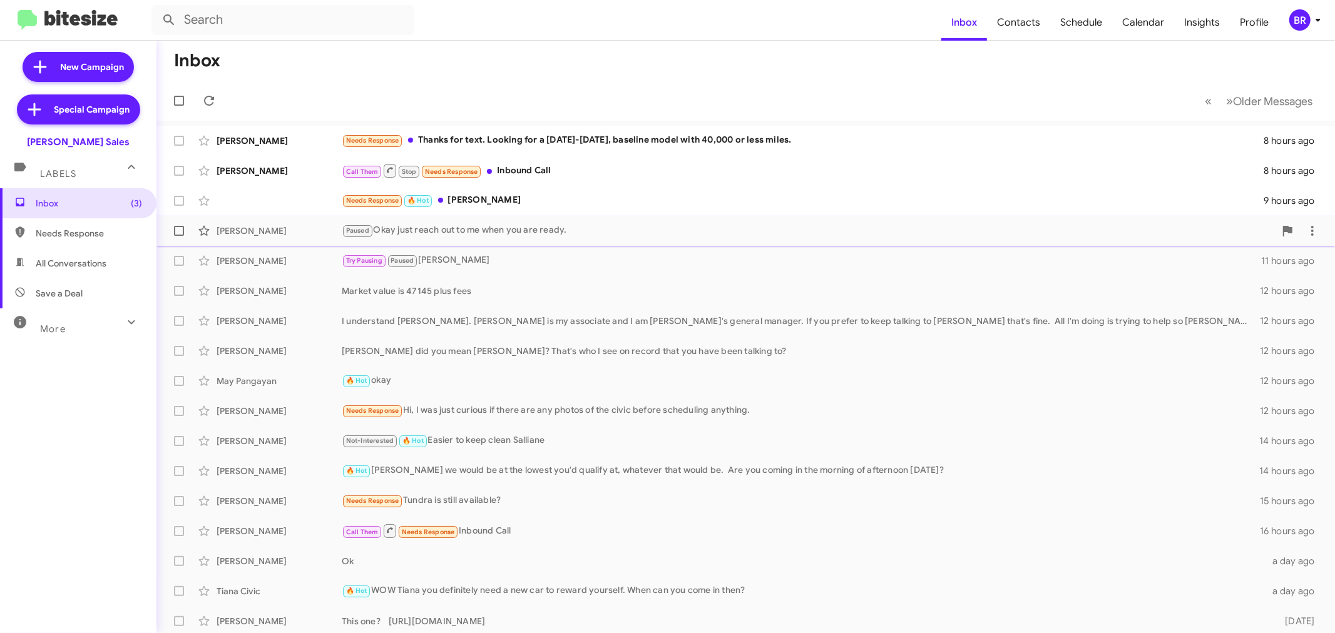
click at [698, 227] on div "Paused Okay just reach out to me when you are ready." at bounding box center [808, 230] width 933 height 14
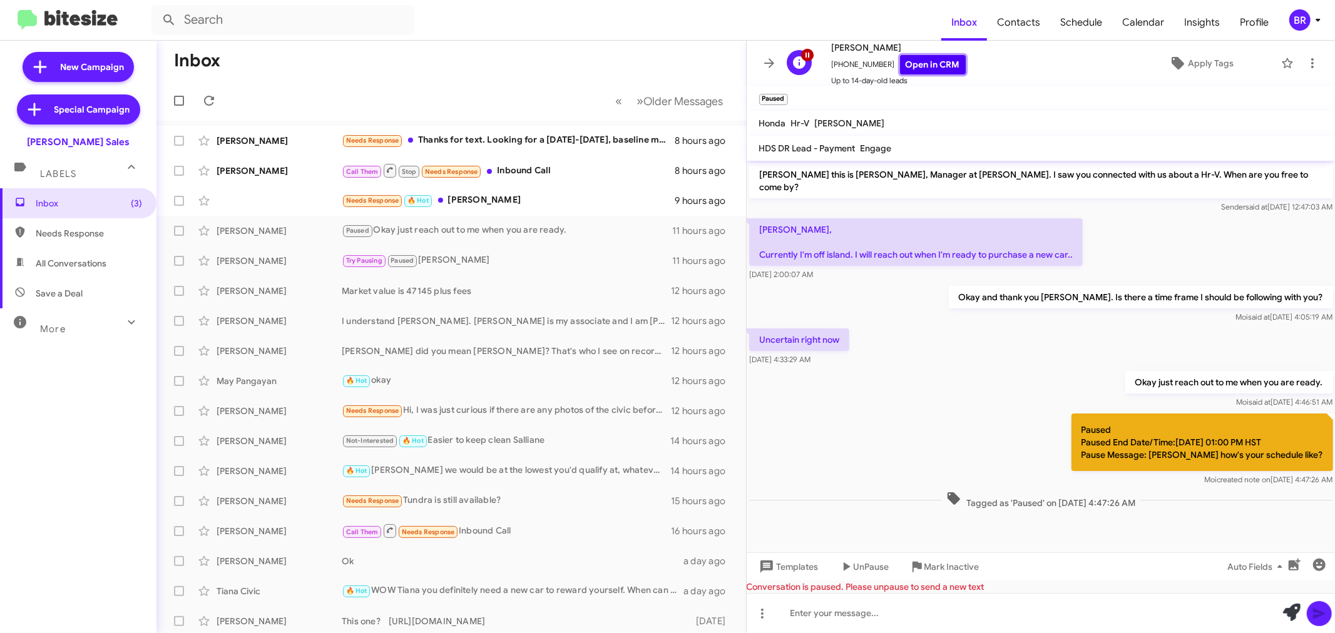
click at [921, 70] on link "Open in CRM" at bounding box center [933, 64] width 66 height 19
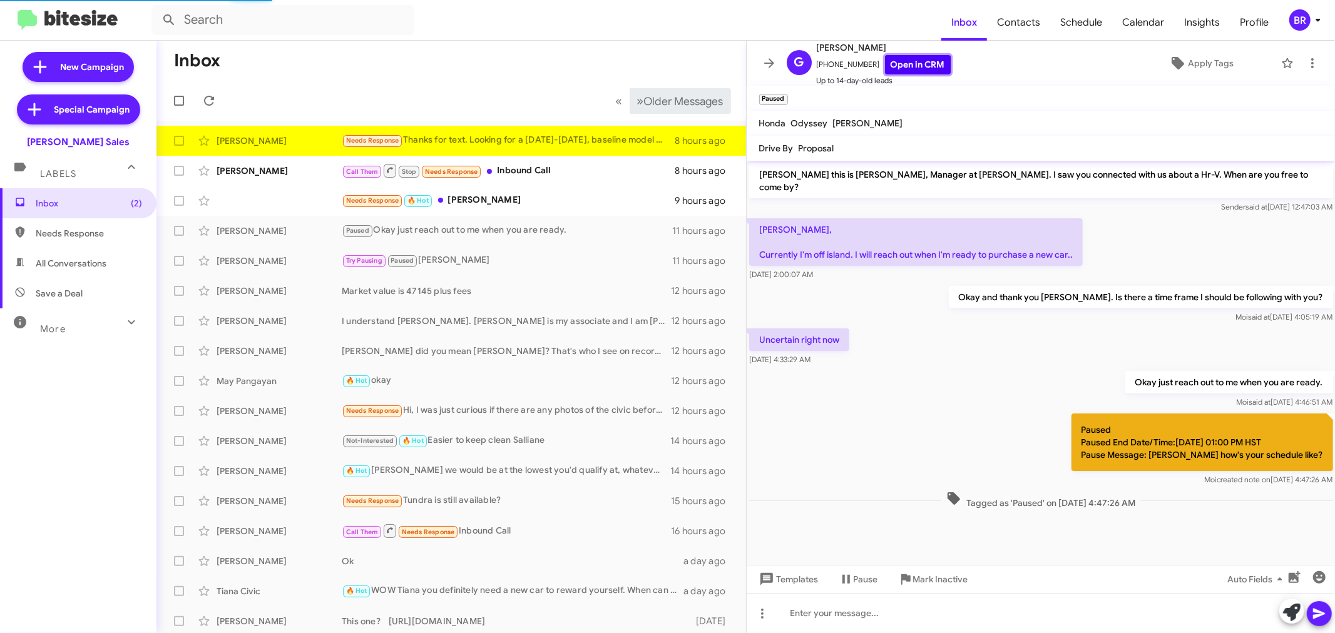
scroll to position [750, 0]
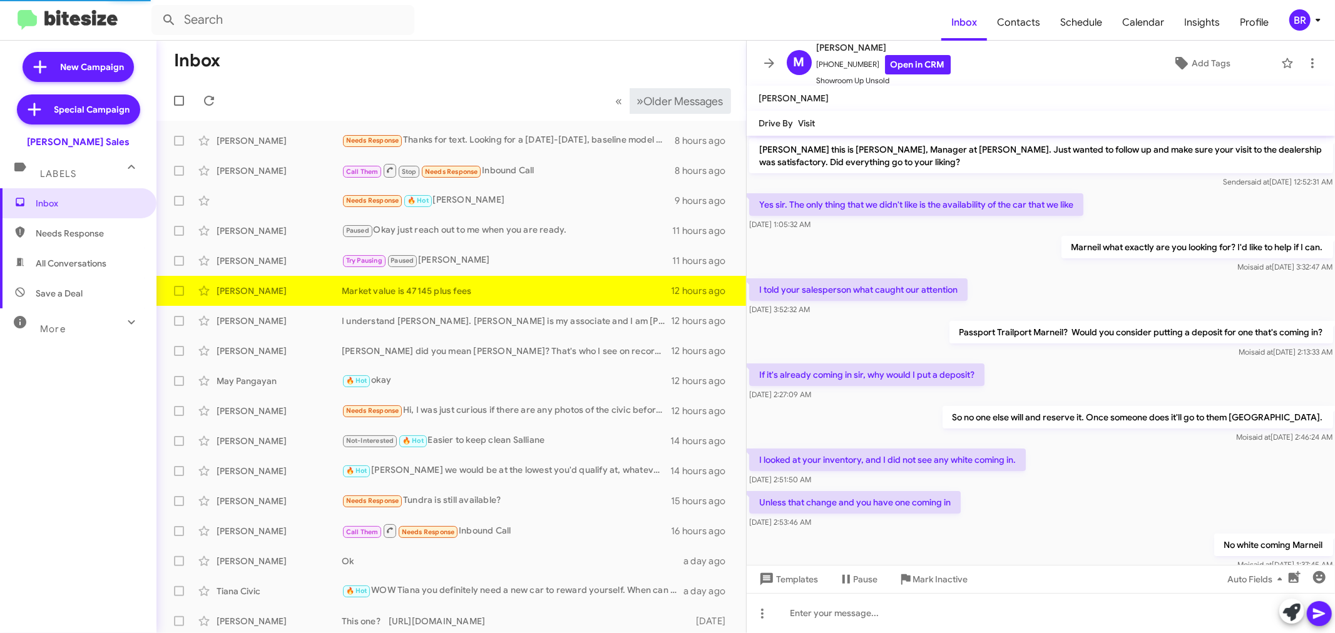
scroll to position [176, 0]
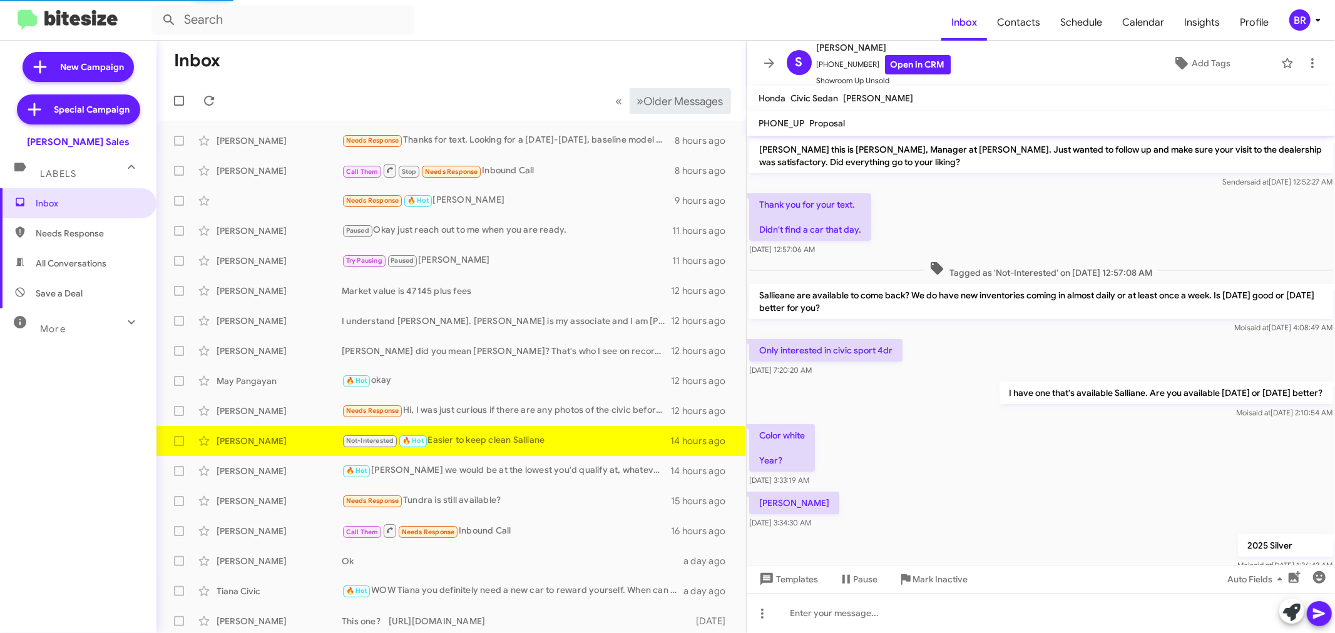
scroll to position [33, 0]
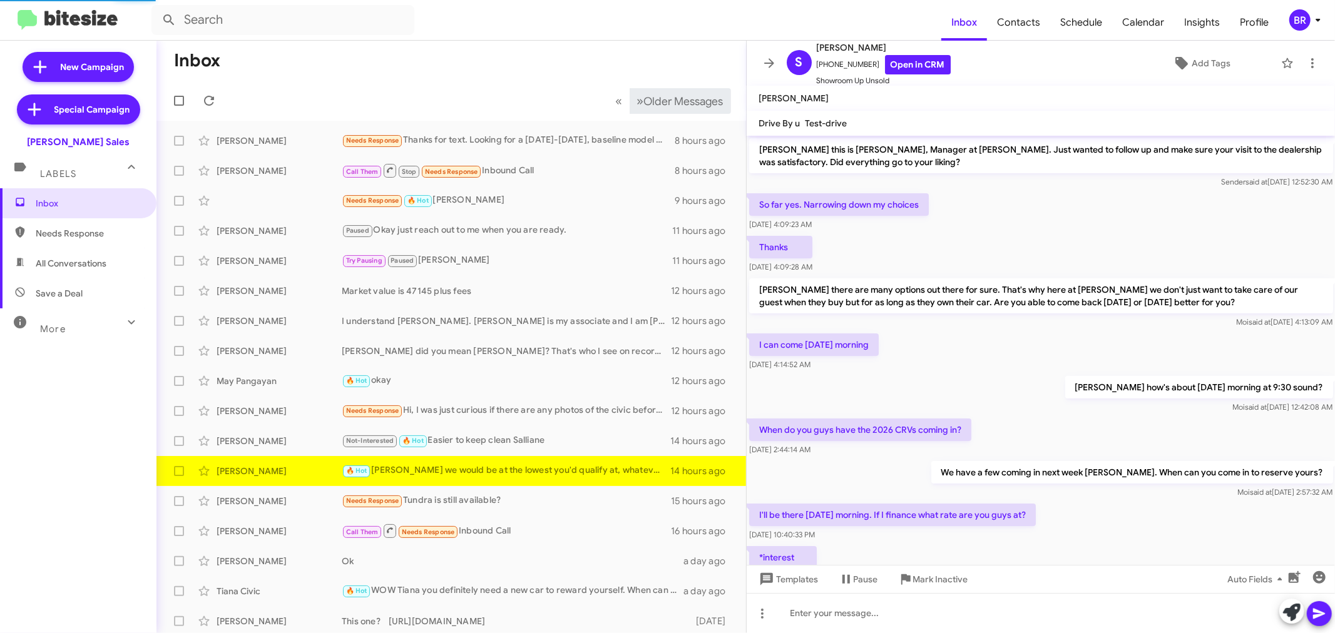
scroll to position [97, 0]
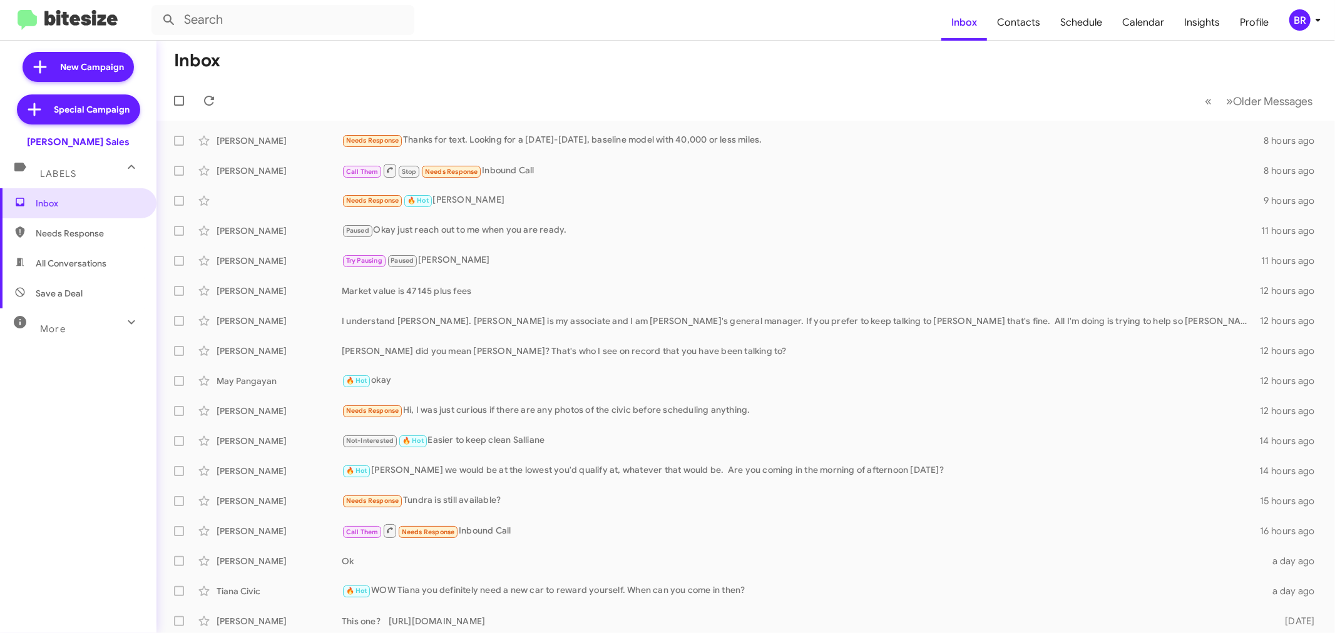
click at [1293, 26] on div "BR" at bounding box center [1299, 19] width 21 height 21
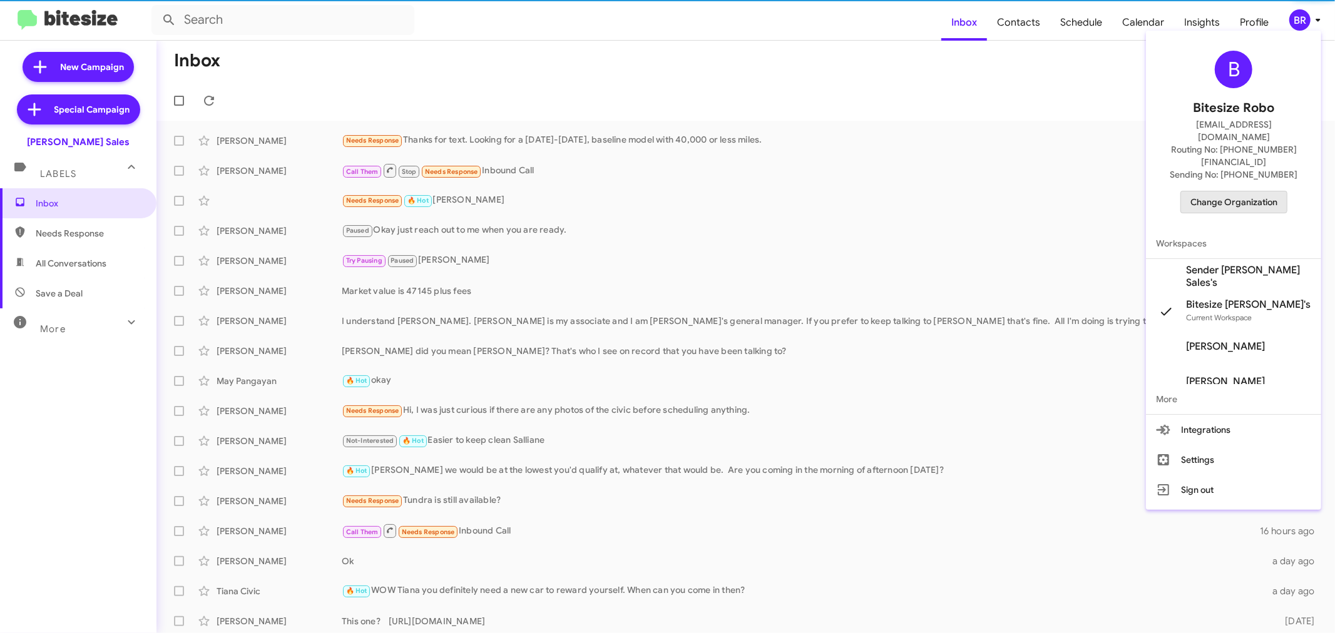
click at [1224, 191] on span "Change Organization" at bounding box center [1233, 201] width 87 height 21
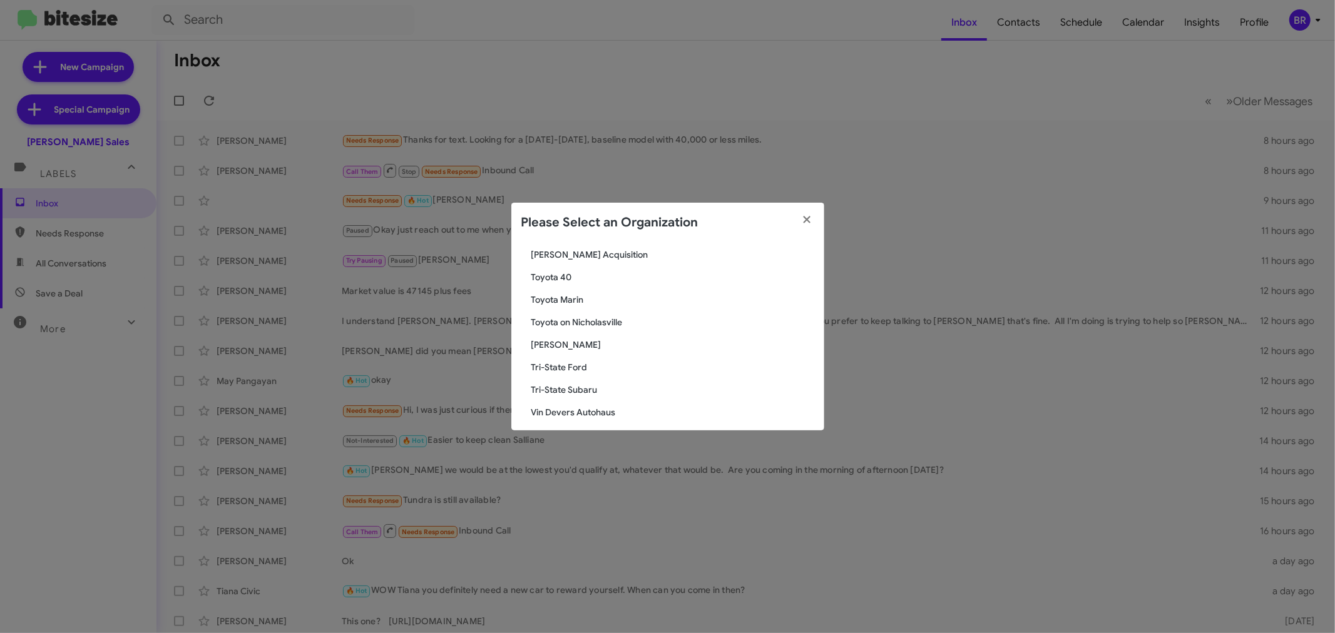
scroll to position [2086, 0]
click at [614, 283] on span "[PERSON_NAME] Acquisition" at bounding box center [672, 284] width 283 height 13
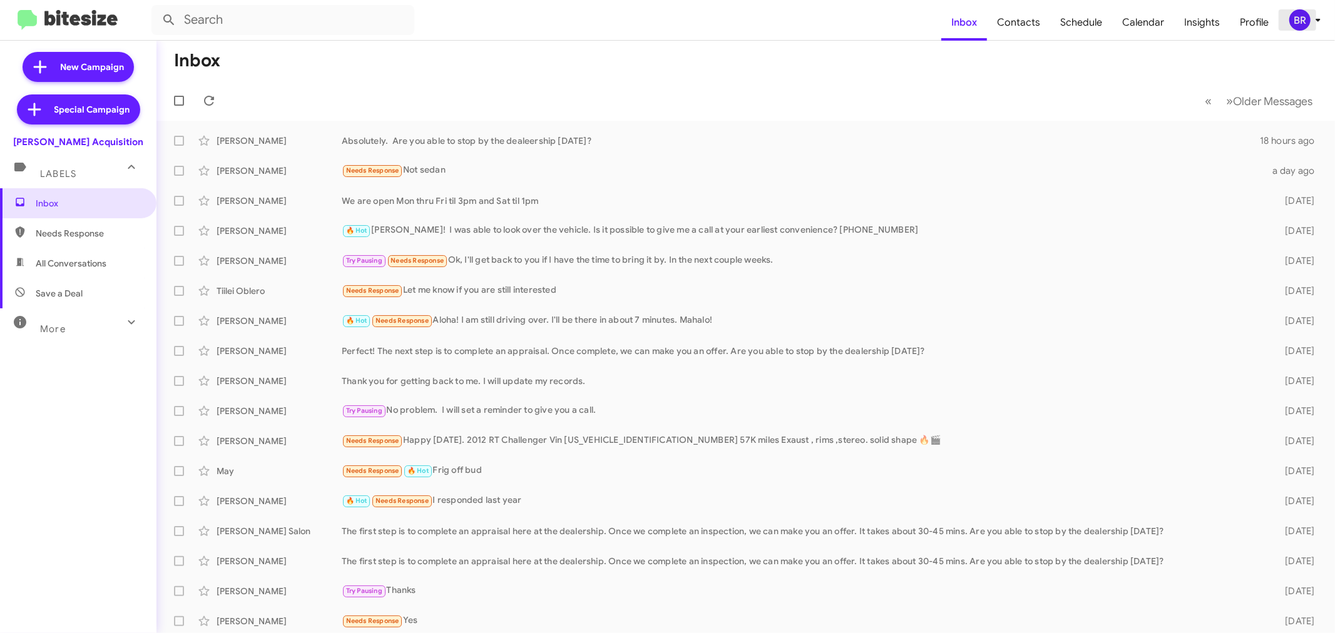
click at [1290, 28] on button "BR" at bounding box center [1299, 19] width 43 height 21
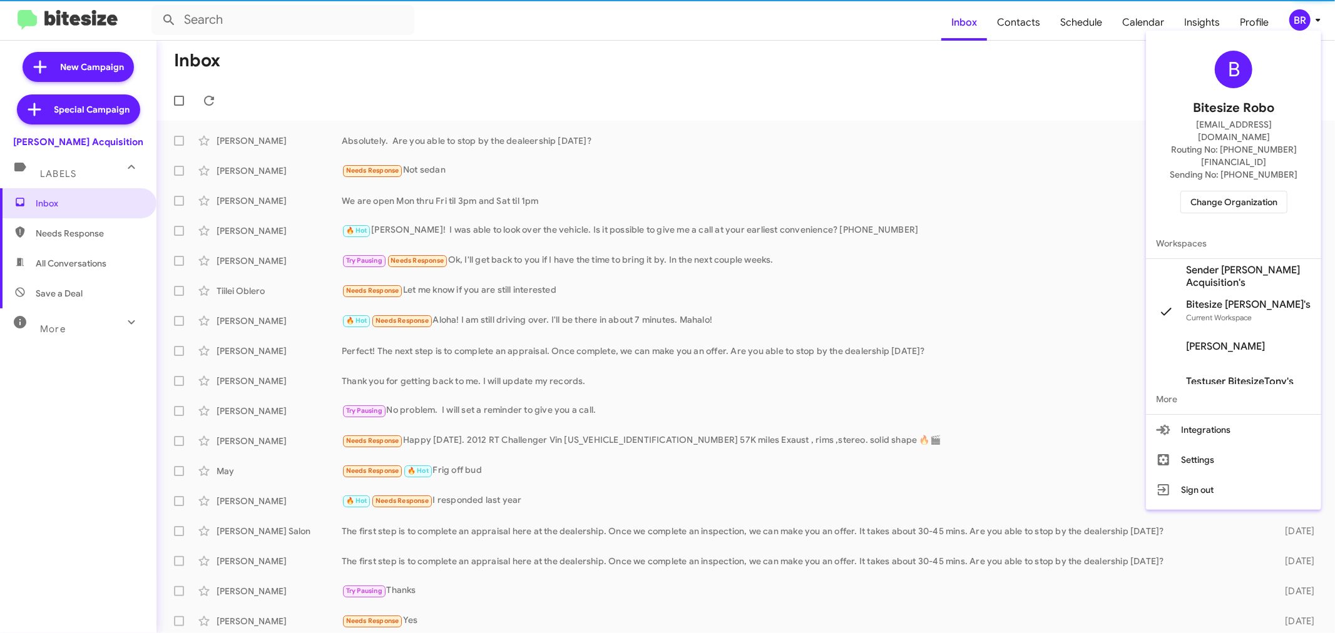
click at [1213, 191] on span "Change Organization" at bounding box center [1233, 201] width 87 height 21
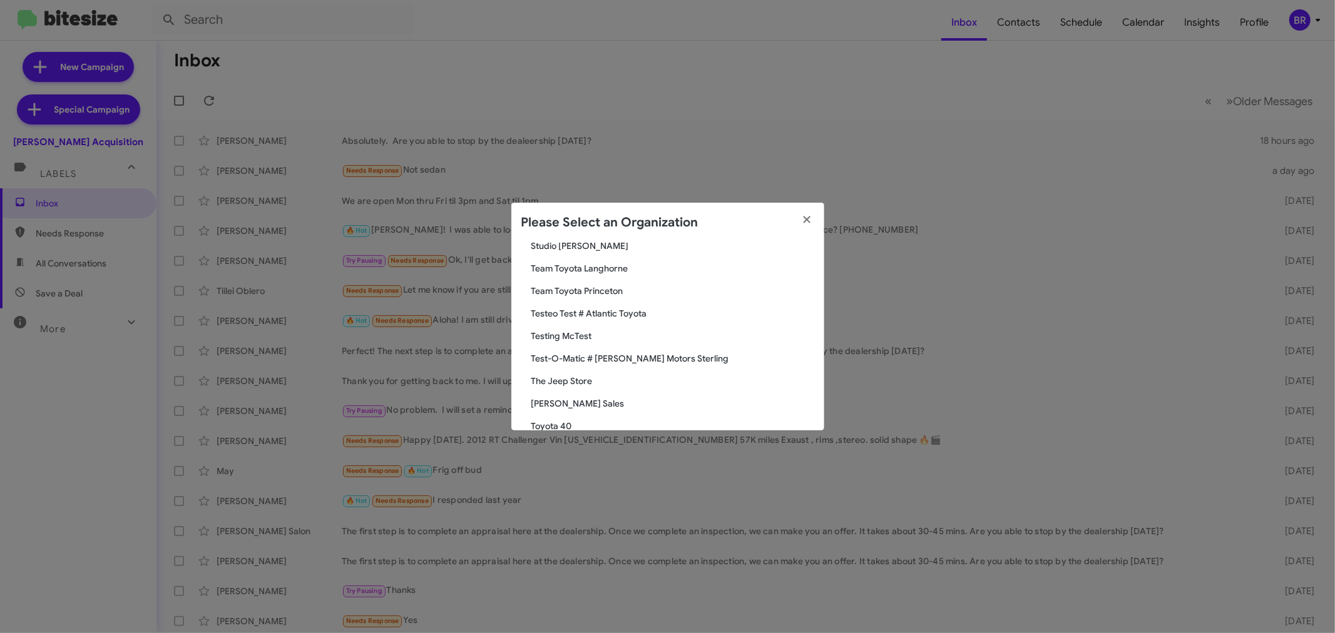
scroll to position [1969, 0]
click at [581, 397] on span "[PERSON_NAME] Sales" at bounding box center [672, 401] width 283 height 13
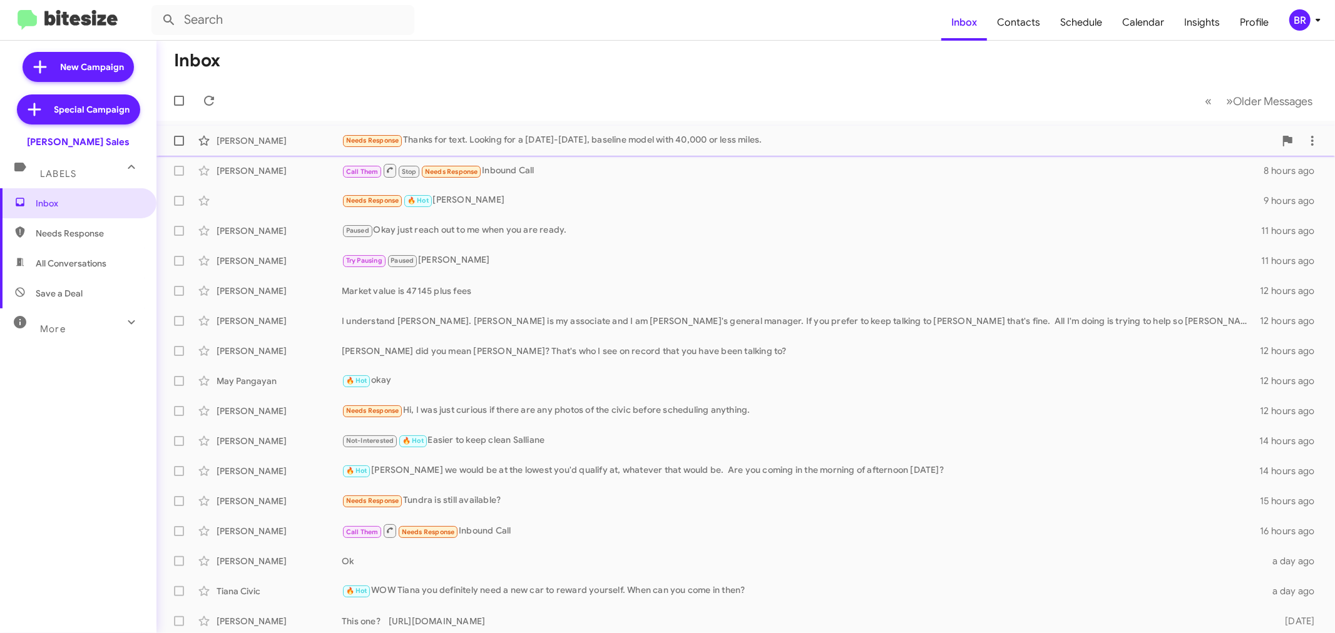
click at [180, 140] on span at bounding box center [179, 141] width 10 height 10
click at [179, 146] on input "checkbox" at bounding box center [178, 146] width 1 height 1
checkbox input "true"
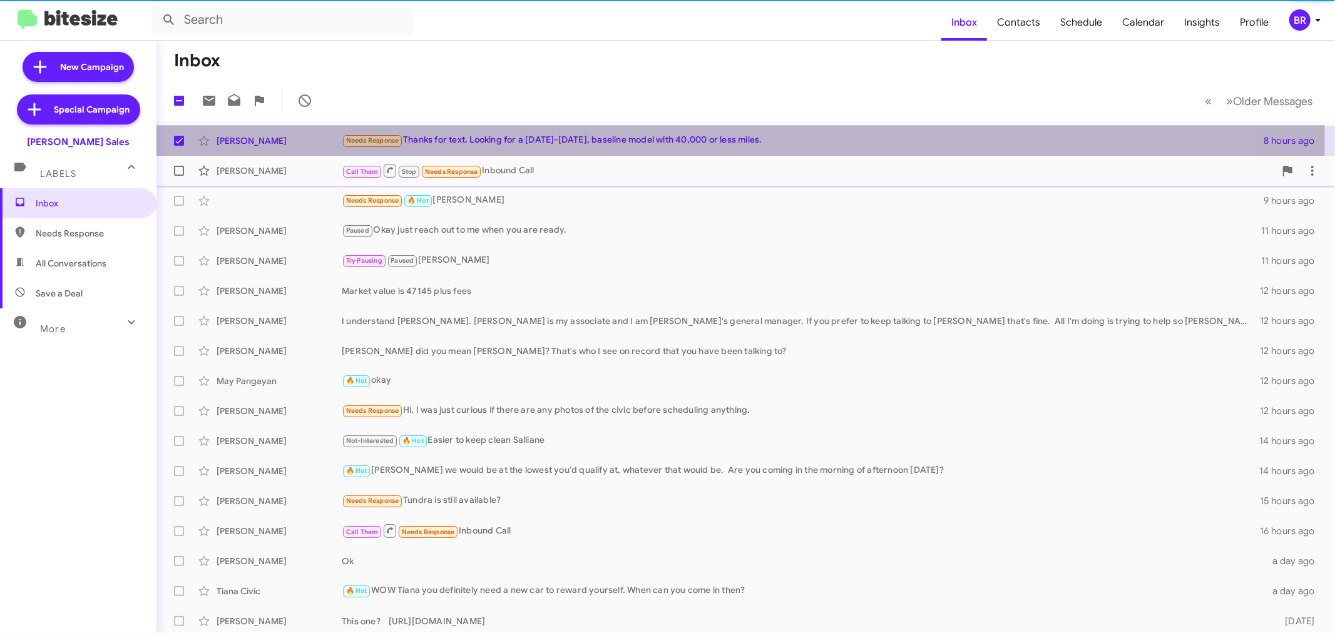
click at [176, 167] on span at bounding box center [179, 171] width 10 height 10
click at [178, 176] on input "checkbox" at bounding box center [178, 176] width 1 height 1
checkbox input "true"
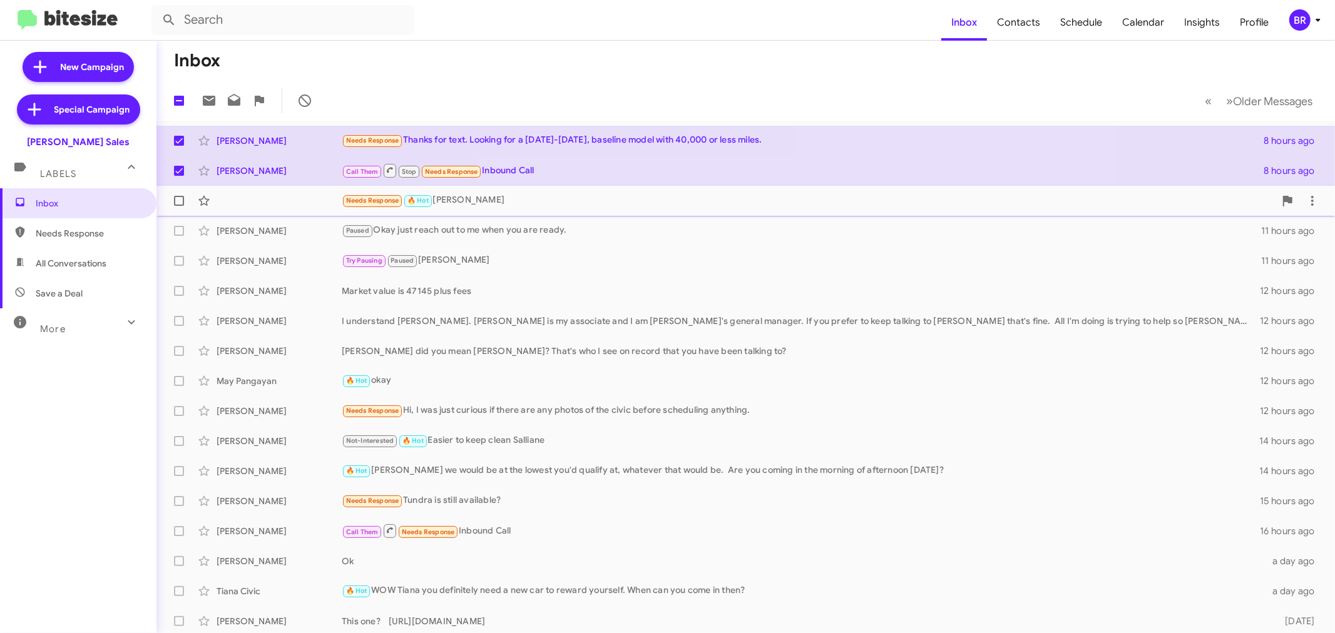
click at [174, 196] on span at bounding box center [179, 201] width 10 height 10
click at [178, 206] on input "checkbox" at bounding box center [178, 206] width 1 height 1
checkbox input "true"
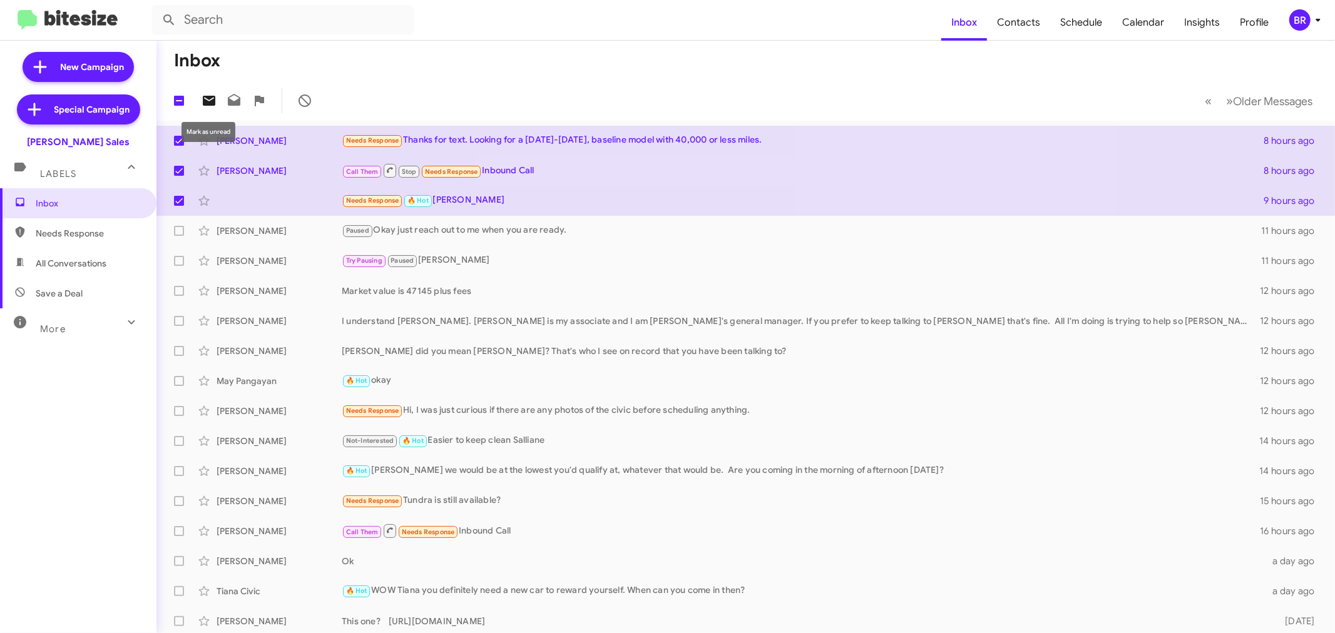
click at [203, 104] on icon at bounding box center [209, 101] width 13 height 10
click at [1317, 23] on icon at bounding box center [1317, 20] width 15 height 15
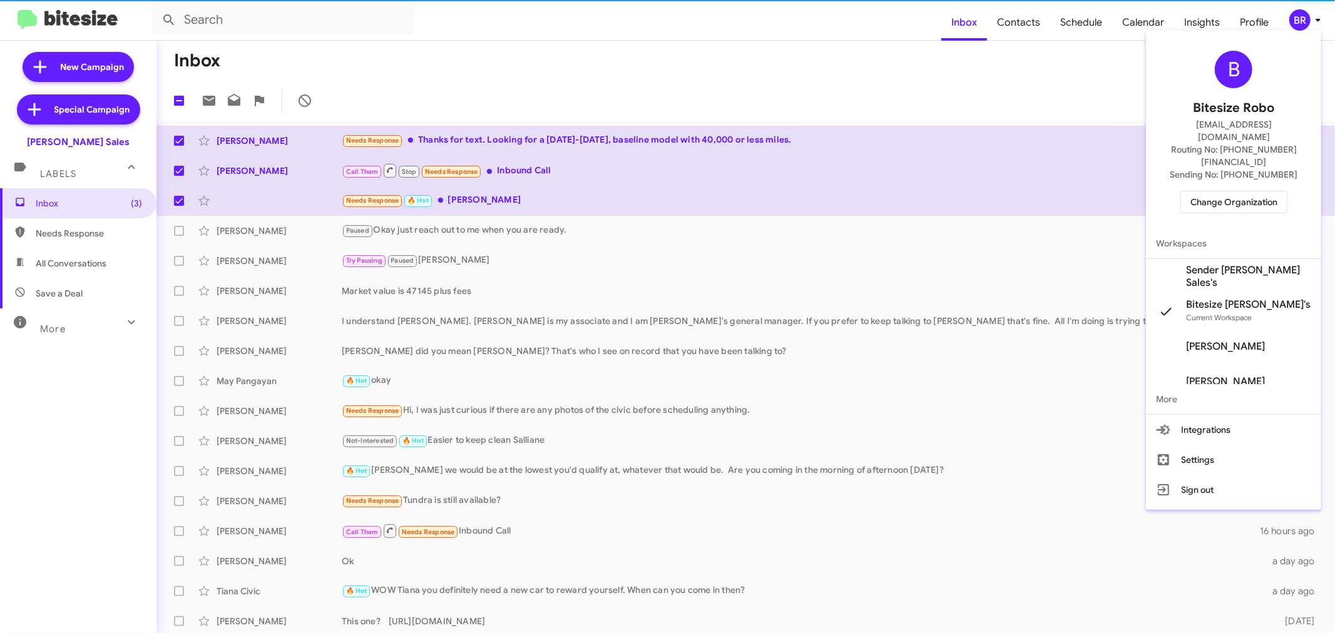
click at [1226, 192] on div "B Bitesize Robo jeks.ocampo1717@gmail.com Routing No: +1 (808) 680-7127 Sending…" at bounding box center [1233, 132] width 175 height 193
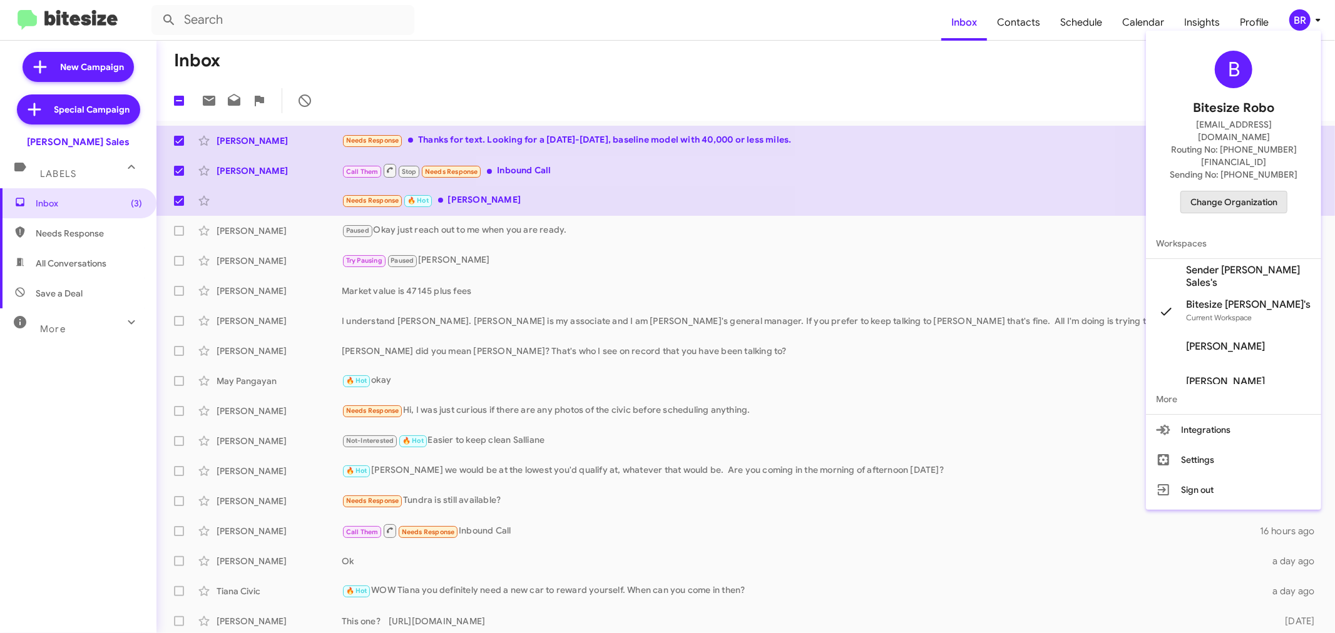
click at [1225, 191] on span "Change Organization" at bounding box center [1233, 201] width 87 height 21
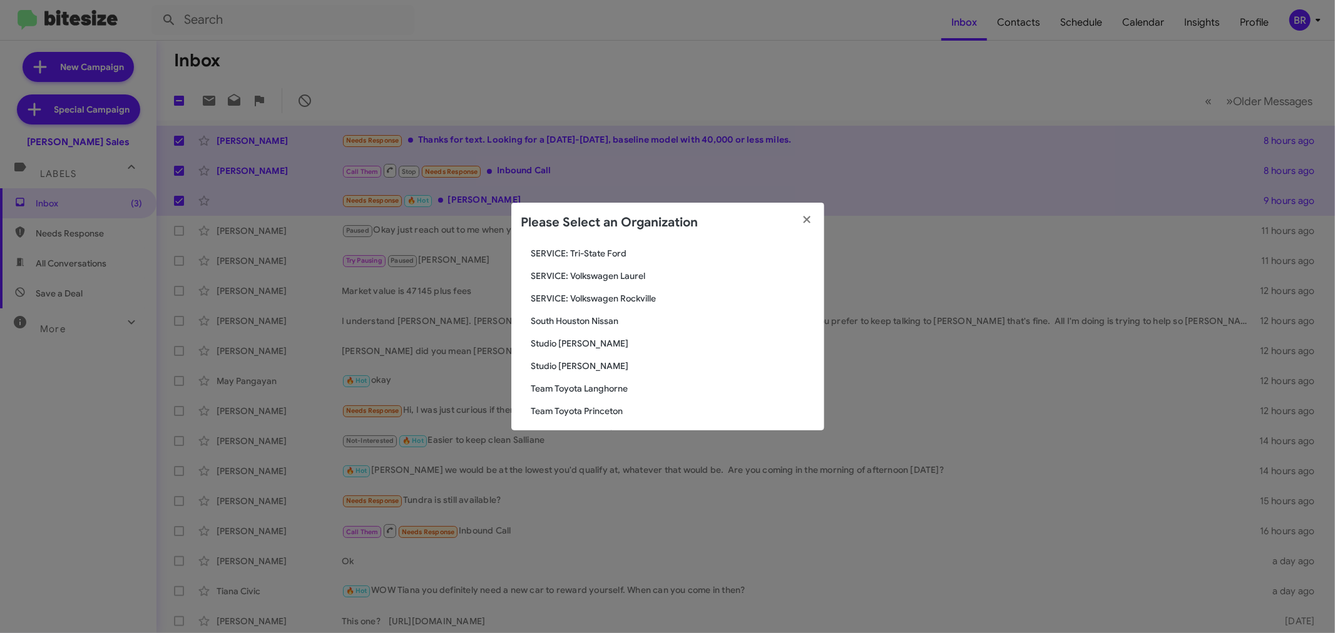
scroll to position [2086, 0]
click at [591, 283] on span "[PERSON_NAME] Acquisition" at bounding box center [672, 284] width 283 height 13
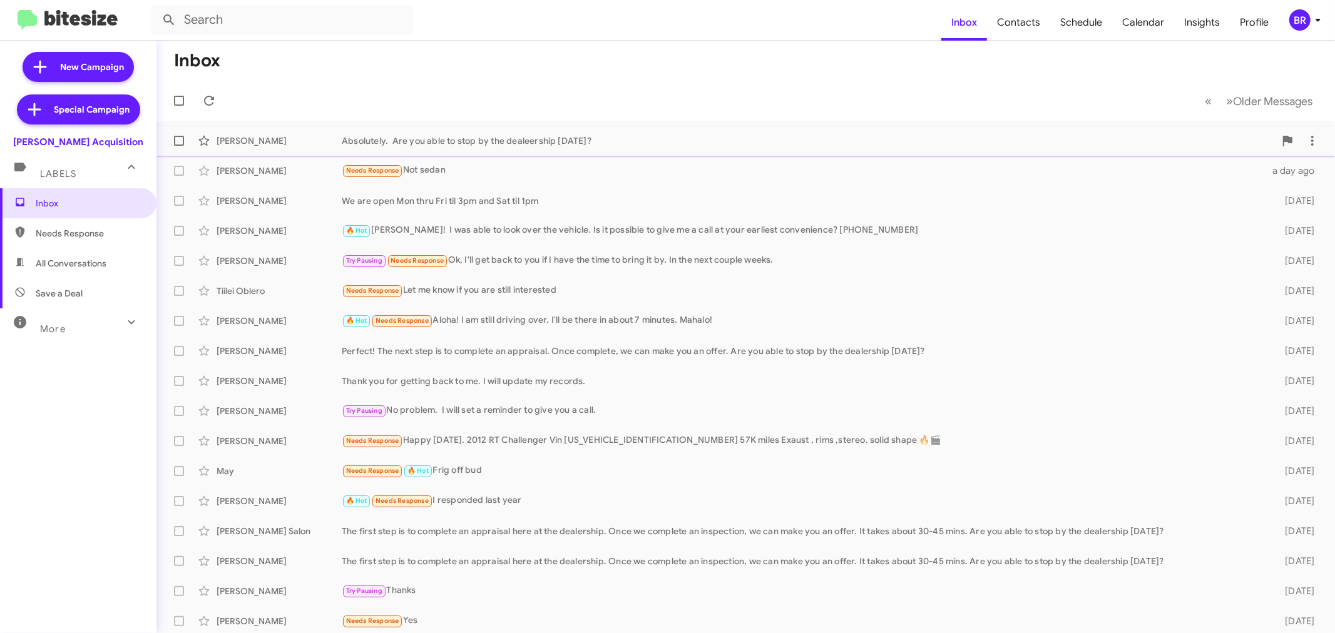
click at [536, 130] on div "[PERSON_NAME] Absolutely. Are you able to stop by the dealeership [DATE]? 18 ho…" at bounding box center [745, 140] width 1158 height 25
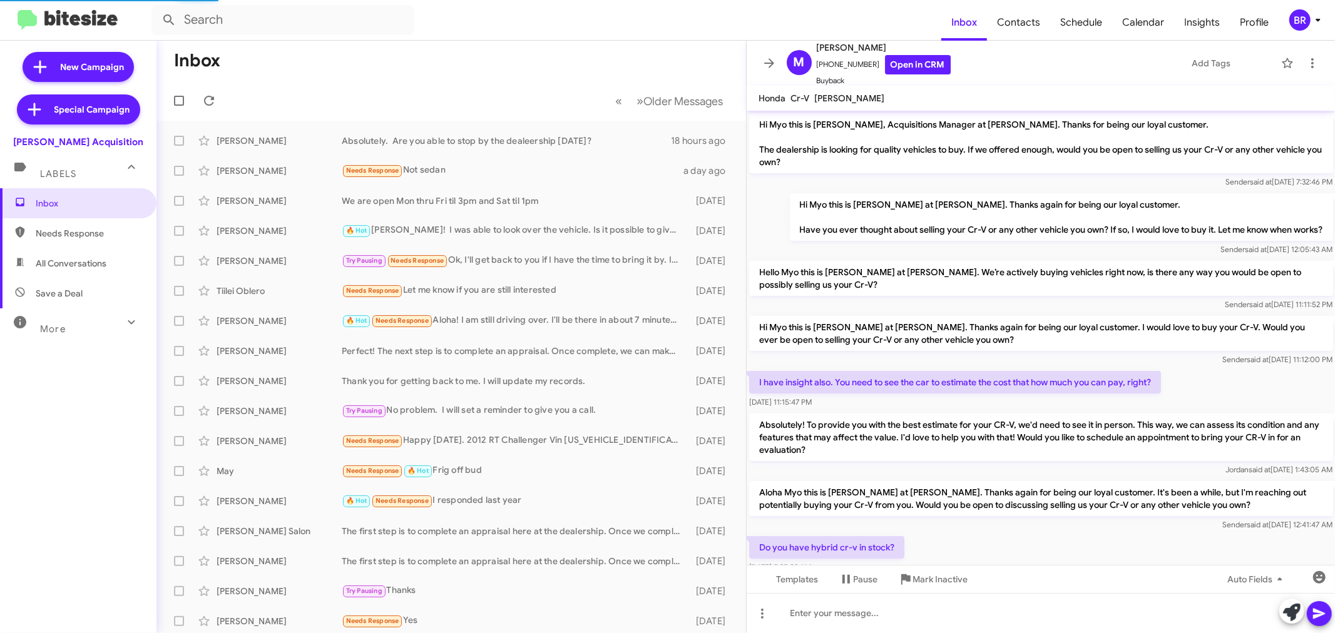
scroll to position [127, 0]
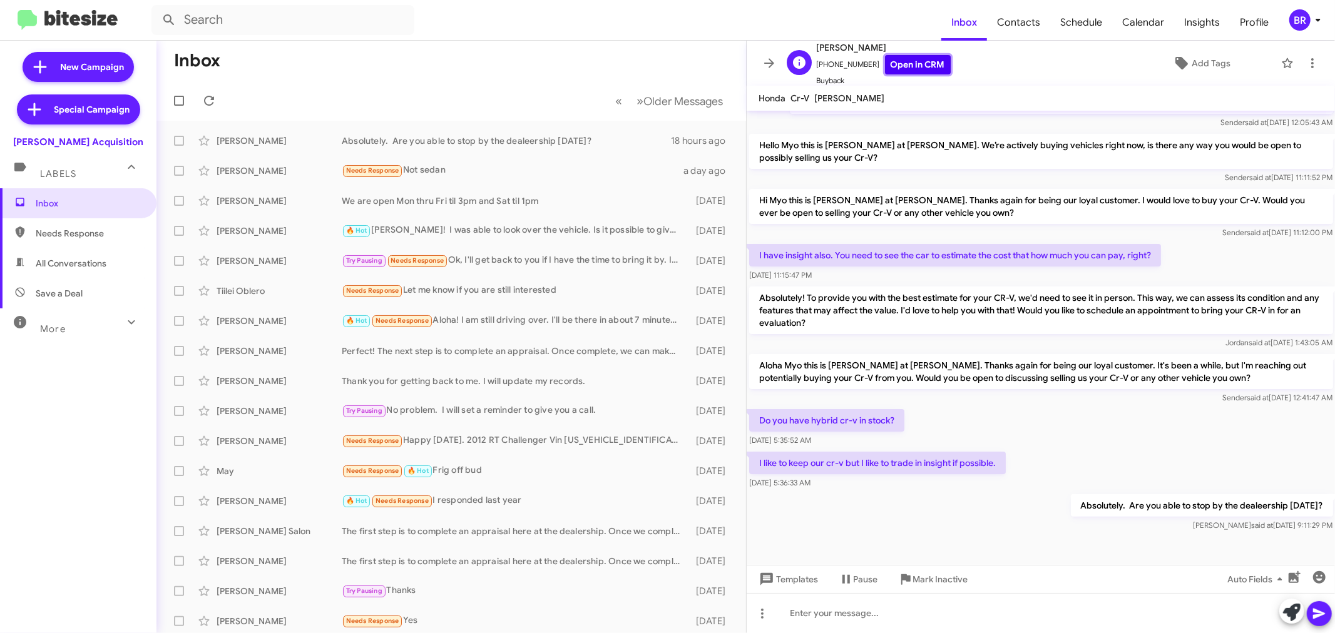
click at [896, 66] on link "Open in CRM" at bounding box center [918, 64] width 66 height 19
click at [665, 95] on span "Older Messages" at bounding box center [683, 101] width 79 height 14
drag, startPoint x: 665, startPoint y: 95, endPoint x: 660, endPoint y: 101, distance: 8.0
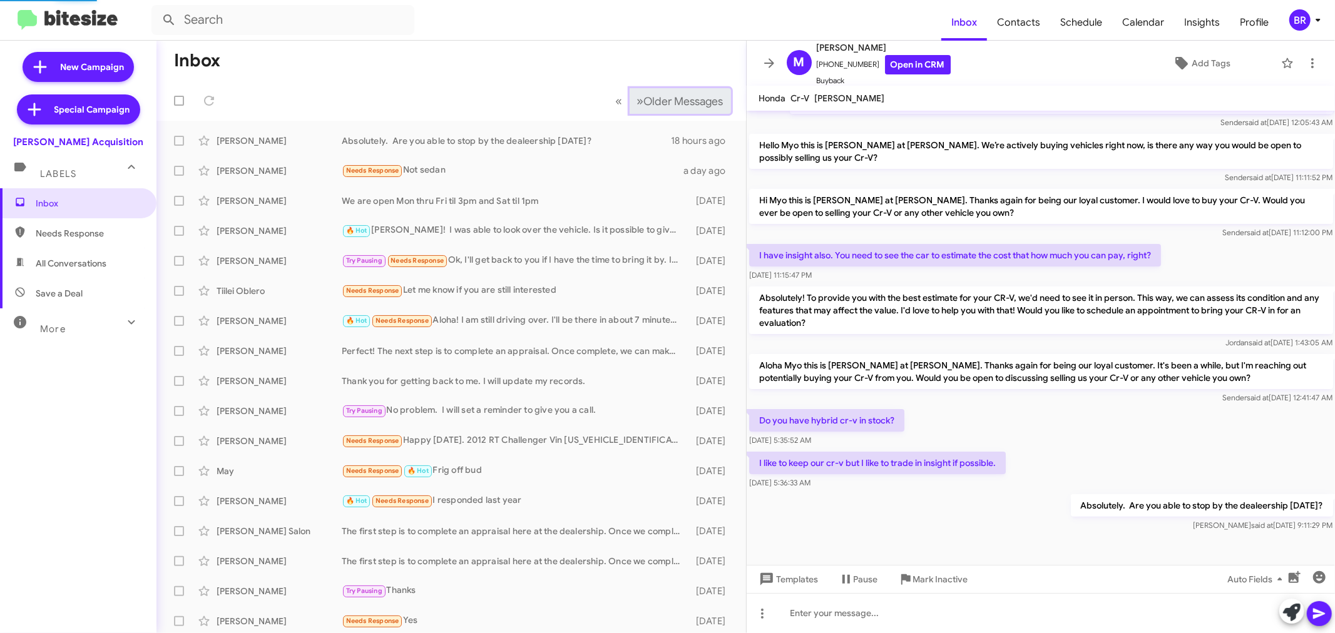
click at [660, 101] on span "Older Messages" at bounding box center [683, 101] width 79 height 14
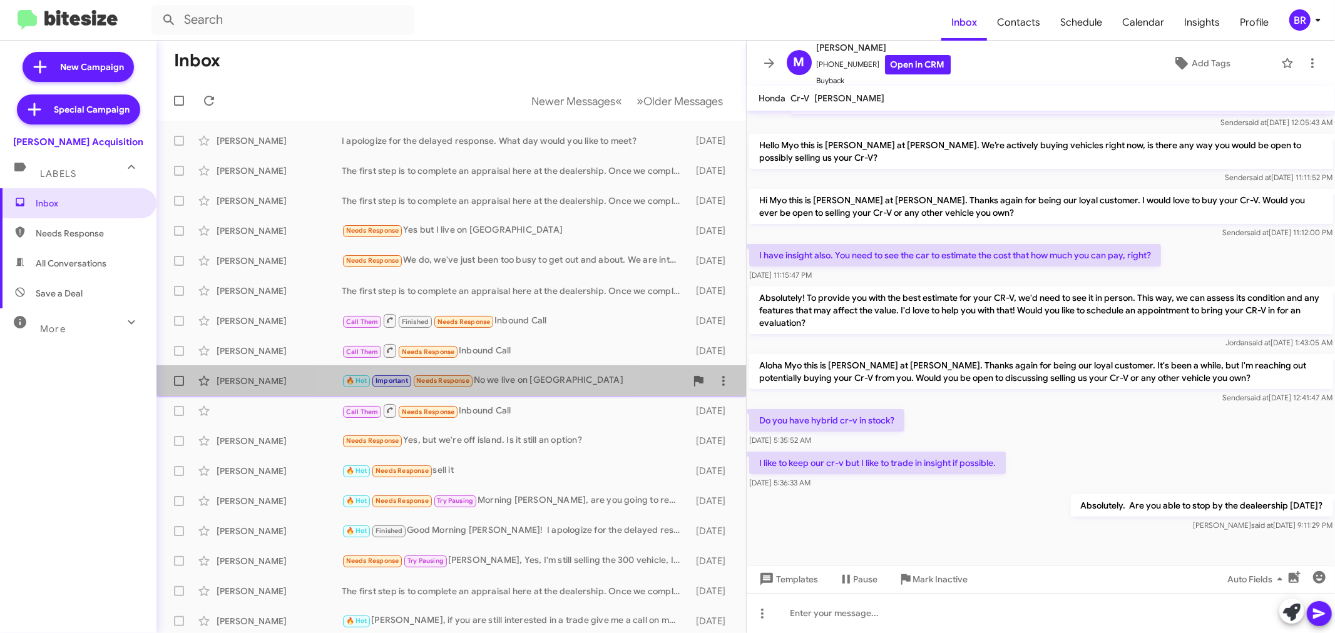
click at [451, 377] on span "Needs Response" at bounding box center [442, 381] width 53 height 8
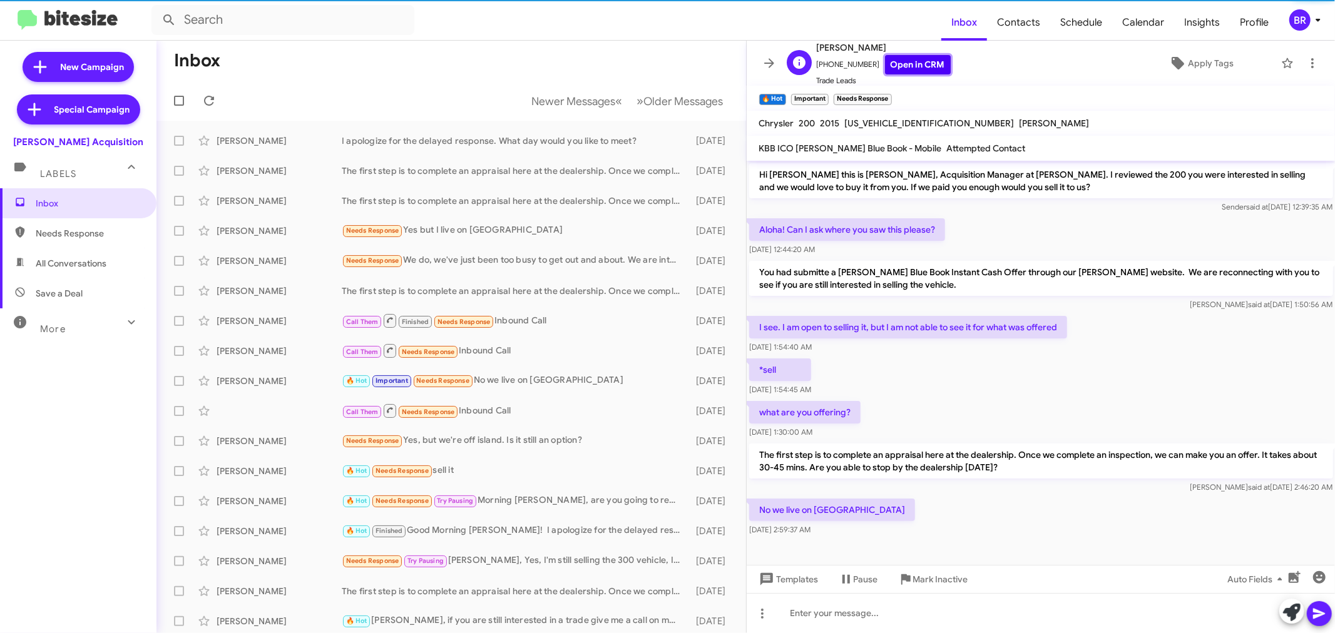
click at [921, 59] on link "Open in CRM" at bounding box center [918, 64] width 66 height 19
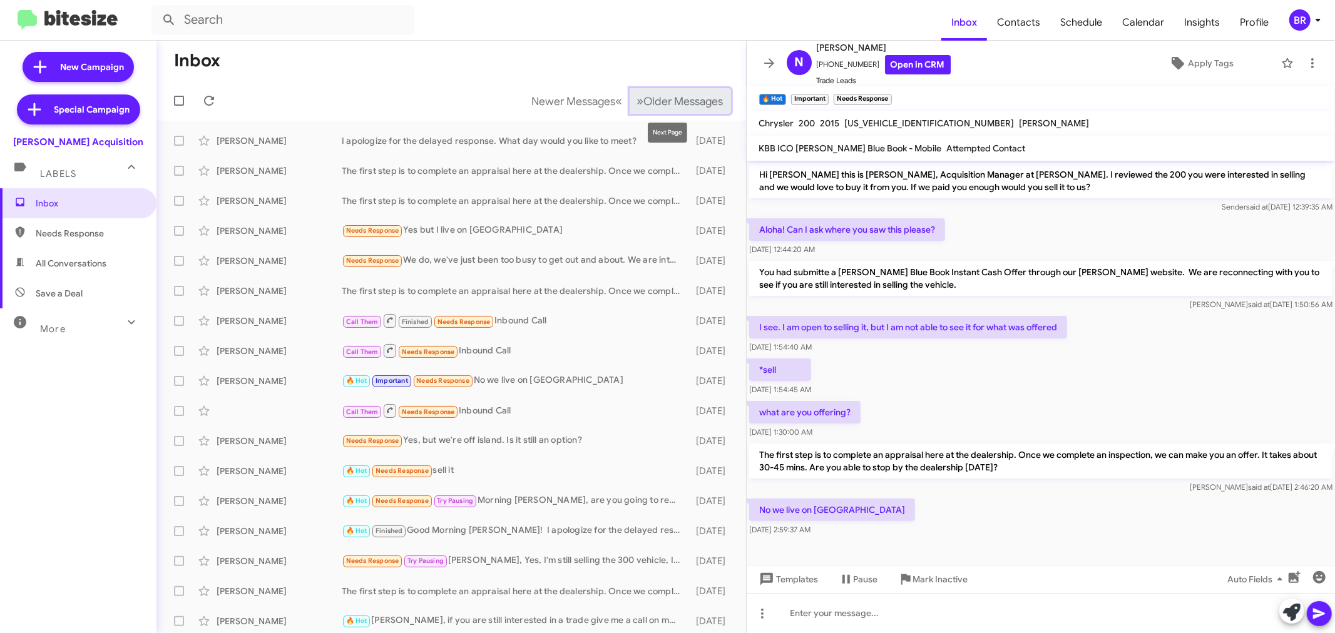
click at [673, 100] on span "Older Messages" at bounding box center [683, 101] width 79 height 14
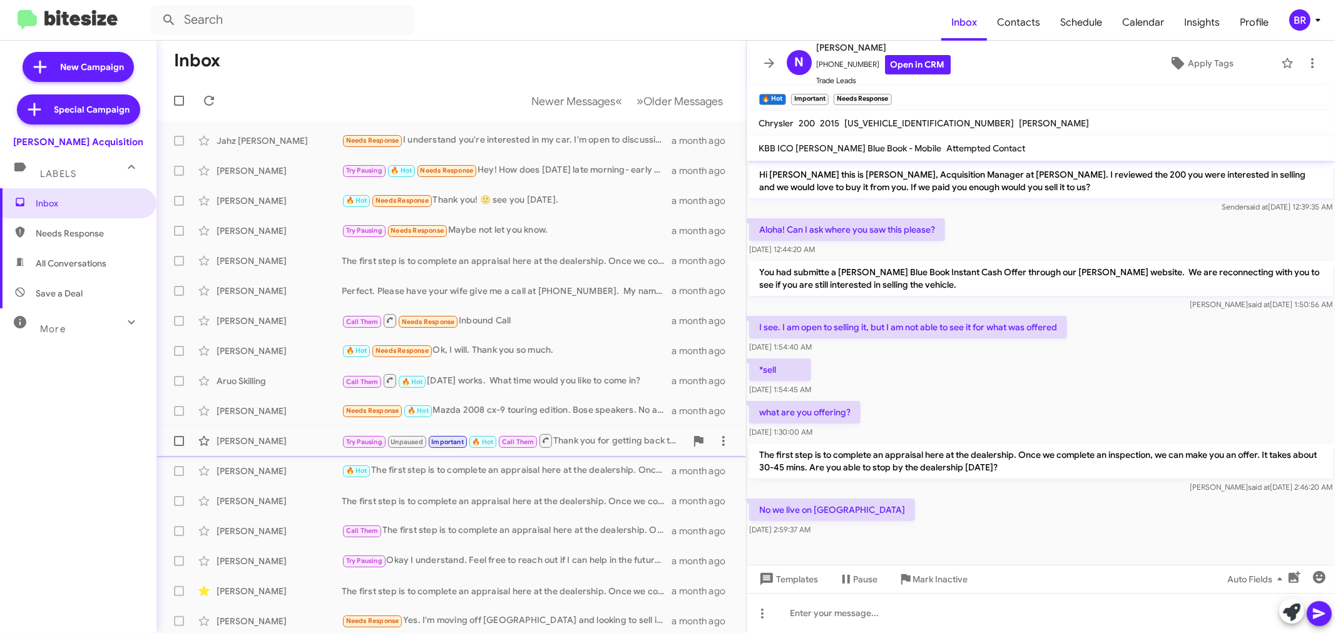
click at [497, 426] on span "[PERSON_NAME] Try Pausing Unpaused Important 🔥 Hot Call Them Thank you for gett…" at bounding box center [450, 441] width 589 height 30
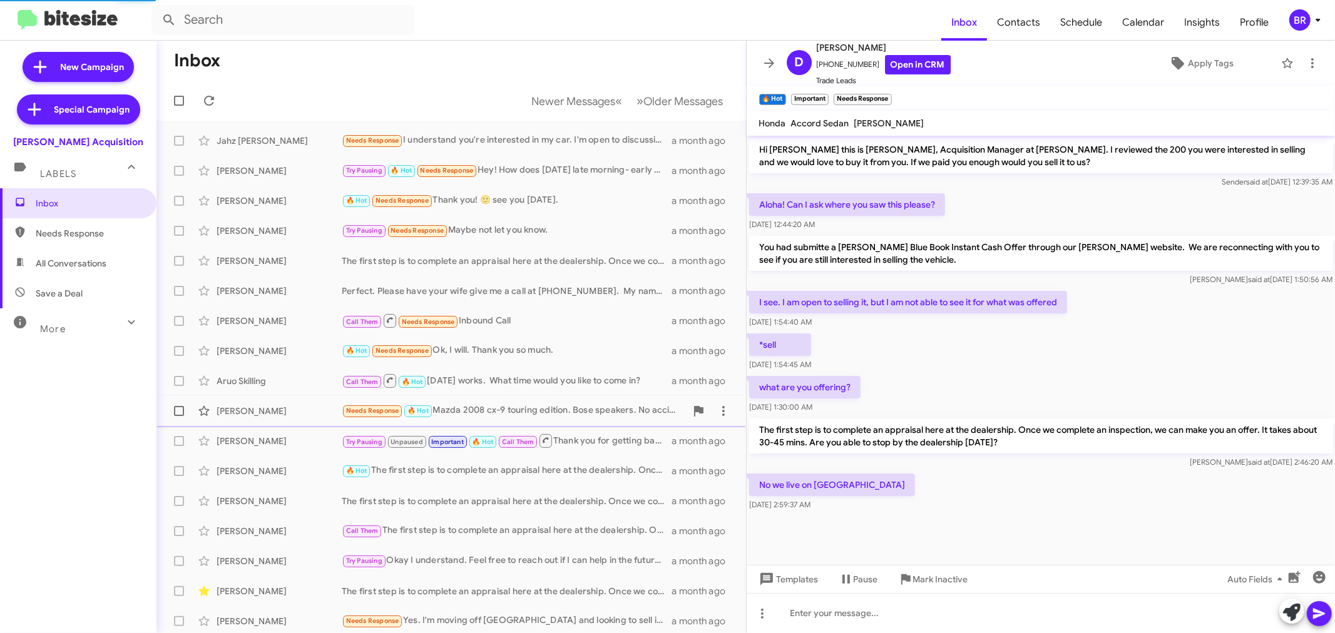
scroll to position [400, 0]
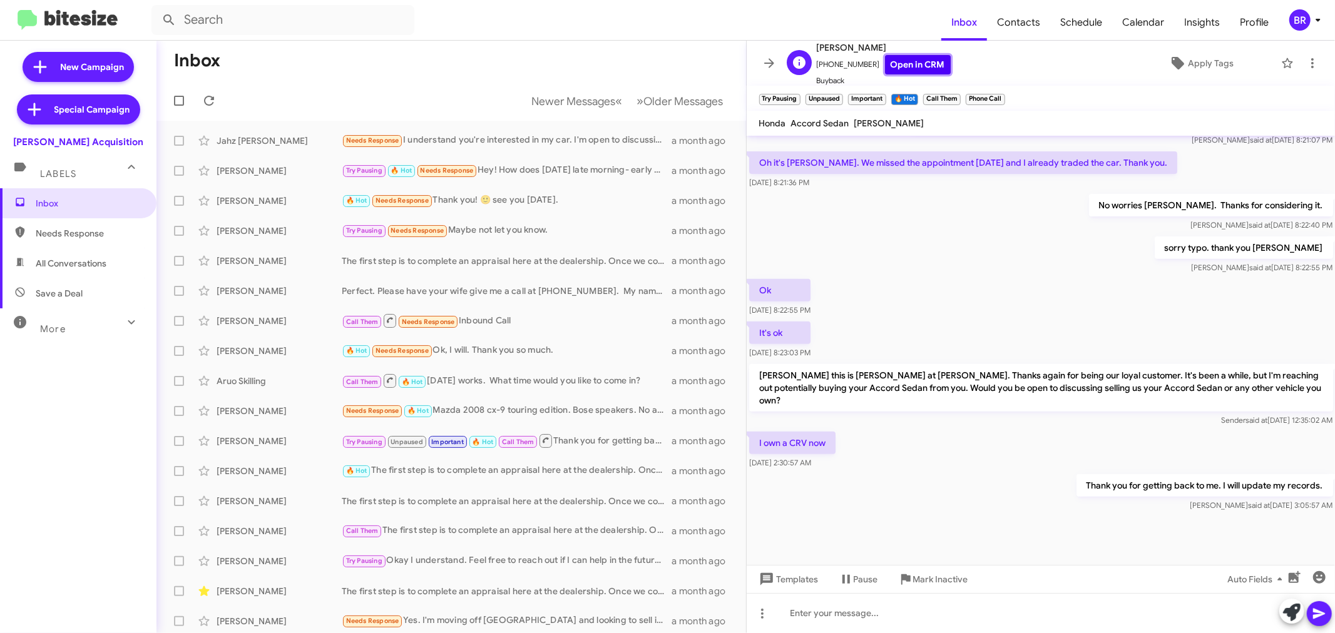
click at [901, 59] on link "Open in CRM" at bounding box center [918, 64] width 66 height 19
